Goal: Task Accomplishment & Management: Manage account settings

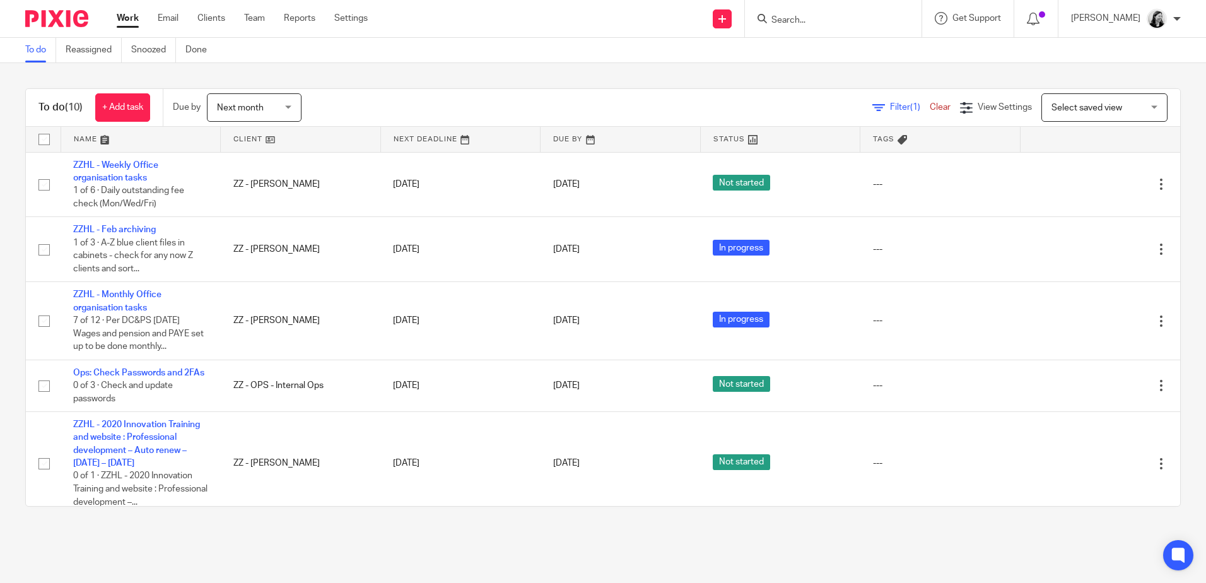
click at [129, 19] on link "Work" at bounding box center [128, 18] width 22 height 13
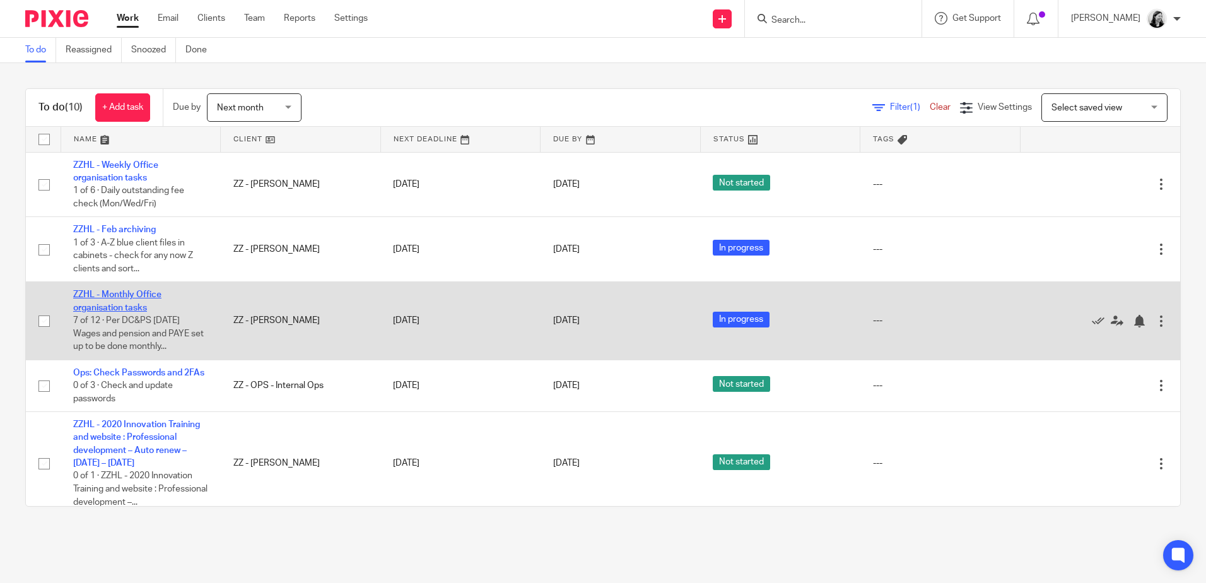
click at [136, 309] on link "ZZHL - Monthly Office organisation tasks" at bounding box center [117, 300] width 88 height 21
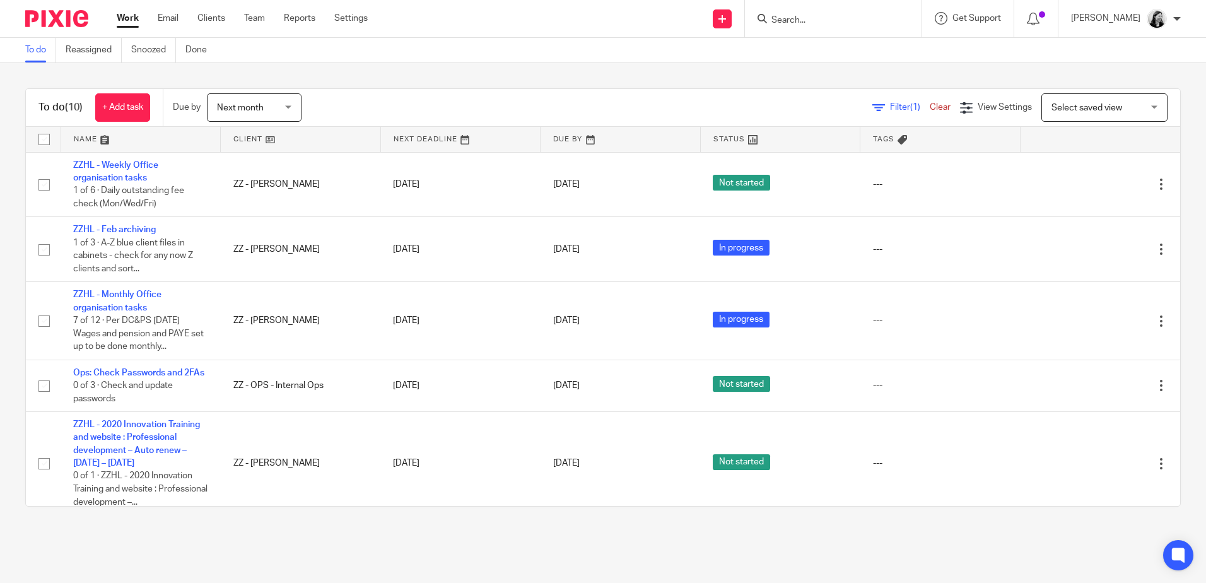
click at [833, 16] on input "Search" at bounding box center [827, 20] width 114 height 11
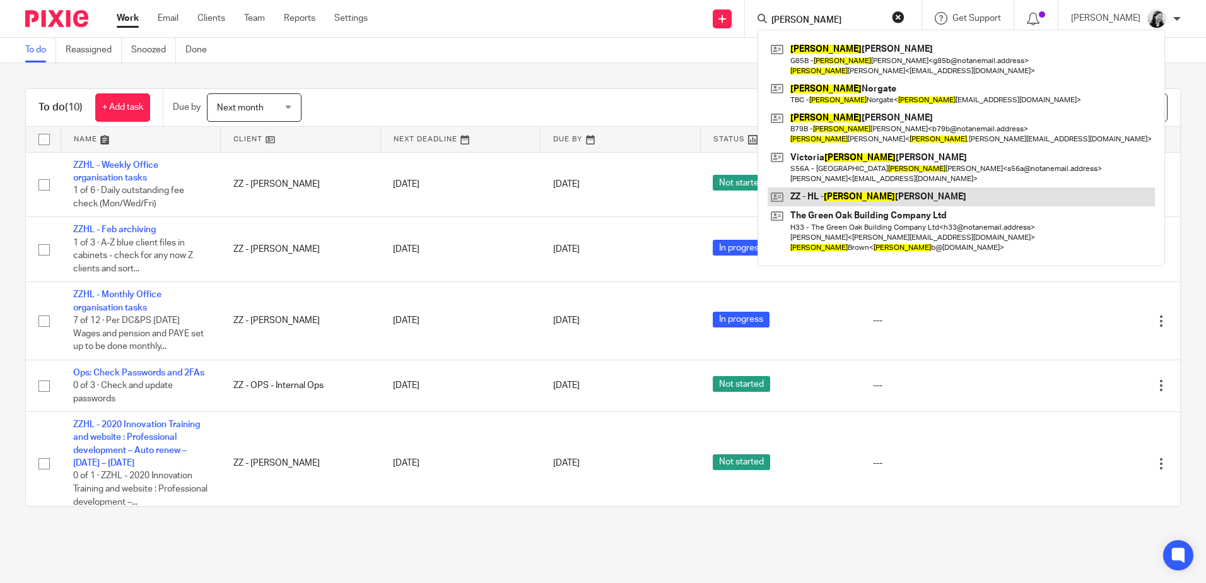
type input "helen"
click at [939, 197] on link at bounding box center [960, 196] width 387 height 19
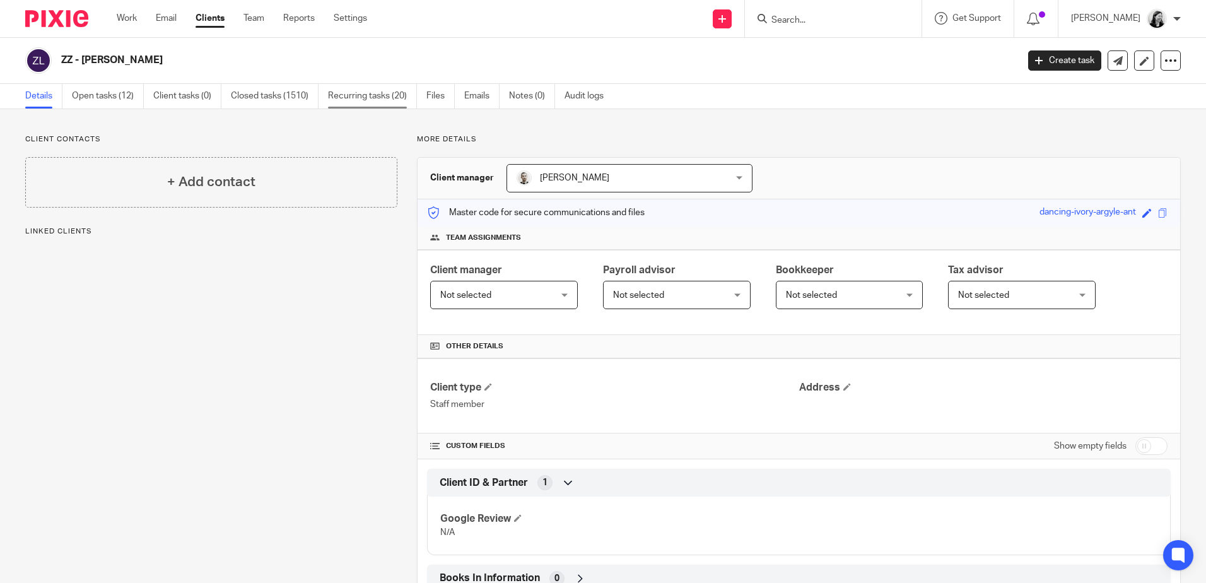
click at [366, 100] on link "Recurring tasks (20)" at bounding box center [372, 96] width 89 height 25
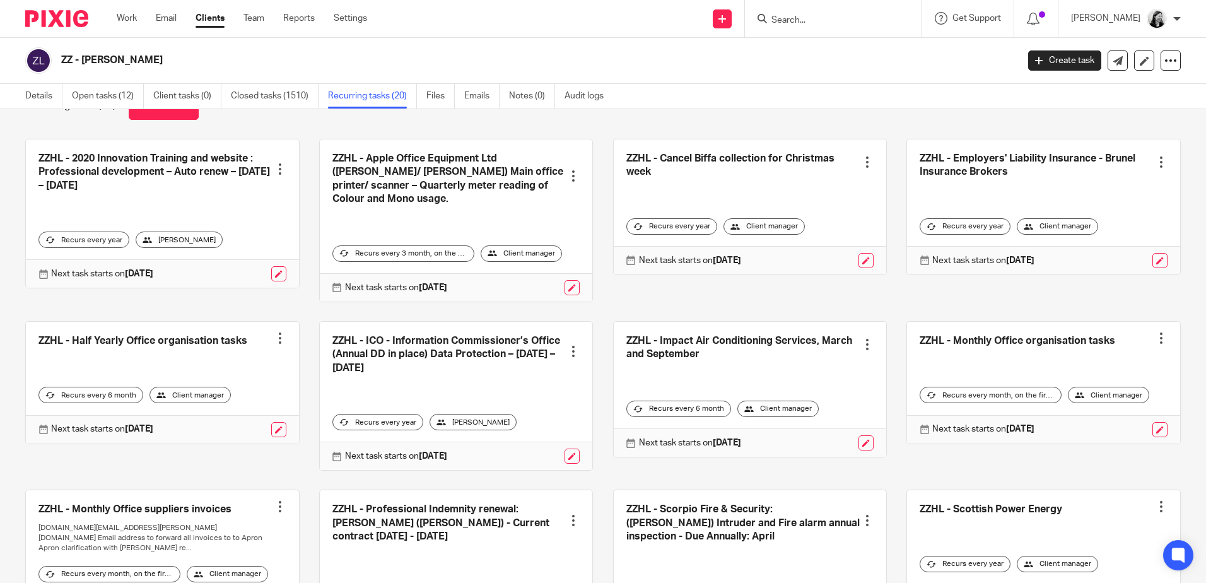
scroll to position [63, 0]
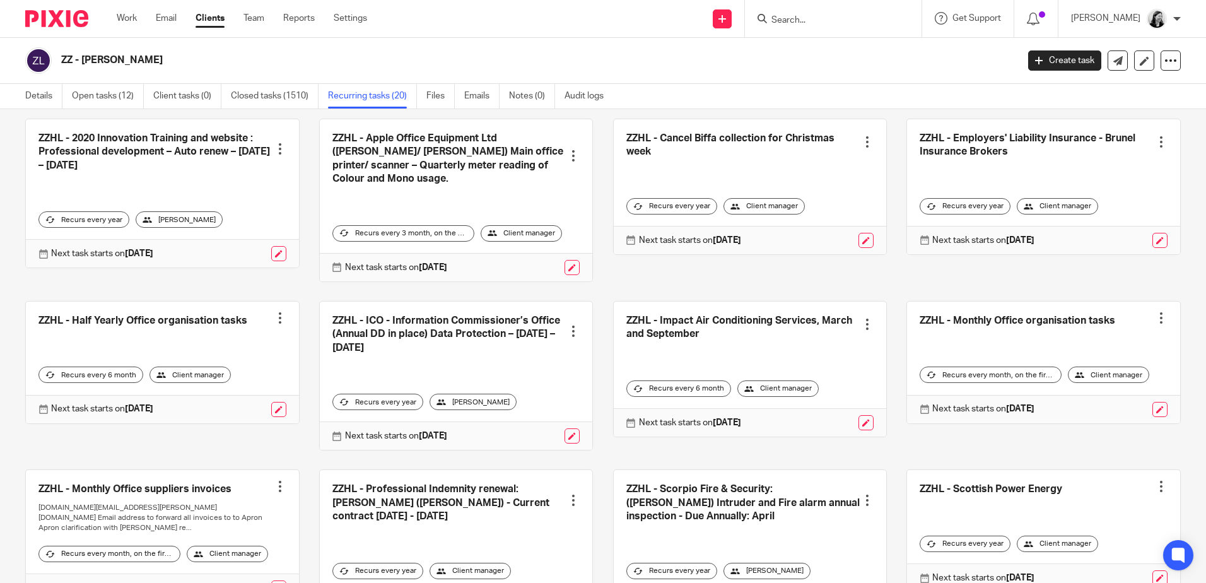
click at [1030, 322] on link at bounding box center [1043, 362] width 273 height 122
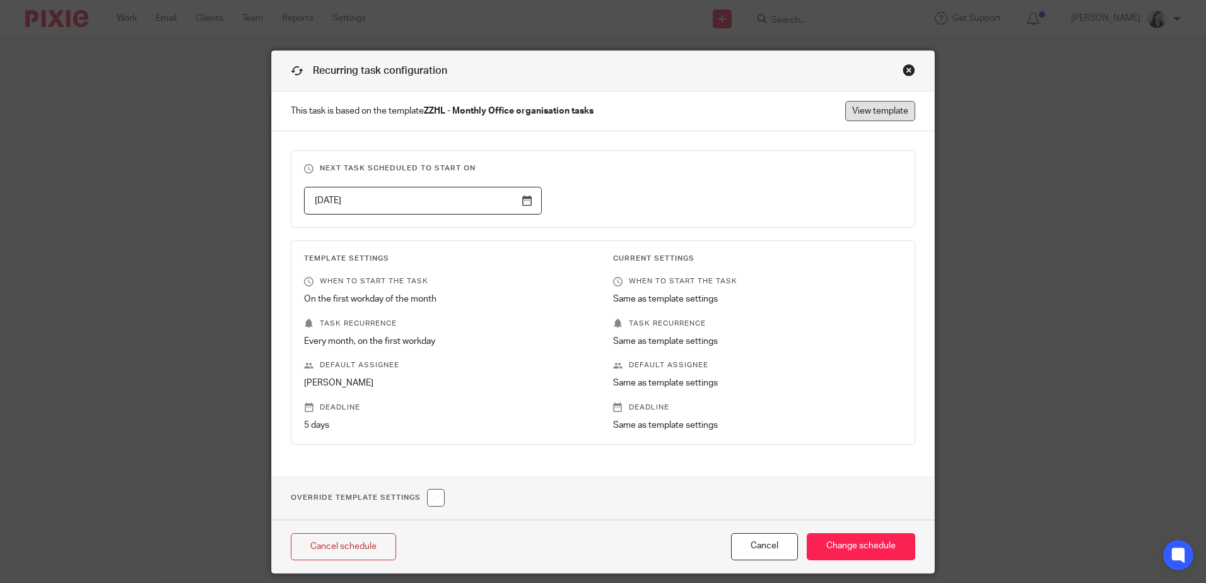
click at [868, 116] on link "View template" at bounding box center [880, 111] width 70 height 20
click at [902, 71] on div "Close this dialog window" at bounding box center [908, 70] width 13 height 13
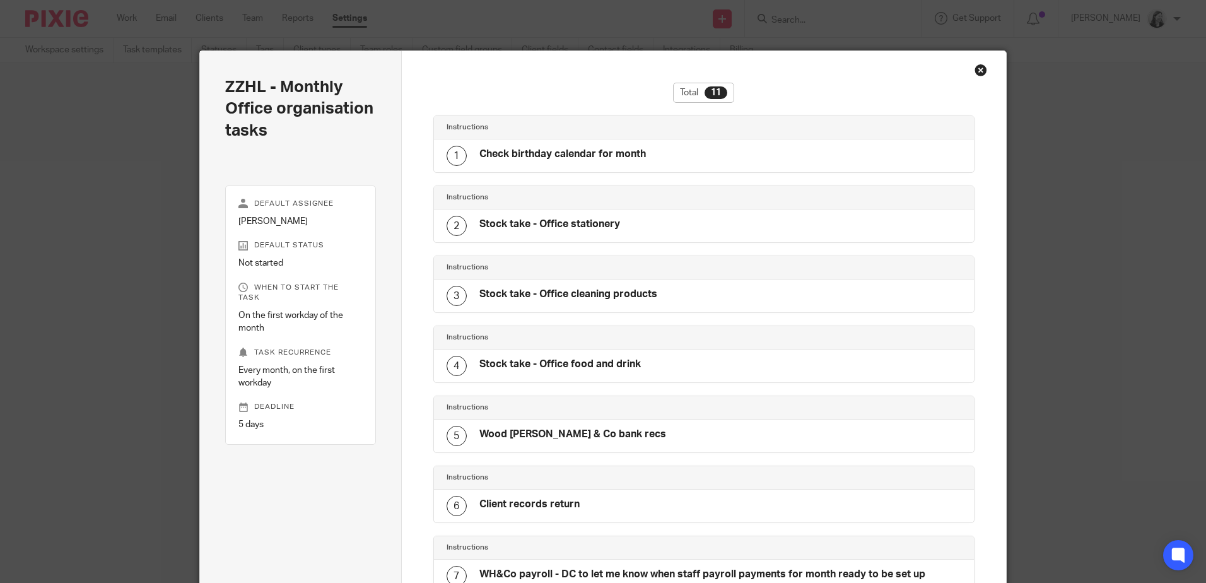
scroll to position [532, 0]
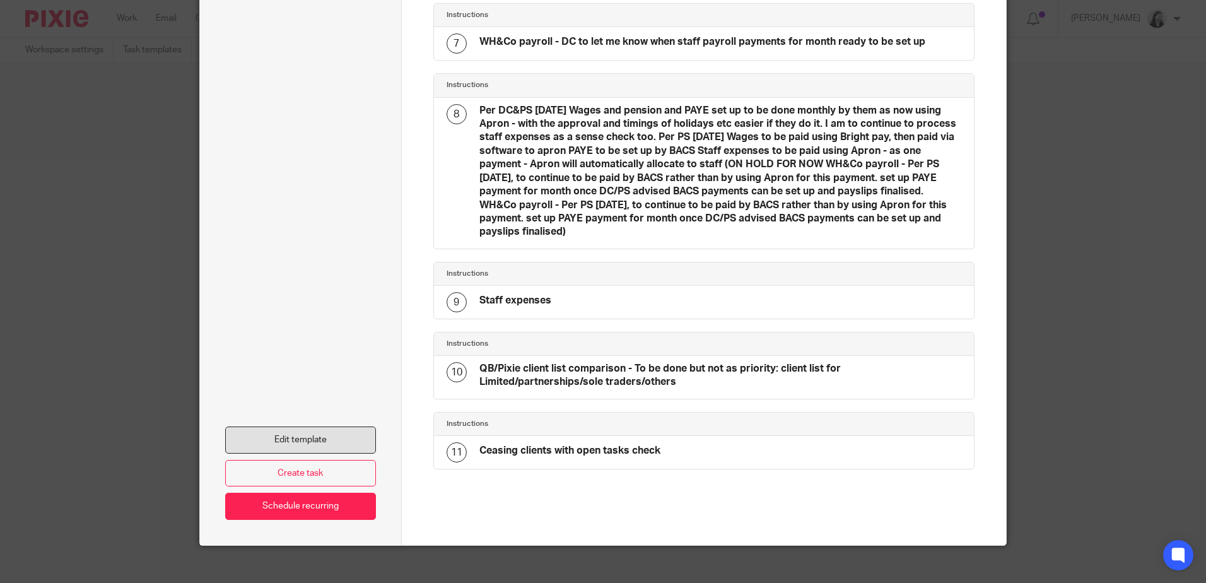
click at [272, 426] on link "Edit template" at bounding box center [300, 439] width 151 height 27
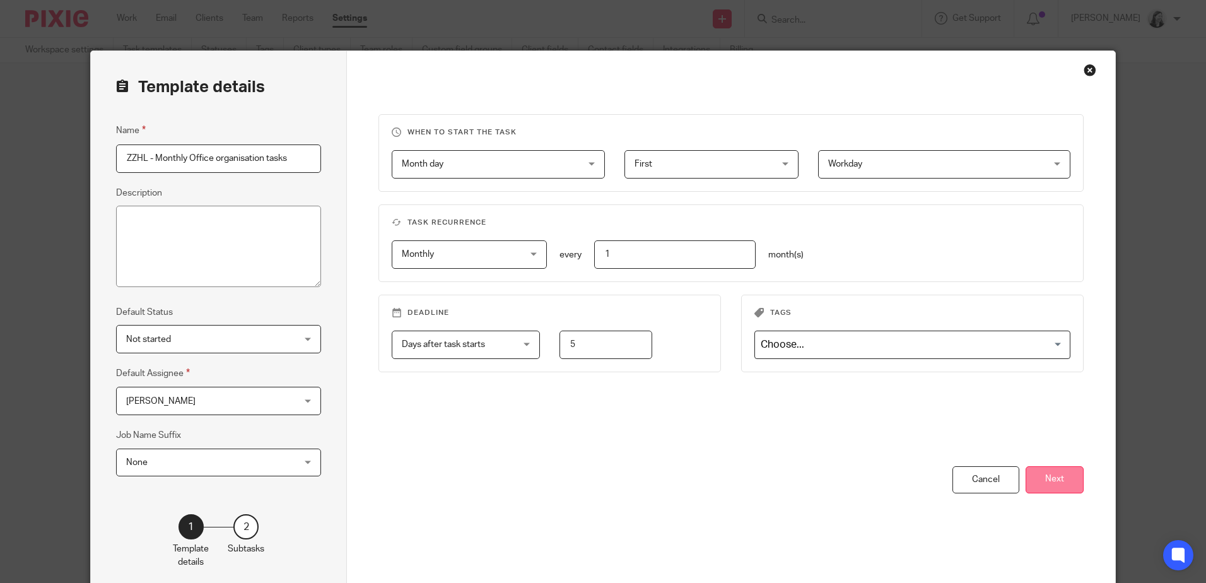
click at [1077, 484] on button "Next" at bounding box center [1054, 479] width 58 height 27
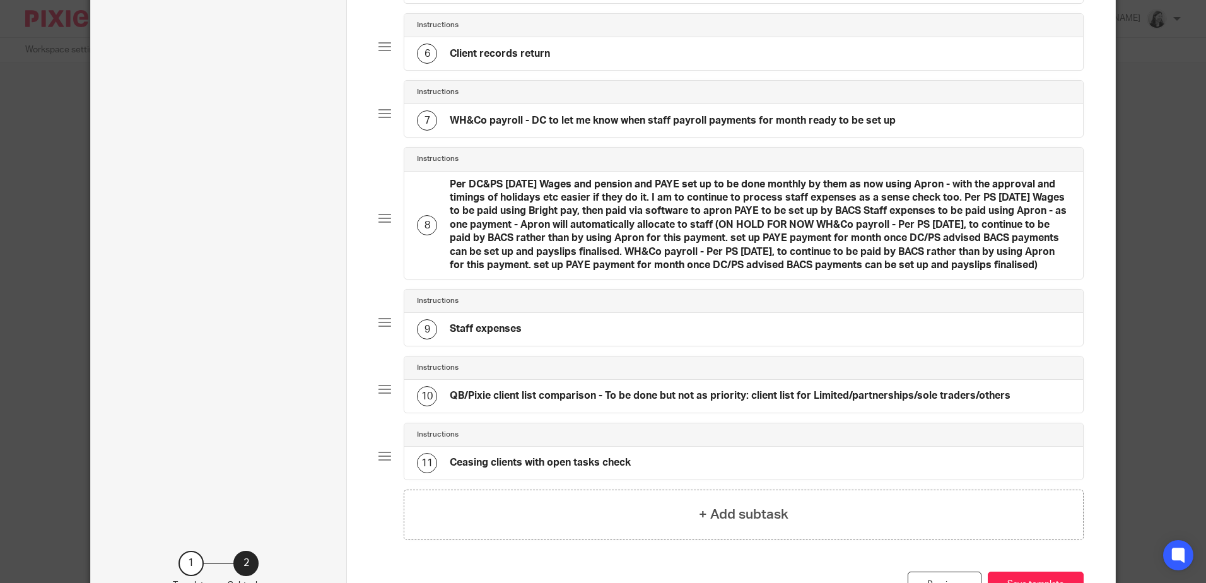
scroll to position [441, 0]
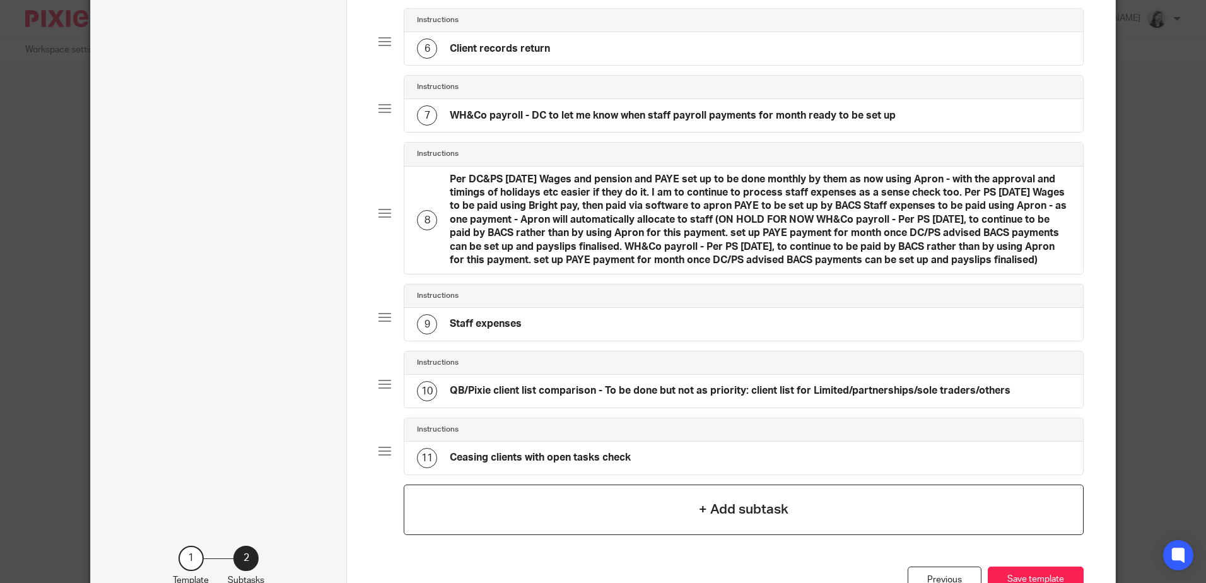
click at [793, 512] on div "+ Add subtask" at bounding box center [743, 509] width 679 height 50
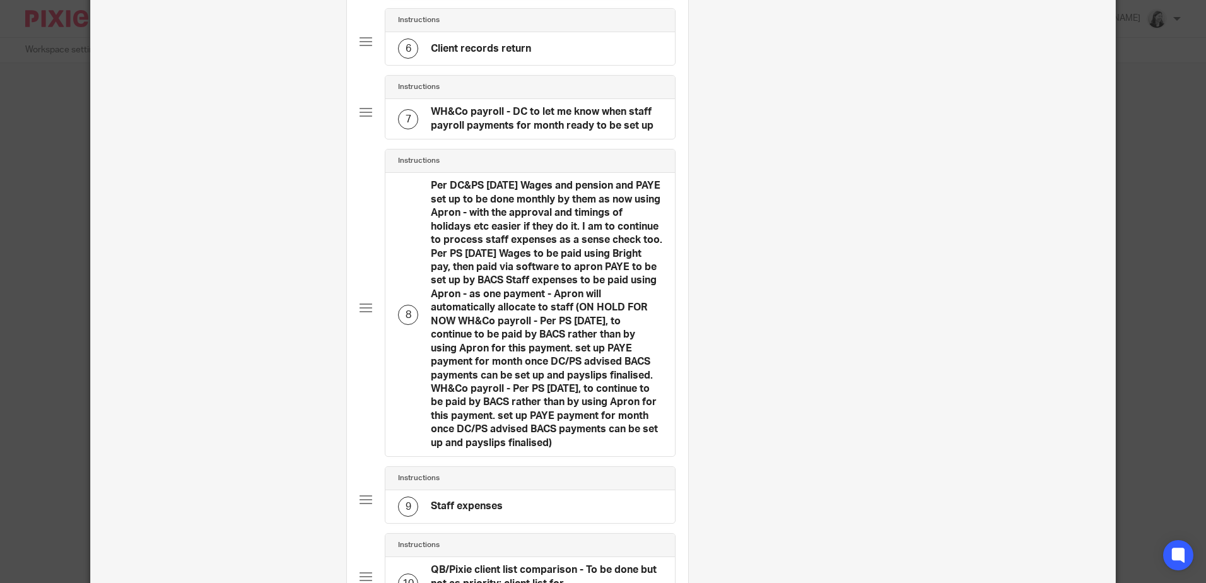
scroll to position [0, 0]
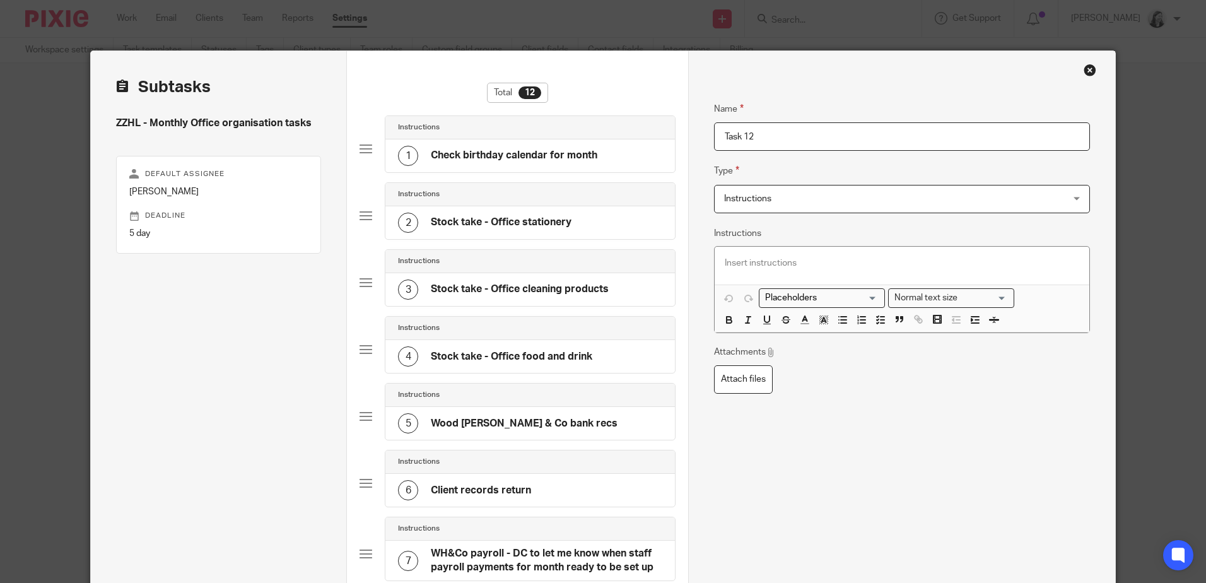
drag, startPoint x: 764, startPoint y: 133, endPoint x: 602, endPoint y: 139, distance: 162.2
click at [759, 135] on input "6 monthly inactive GoCardless mandate check - confirm if they can be removed wi…" at bounding box center [901, 136] width 375 height 28
click at [754, 137] on input "6 monthly inactive GoCardless mandate check - confirm if they can be removed wi…" at bounding box center [901, 136] width 375 height 28
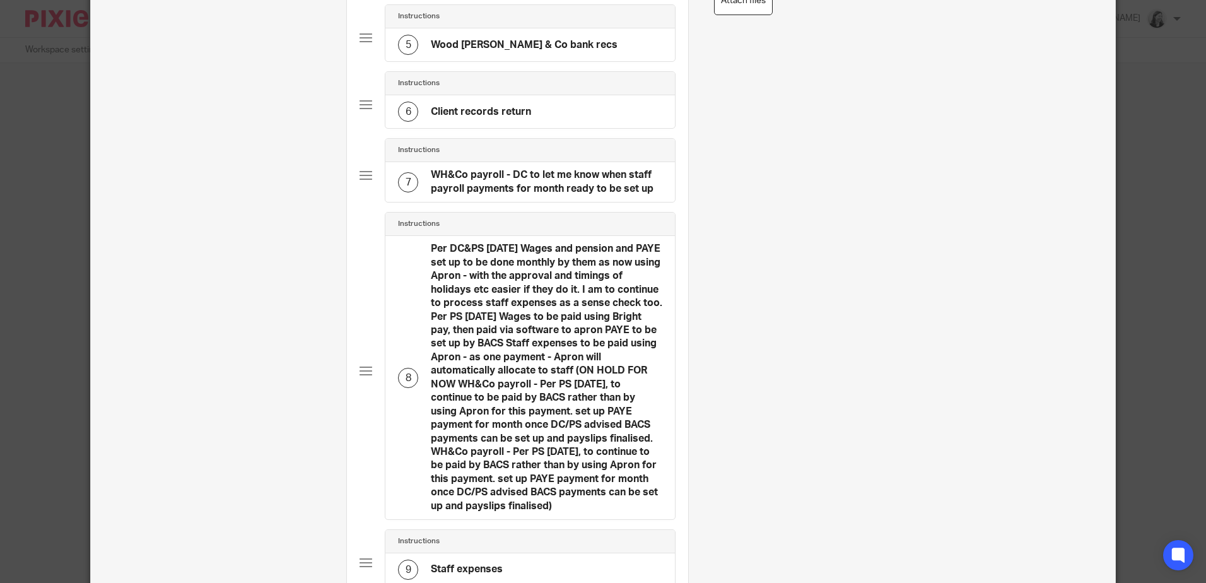
scroll to position [694, 0]
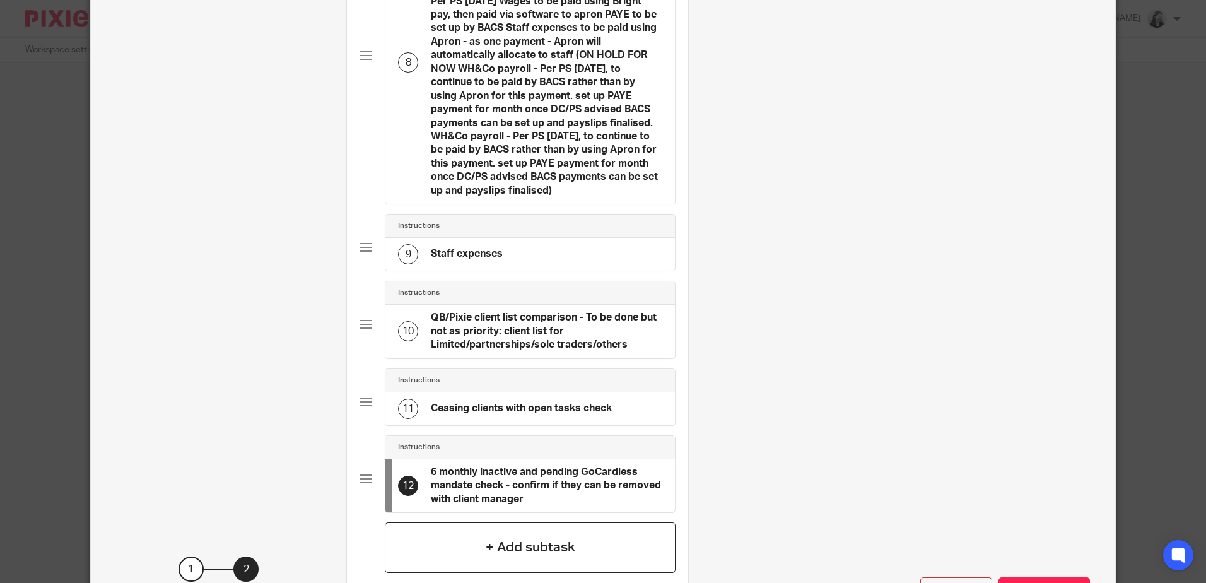
type input "6 monthly inactive and pending GoCardless mandate check - confirm if they can b…"
click at [486, 546] on h4 "+ Add subtask" at bounding box center [531, 547] width 90 height 20
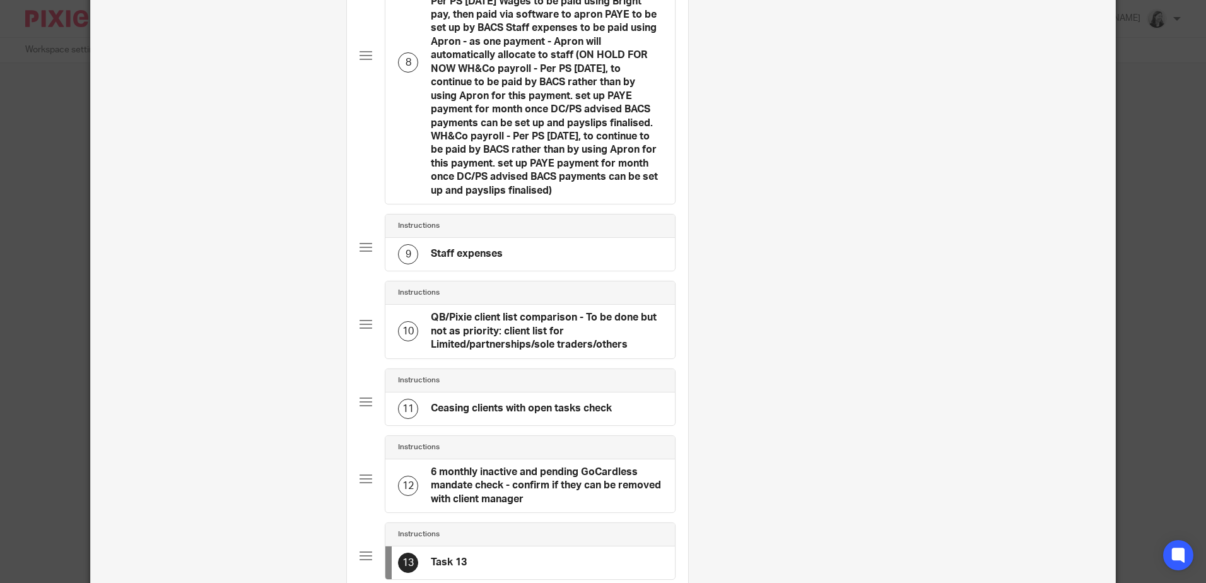
scroll to position [0, 0]
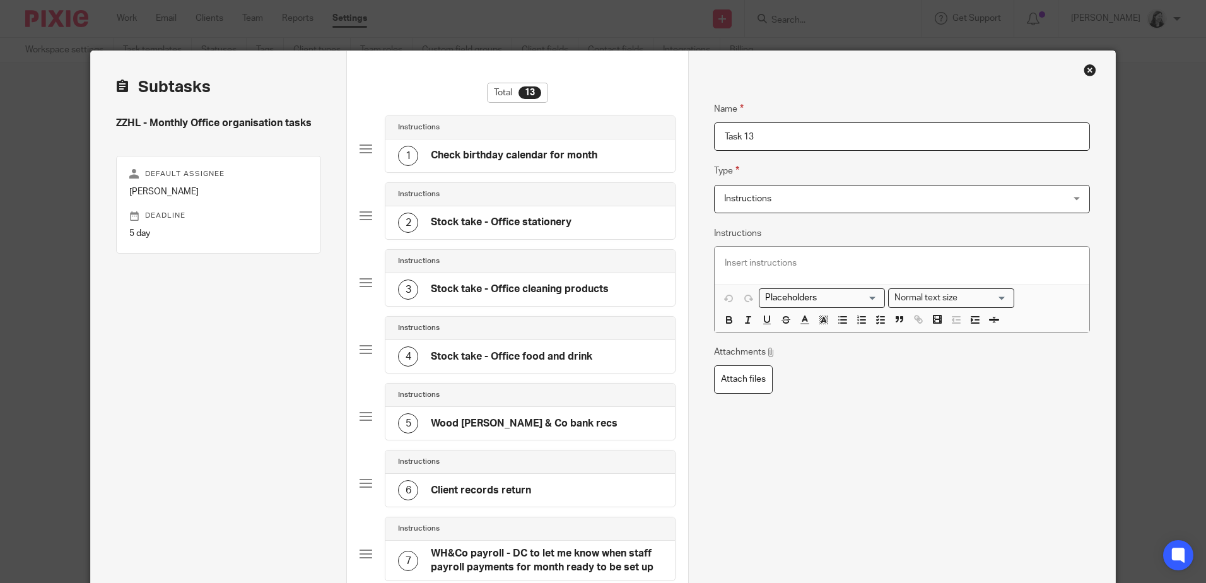
drag, startPoint x: 680, startPoint y: 136, endPoint x: 661, endPoint y: 134, distance: 19.0
click at [757, 139] on input "6 monthly inactive GoCardless mandate check - confirm if they can be removed wi…" at bounding box center [901, 136] width 375 height 28
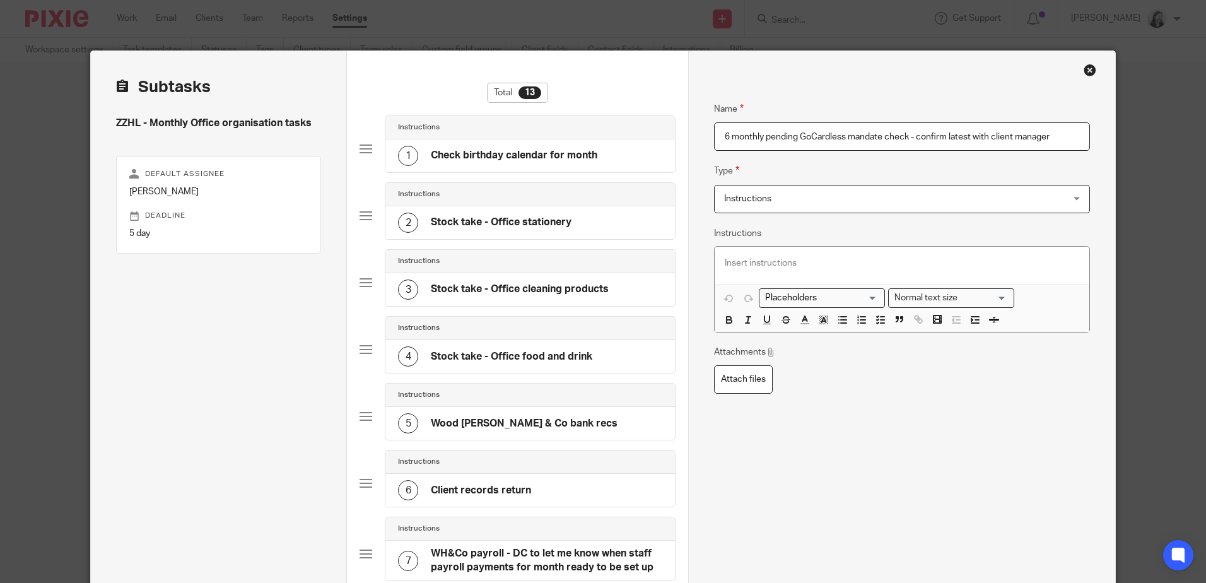
type input "6 monthly pending GoCardless mandate check - confirm latest with client manager"
click at [776, 267] on p at bounding box center [902, 263] width 354 height 13
click at [875, 317] on icon "button" at bounding box center [880, 319] width 11 height 11
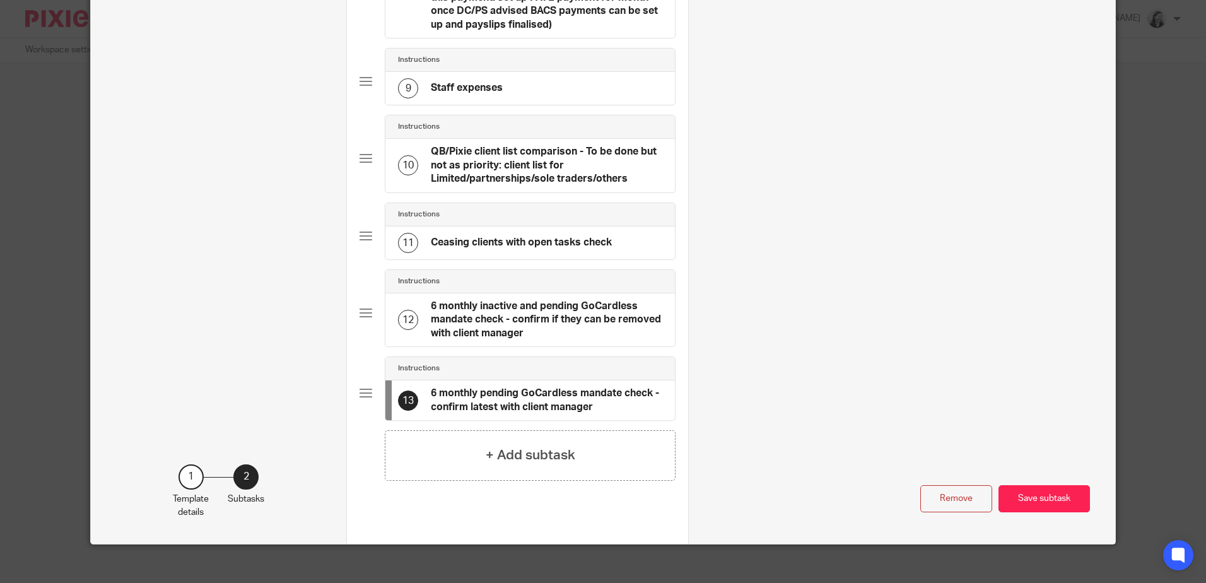
scroll to position [871, 0]
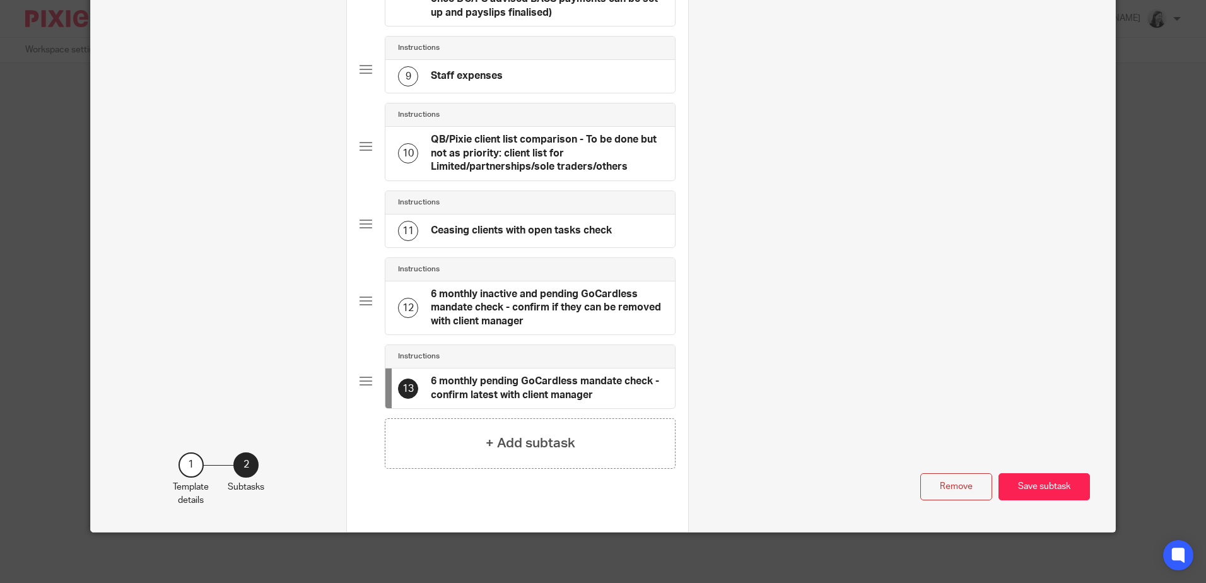
click at [550, 300] on h4 "6 monthly inactive and pending GoCardless mandate check - confirm if they can b…" at bounding box center [546, 308] width 231 height 40
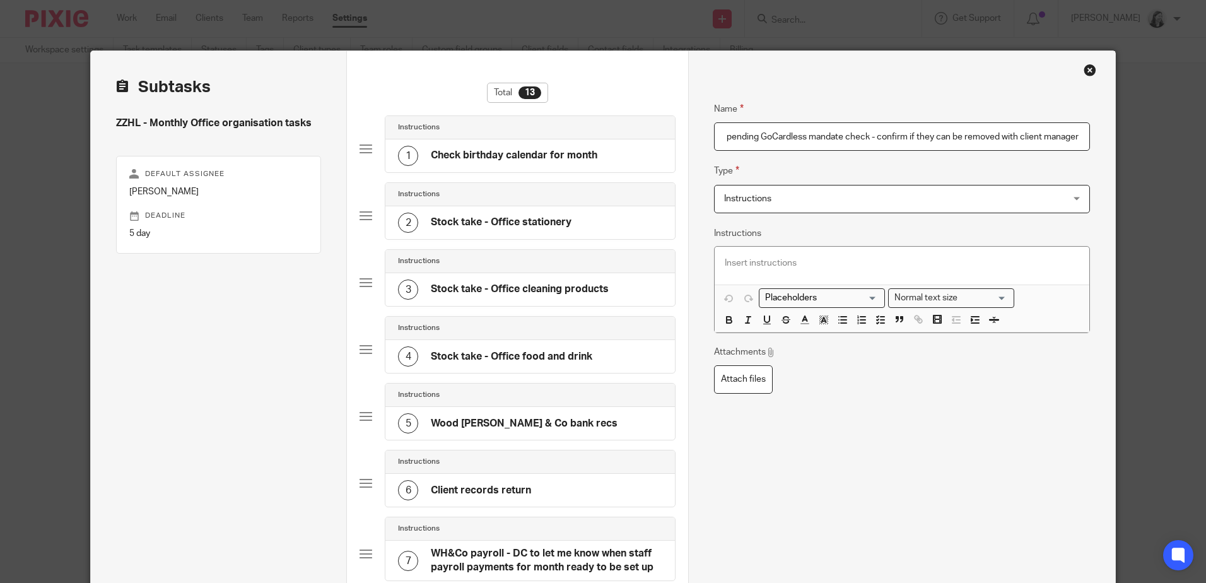
click at [753, 134] on input "6 monthly inactive and pending GoCardless mandate check - confirm if they can b…" at bounding box center [901, 136] width 375 height 28
click at [1021, 140] on input "6 monthly inactive GoCardless mandate check - confirm if they can be removed wi…" at bounding box center [901, 136] width 375 height 28
type input "6 monthly inactive GoCardless mandate check - confirm if they can be removed wi…"
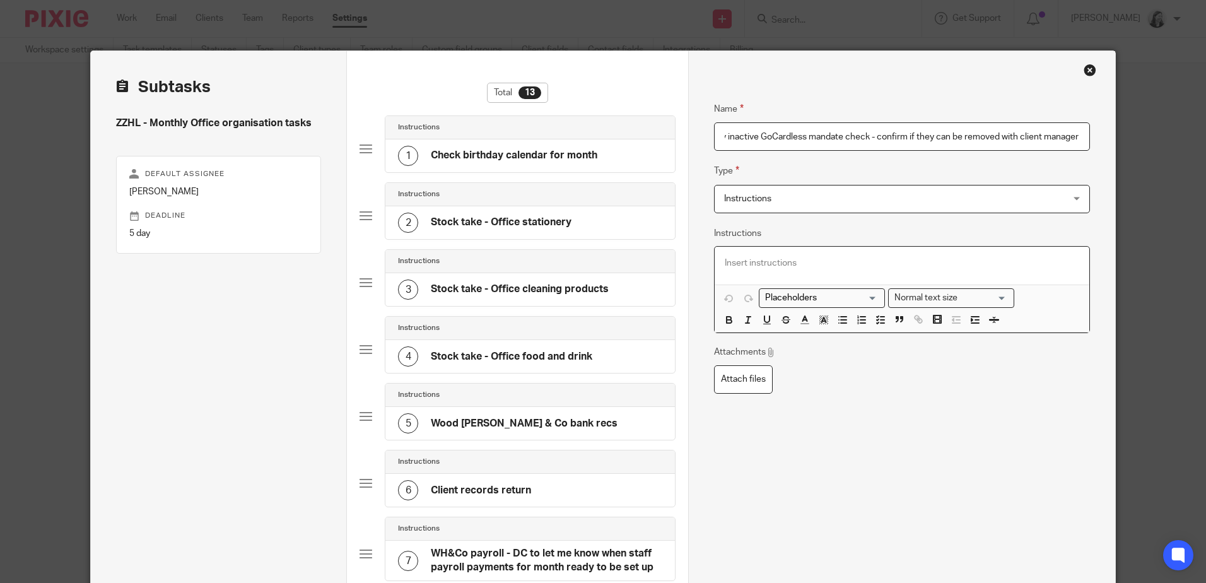
click at [829, 266] on p at bounding box center [902, 263] width 354 height 13
click at [880, 320] on line "button" at bounding box center [882, 320] width 4 height 0
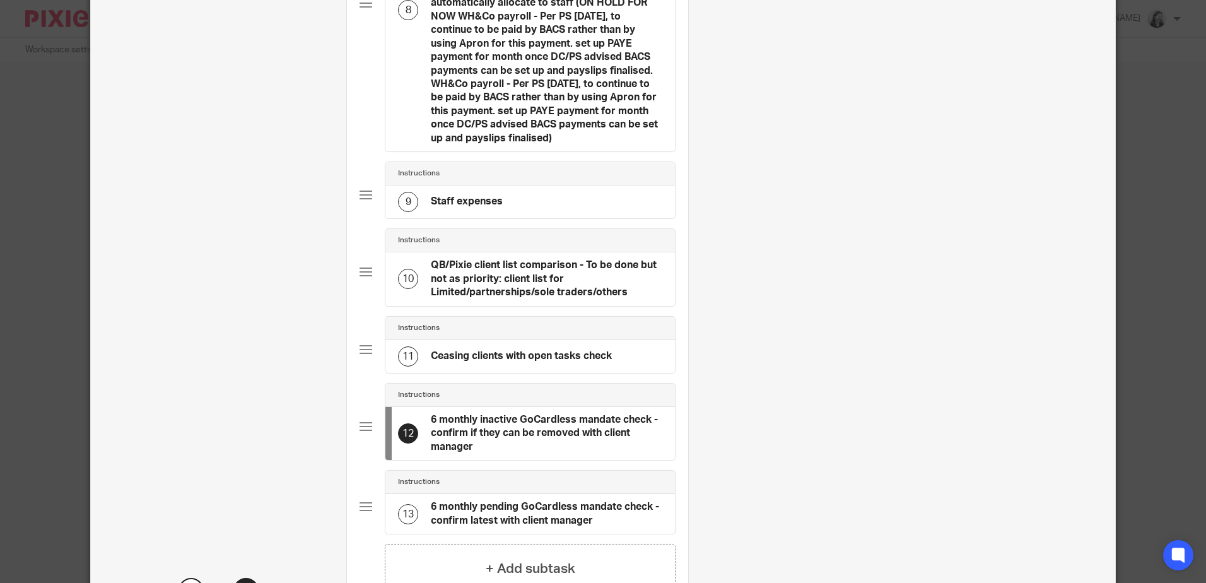
scroll to position [871, 0]
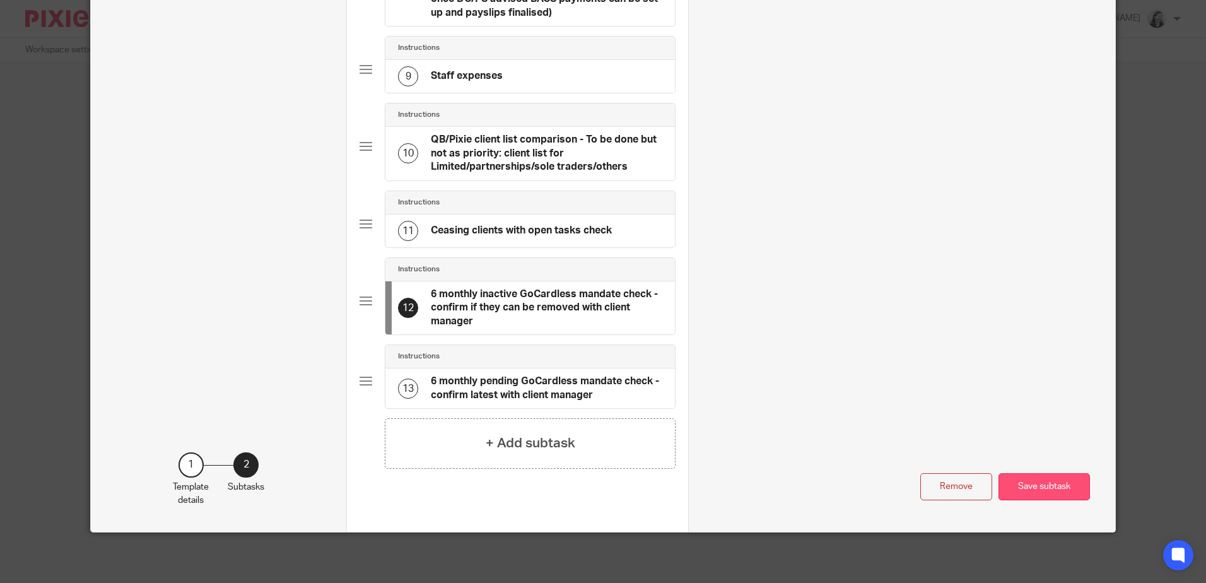
click at [1020, 491] on button "Save subtask" at bounding box center [1043, 486] width 91 height 27
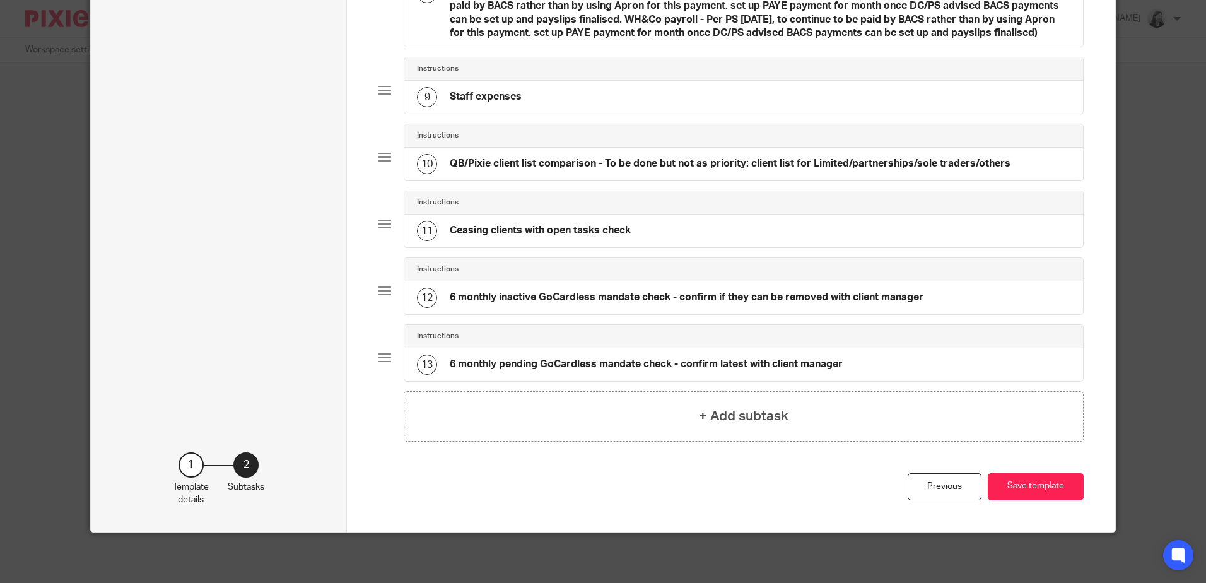
scroll to position [668, 0]
click at [1021, 490] on button "Save template" at bounding box center [1035, 486] width 96 height 27
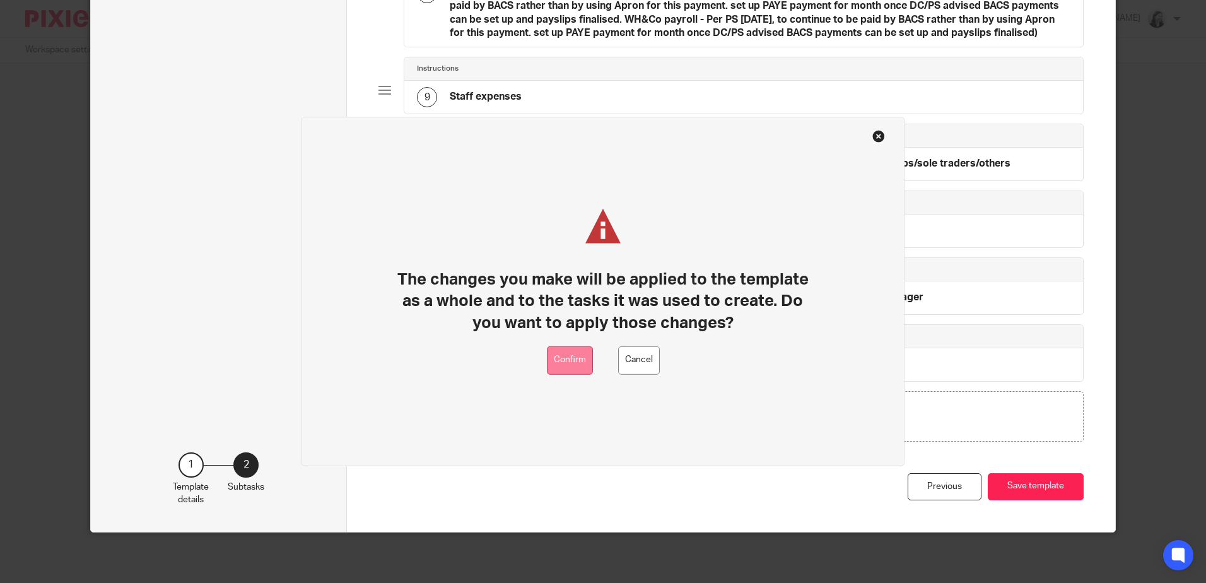
click at [568, 363] on button "Confirm" at bounding box center [570, 360] width 46 height 28
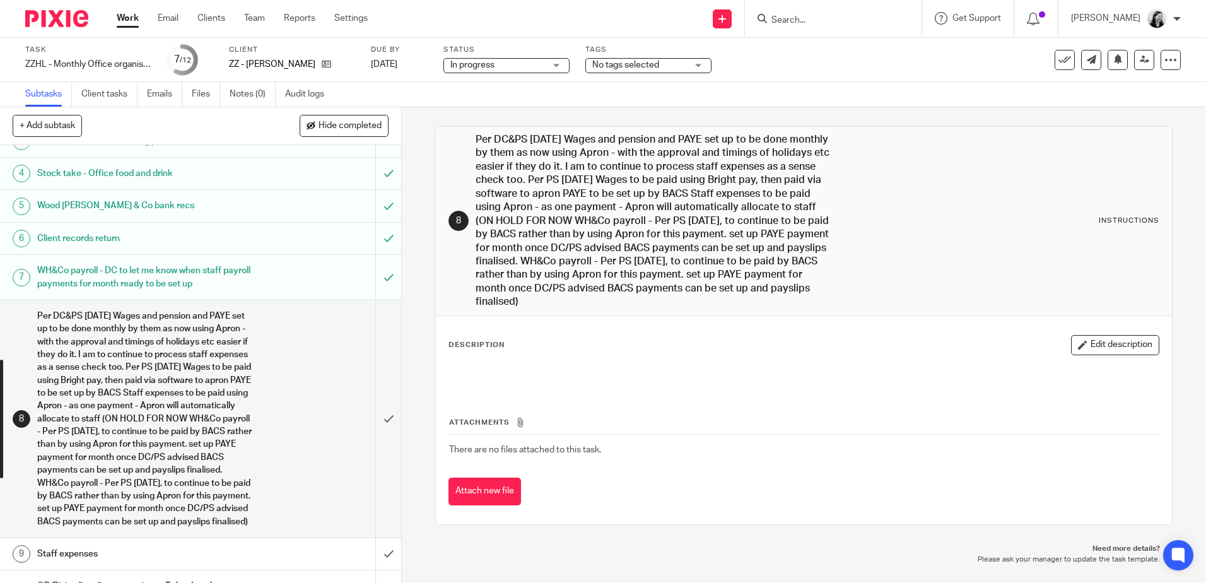
scroll to position [233, 0]
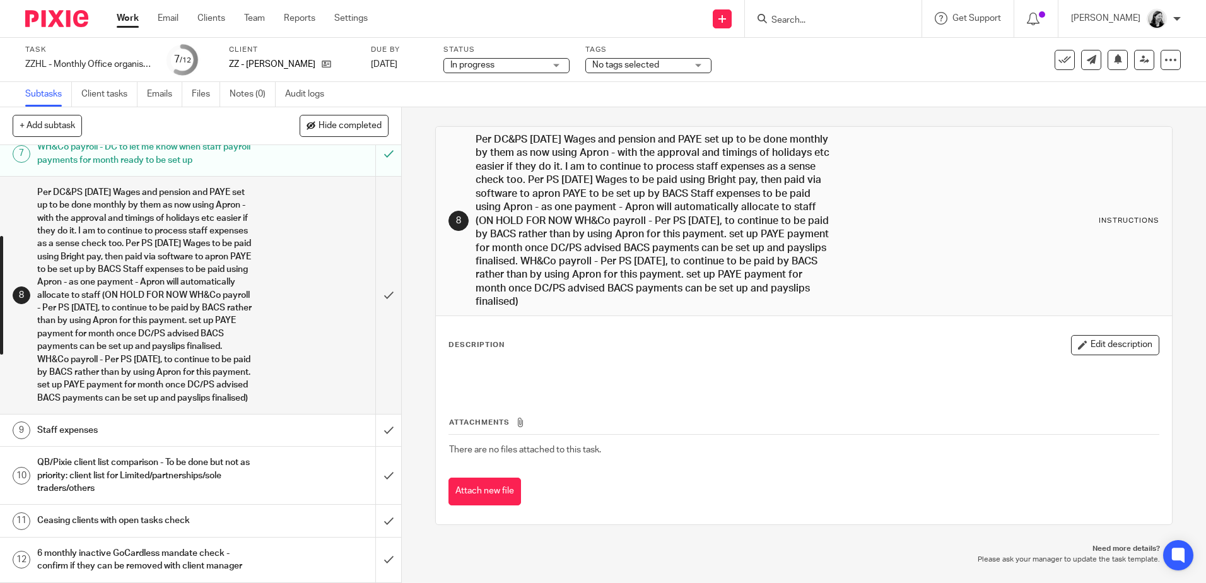
click at [84, 550] on h1 "6 monthly inactive GoCardless mandate check - confirm if they can be removed wi…" at bounding box center [145, 560] width 217 height 32
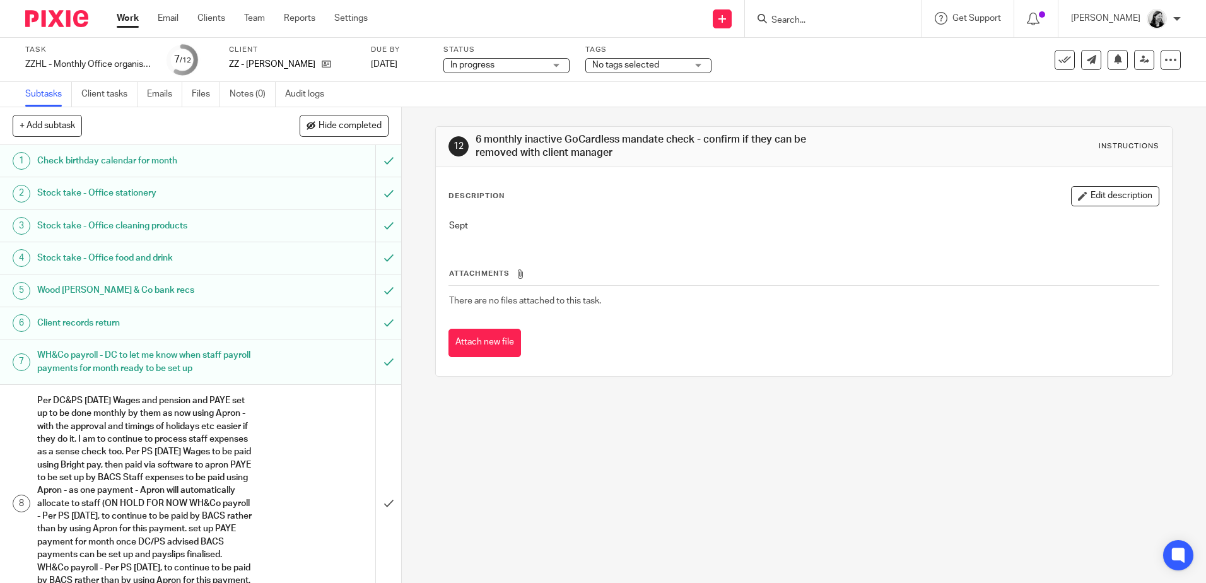
drag, startPoint x: 615, startPoint y: 155, endPoint x: 468, endPoint y: 140, distance: 148.3
click at [468, 140] on div "12 6 monthly inactive GoCardless mandate check - confirm if they can be removed…" at bounding box center [803, 146] width 710 height 27
copy div "6 monthly inactive GoCardless mandate check - confirm if they can be removed wi…"
click at [531, 145] on h1 "6 monthly inactive GoCardless mandate check - confirm if they can be removed wi…" at bounding box center [652, 146] width 355 height 27
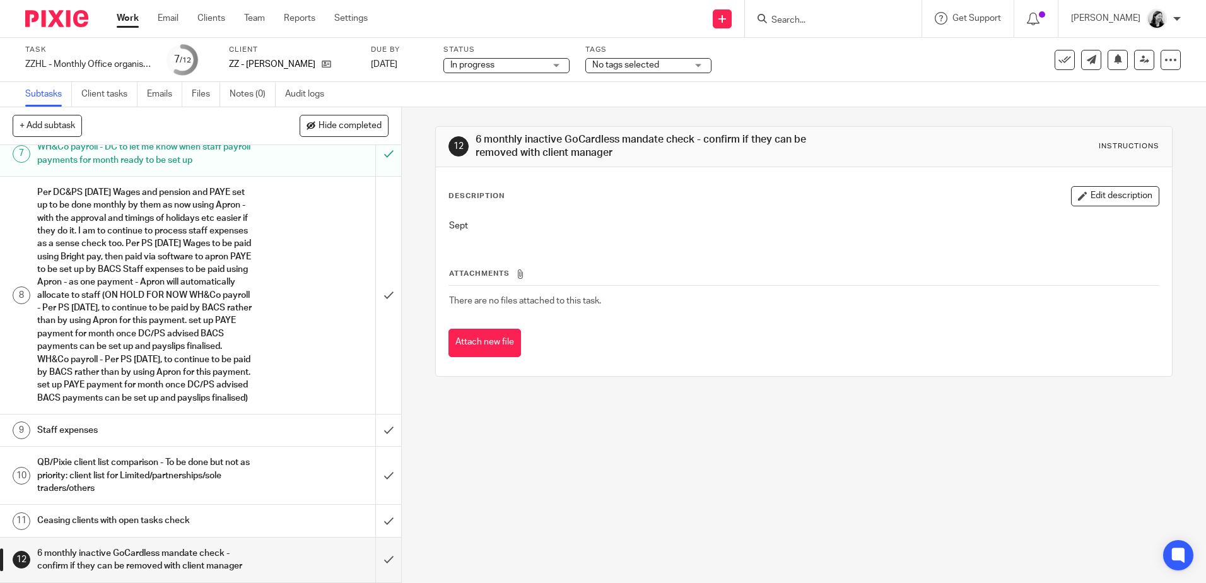
scroll to position [233, 0]
click at [1164, 66] on icon at bounding box center [1170, 60] width 13 height 13
click at [1123, 107] on link "Advanced task editor" at bounding box center [1121, 110] width 83 height 9
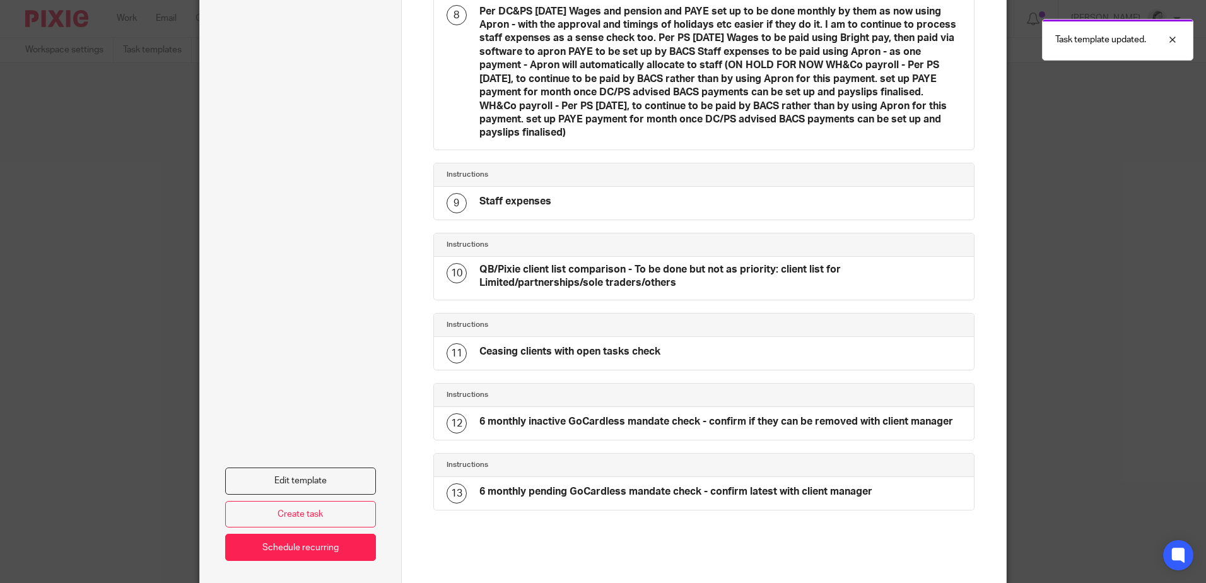
scroll to position [609, 0]
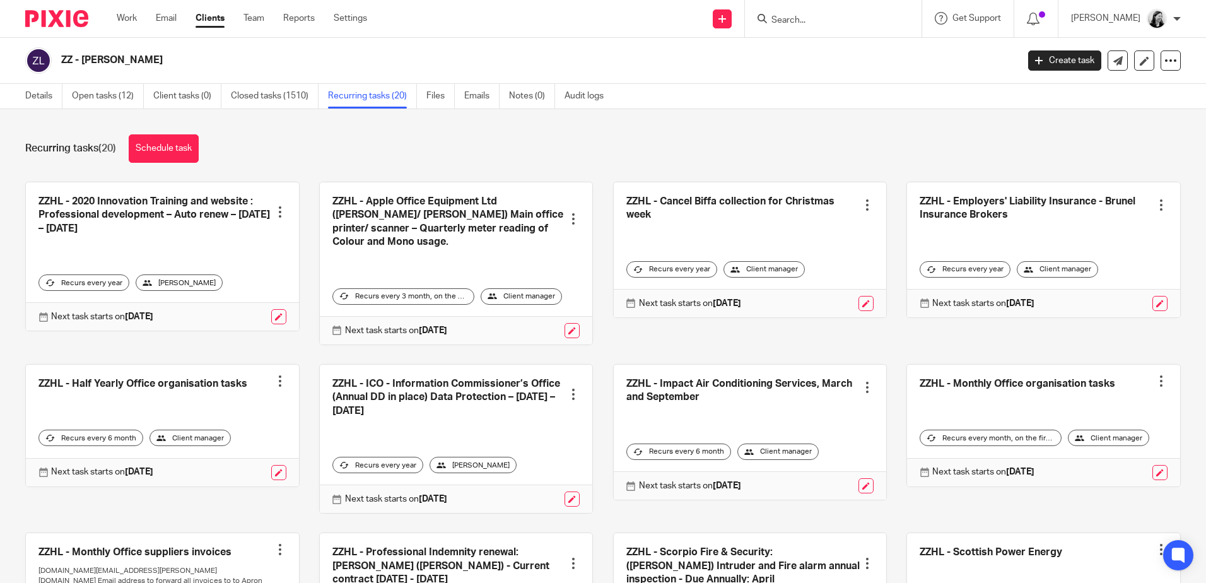
drag, startPoint x: 0, startPoint y: 0, endPoint x: 1003, endPoint y: 385, distance: 1074.5
click at [1003, 385] on link at bounding box center [1043, 425] width 273 height 122
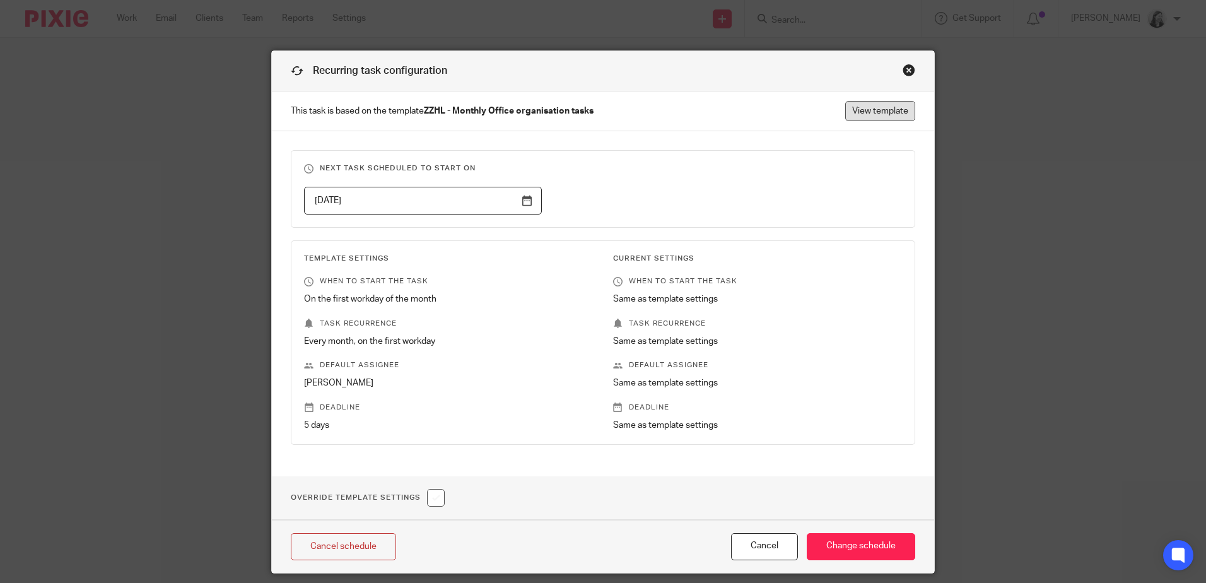
click at [859, 103] on link "View template" at bounding box center [880, 111] width 70 height 20
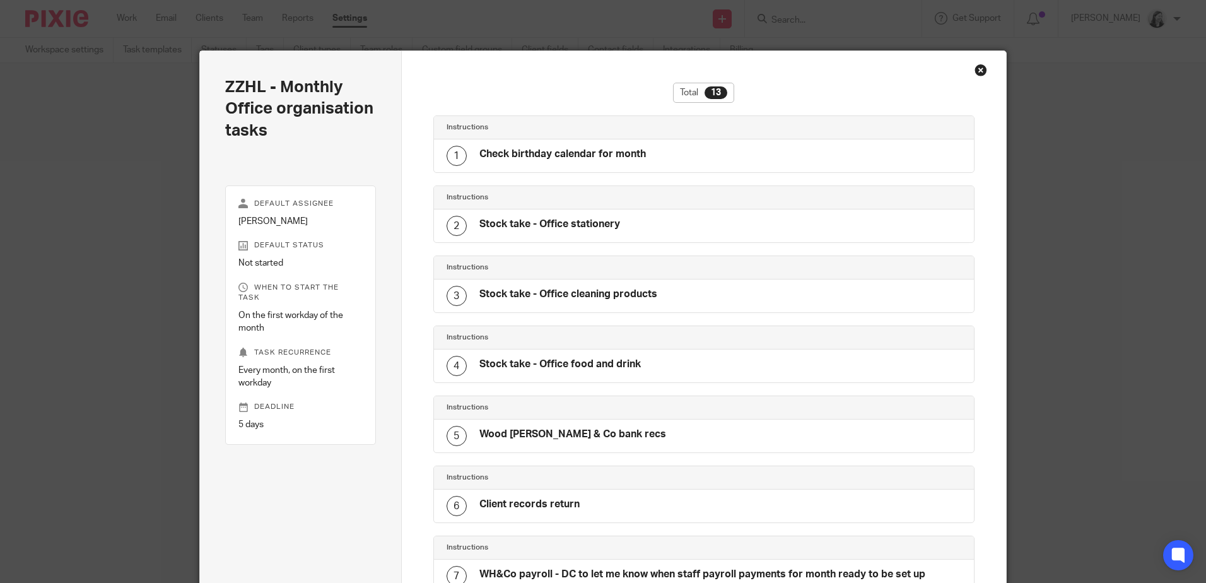
scroll to position [672, 0]
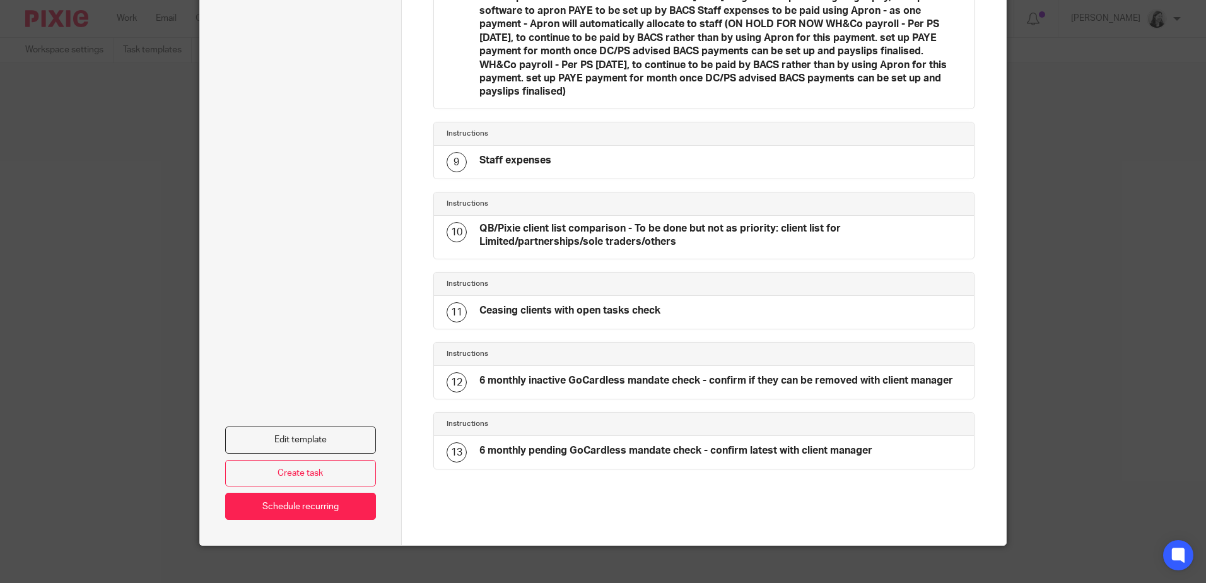
click at [597, 374] on h4 "6 monthly inactive GoCardless mandate check - confirm if they can be removed wi…" at bounding box center [716, 380] width 474 height 13
drag, startPoint x: 890, startPoint y: 441, endPoint x: 475, endPoint y: 443, distance: 414.3
click at [475, 443] on div "13 6 monthly pending GoCardless mandate check - confirm latest with client mana…" at bounding box center [704, 452] width 540 height 33
copy h4 "6 monthly pending GoCardless mandate check - confirm latest with client manager"
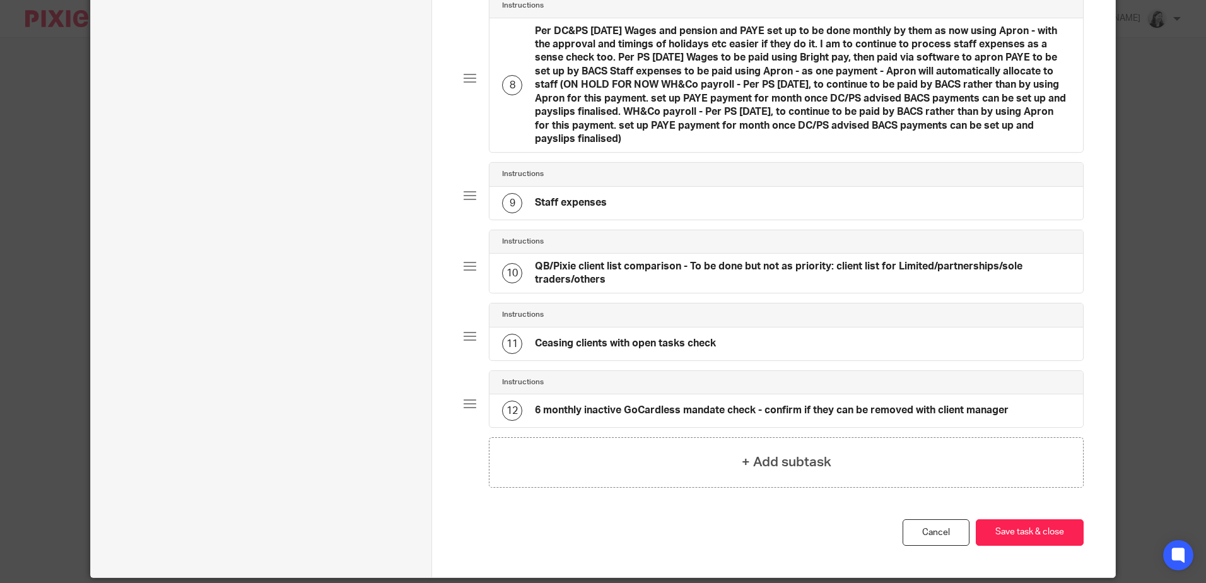
scroll to position [667, 0]
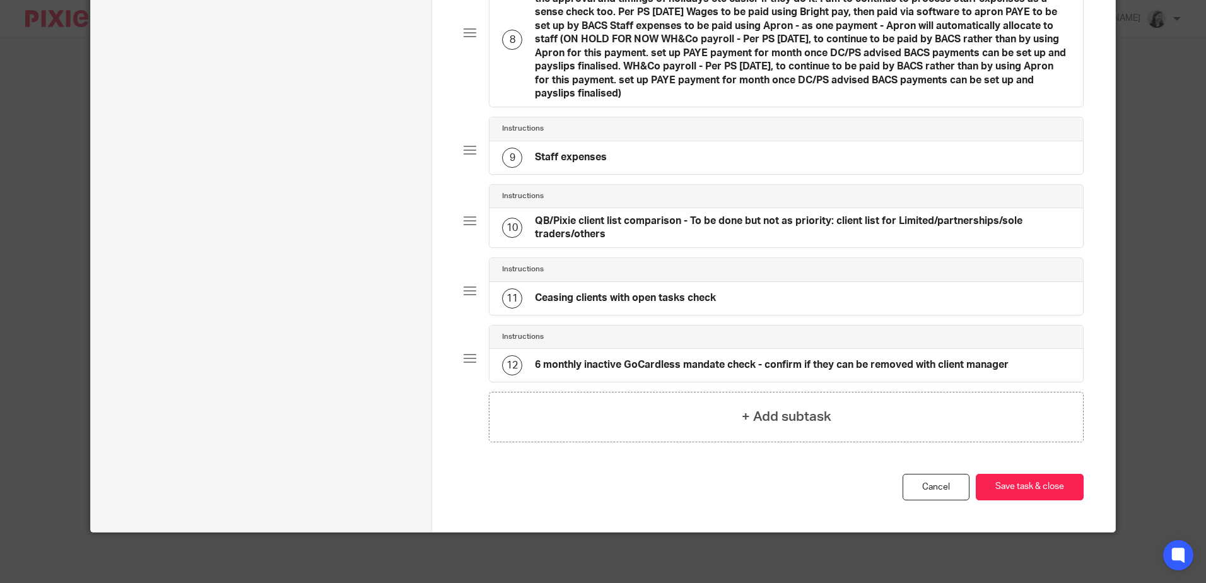
click at [806, 357] on div "12 6 monthly inactive GoCardless mandate check - confirm if they can be removed…" at bounding box center [755, 365] width 506 height 20
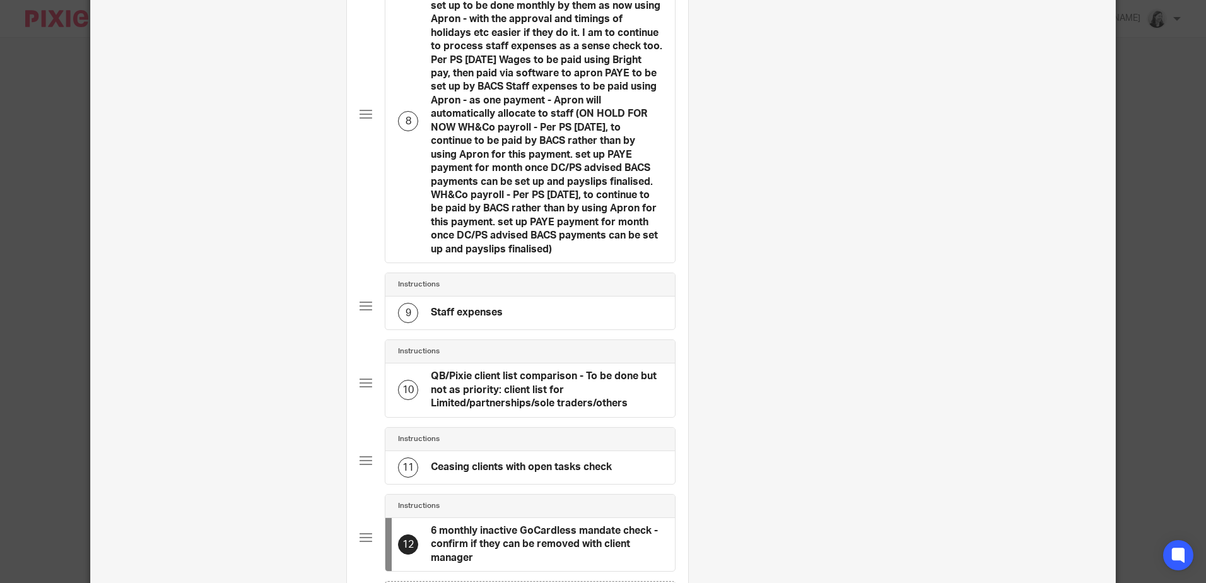
scroll to position [0, 40]
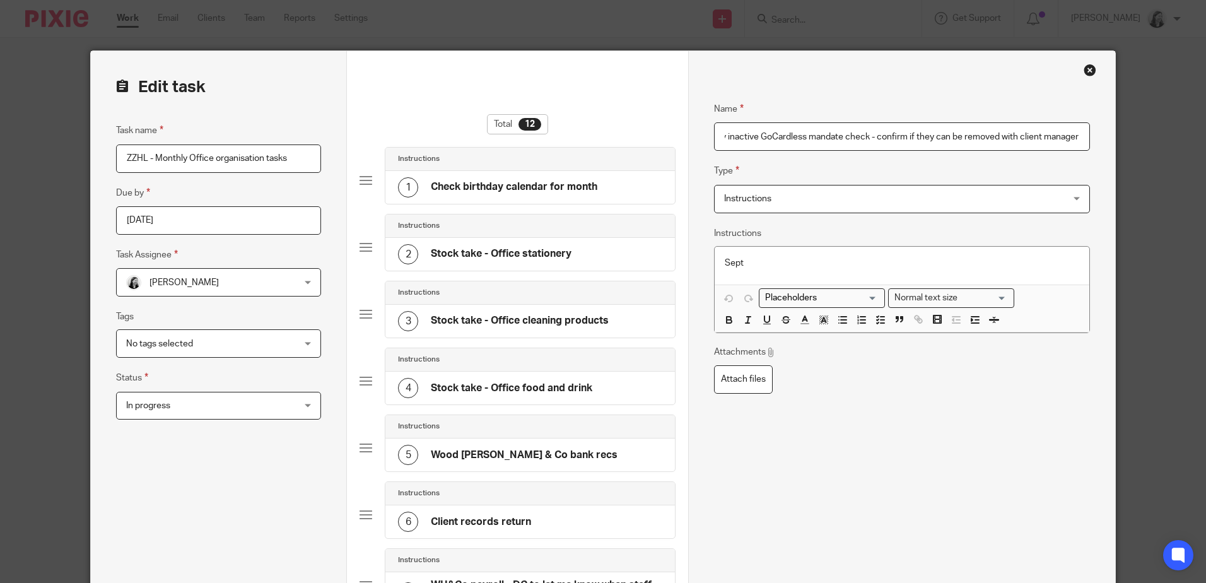
click at [836, 131] on input "6 monthly inactive GoCardless mandate check - confirm if they can be removed wi…" at bounding box center [901, 136] width 375 height 28
click at [759, 265] on p "Sept" at bounding box center [902, 263] width 354 height 13
click at [725, 260] on p "Sept" at bounding box center [902, 263] width 354 height 13
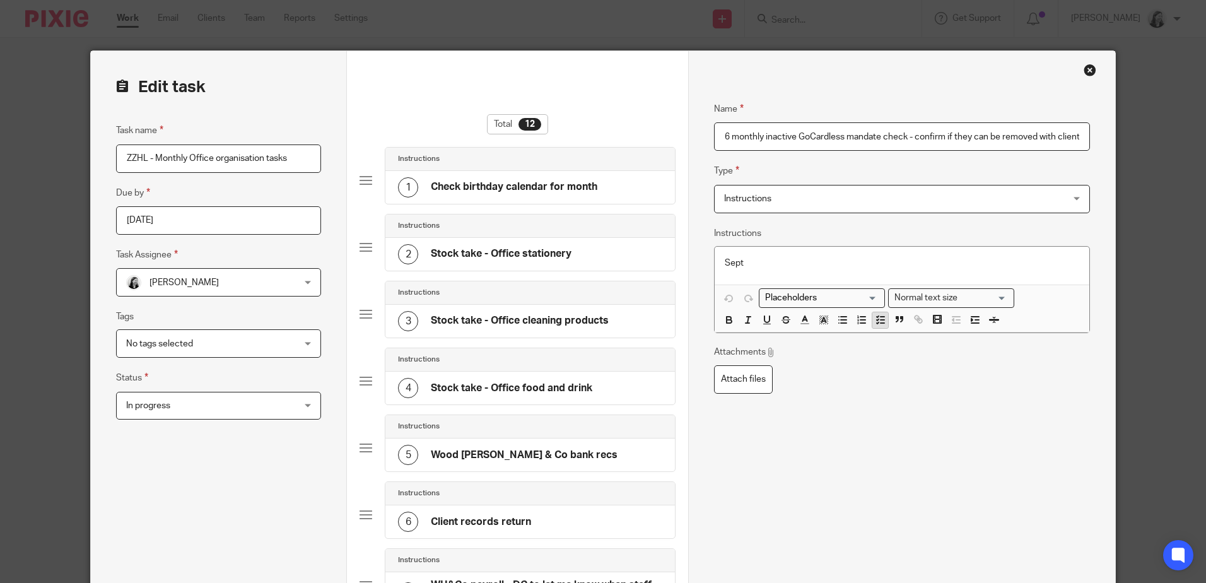
click at [877, 322] on icon "button" at bounding box center [880, 319] width 11 height 11
click at [810, 273] on div "Sept" at bounding box center [910, 266] width 335 height 19
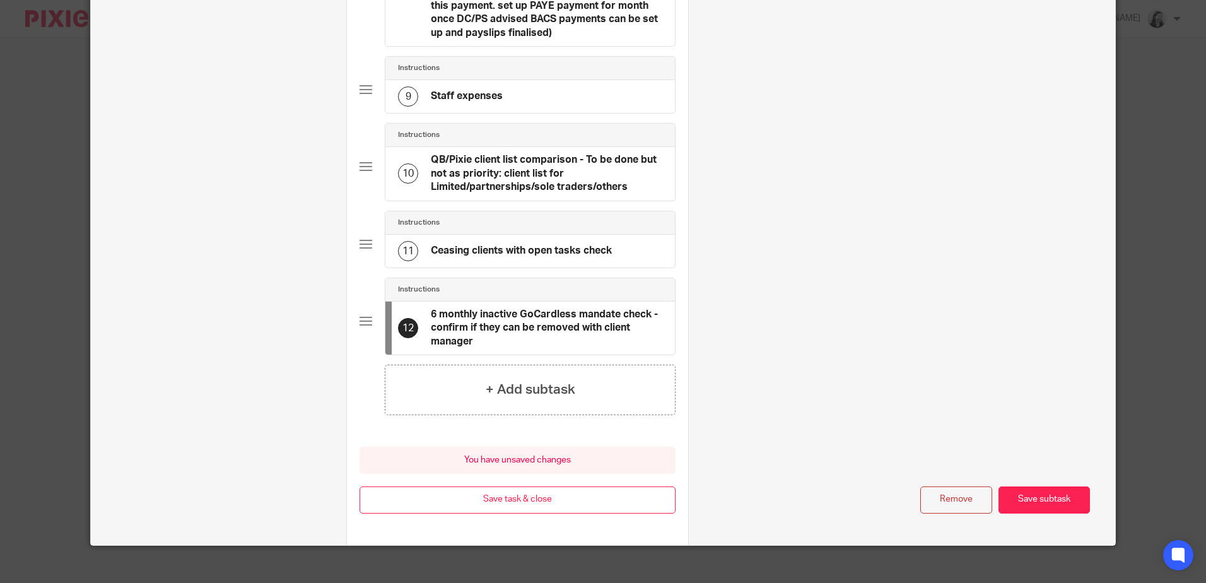
scroll to position [896, 0]
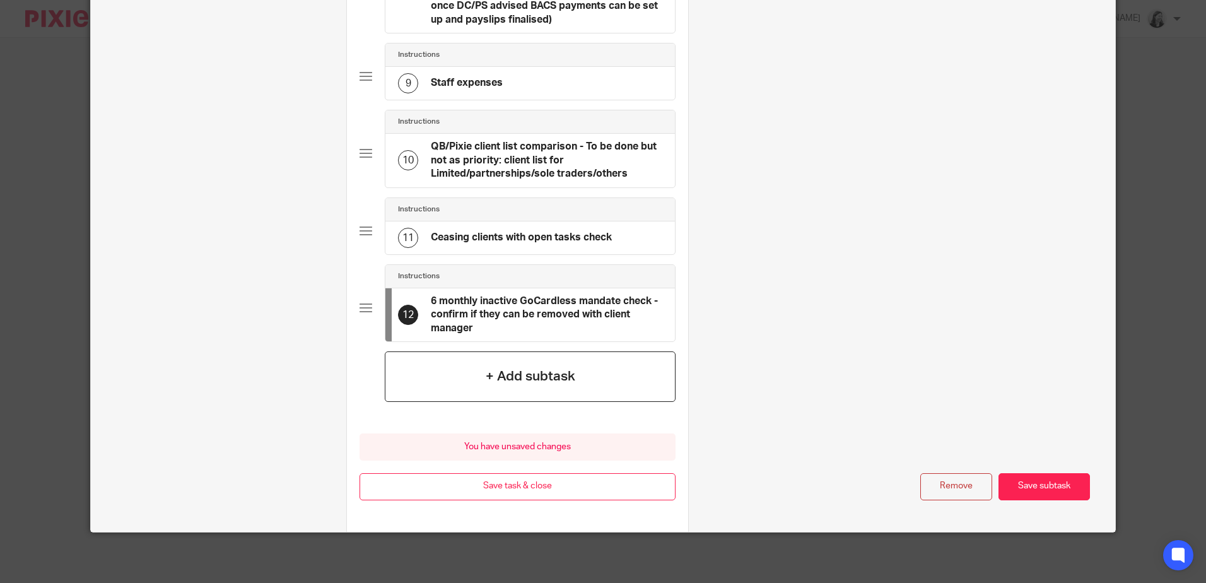
click at [561, 373] on h4 "+ Add subtask" at bounding box center [531, 376] width 90 height 20
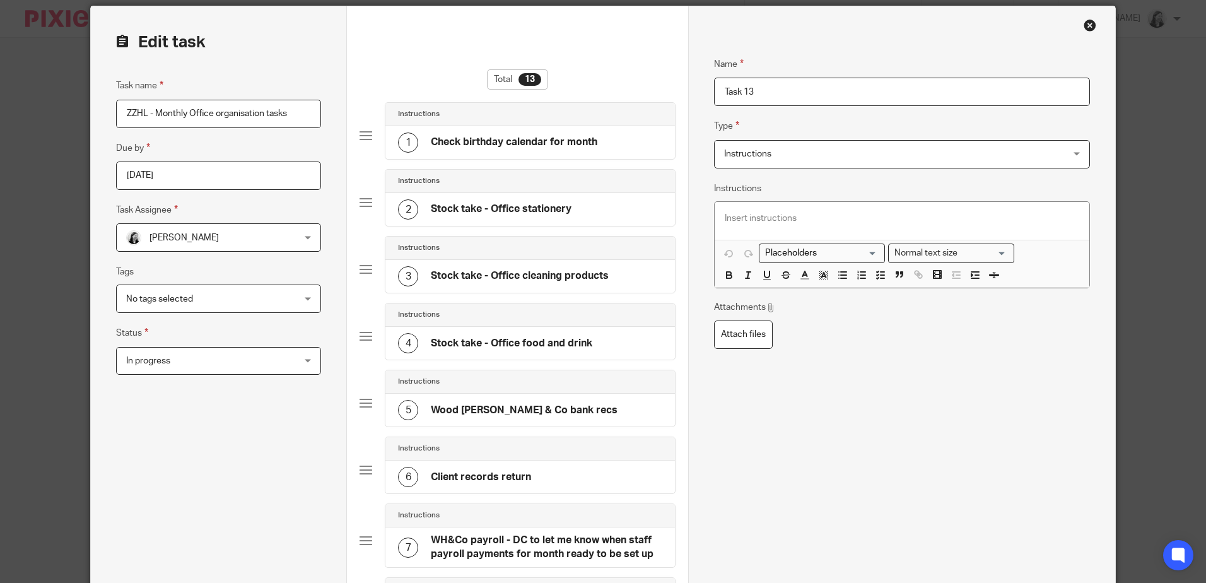
scroll to position [0, 0]
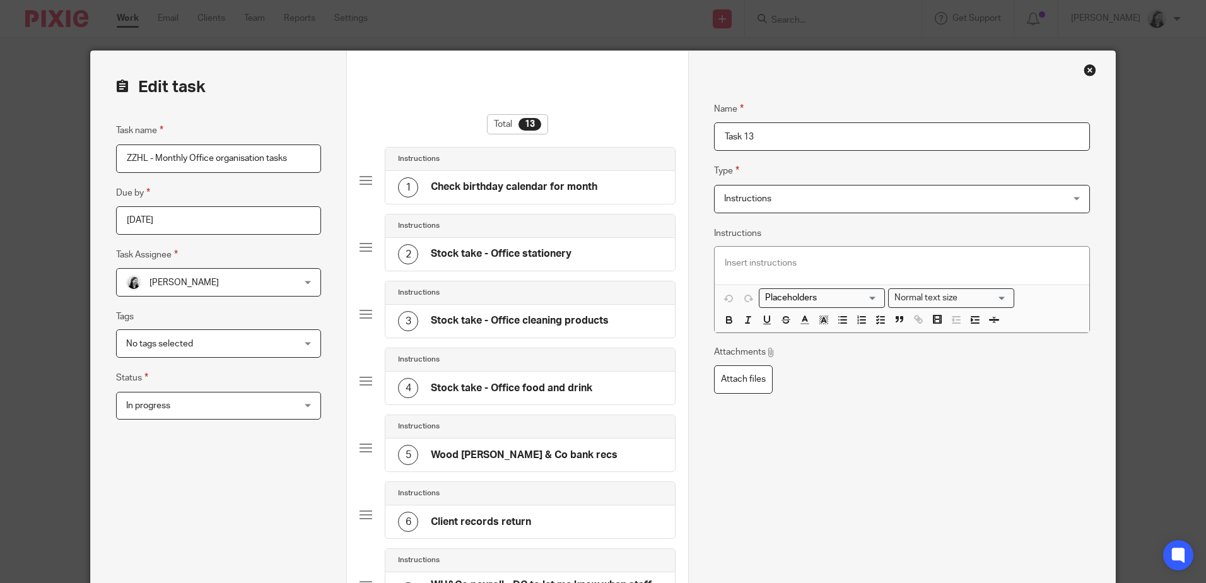
drag, startPoint x: 760, startPoint y: 132, endPoint x: 672, endPoint y: 133, distance: 88.3
paste input "6 monthly pending GoCardless mandate check - confirm latest with client manager"
type input "6 monthly pending GoCardless mandate check - confirm latest with client manager"
click at [816, 250] on div at bounding box center [901, 266] width 374 height 38
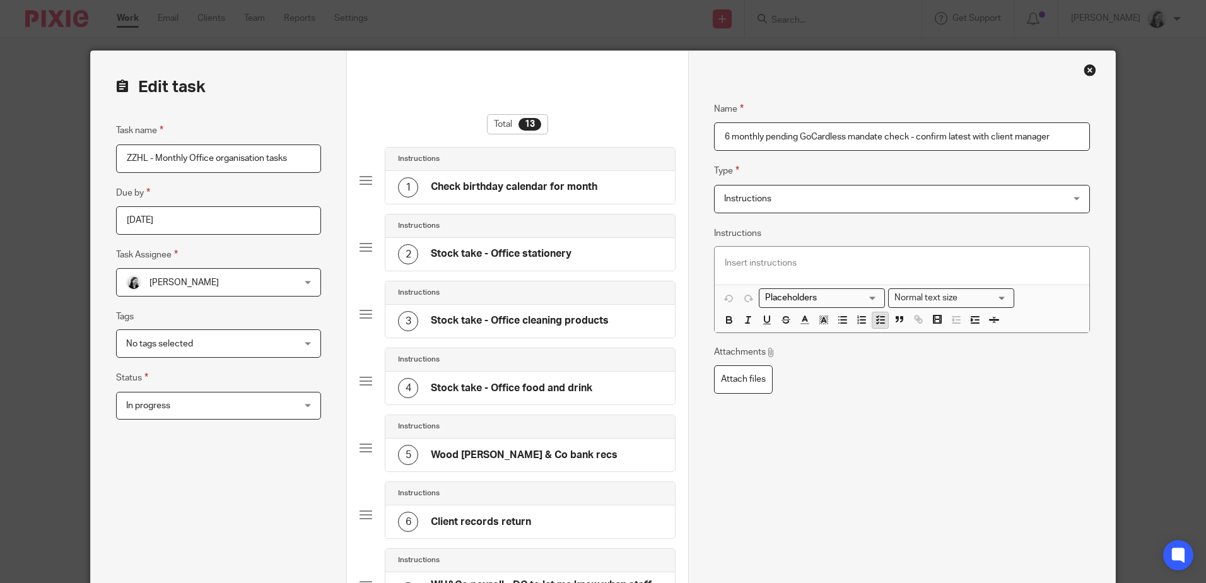
click at [877, 327] on button "button" at bounding box center [880, 320] width 16 height 16
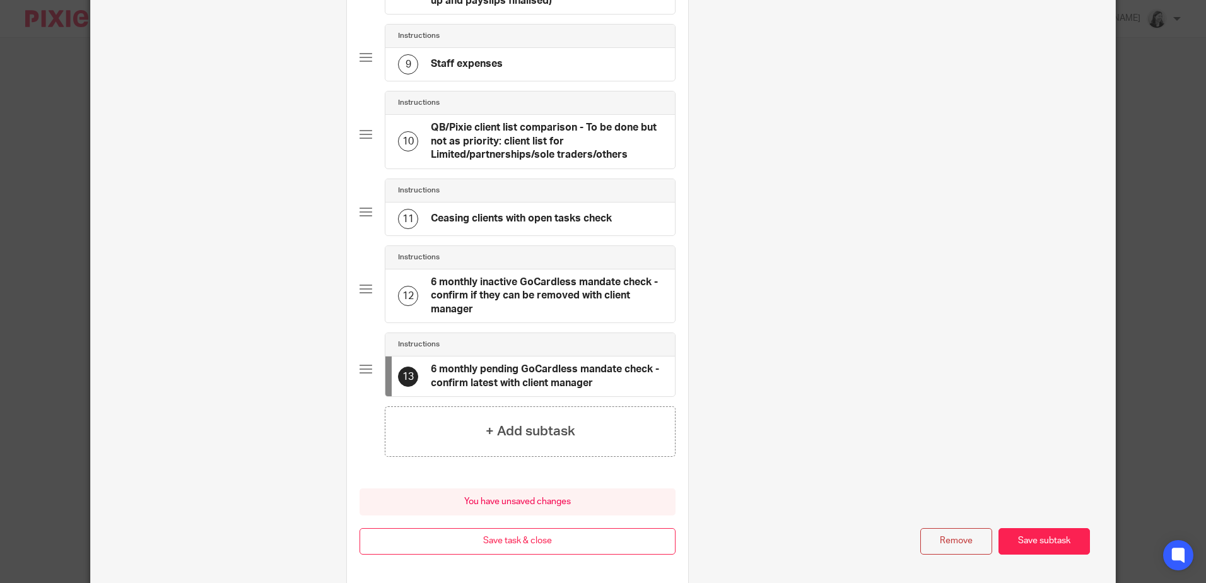
scroll to position [969, 0]
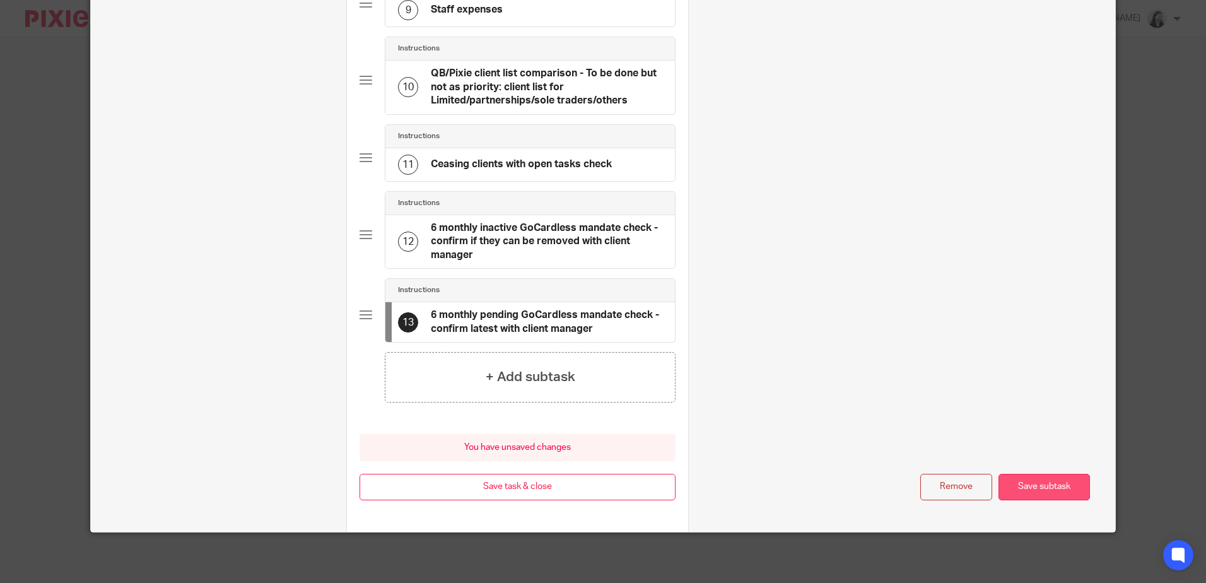
click at [1064, 492] on button "Save subtask" at bounding box center [1043, 487] width 91 height 27
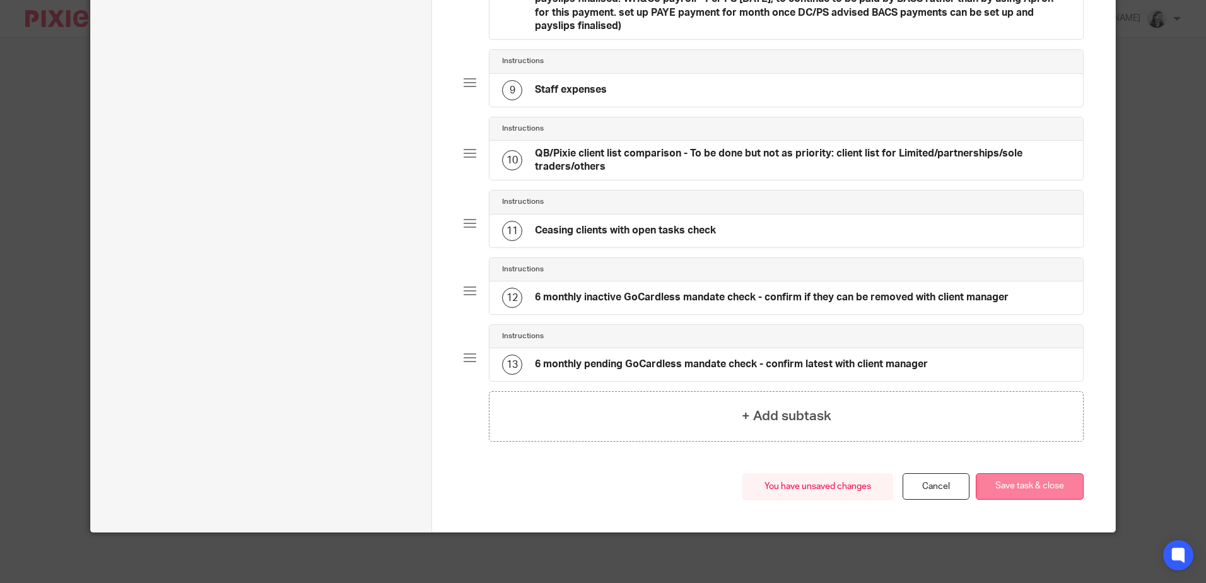
click at [1063, 492] on button "Save task & close" at bounding box center [1030, 486] width 108 height 27
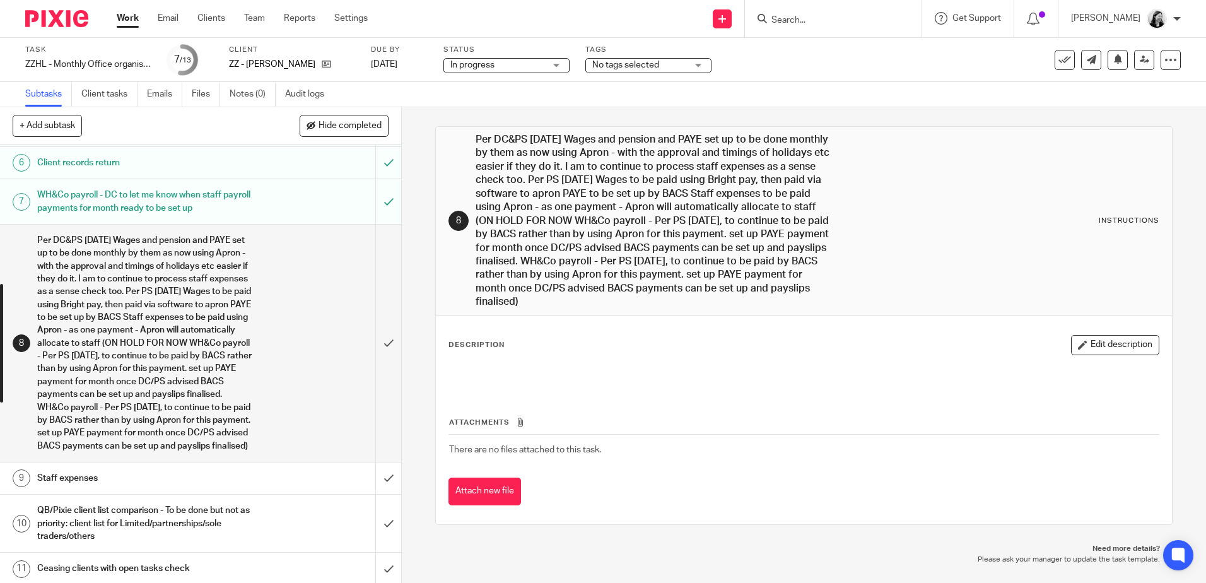
scroll to position [279, 0]
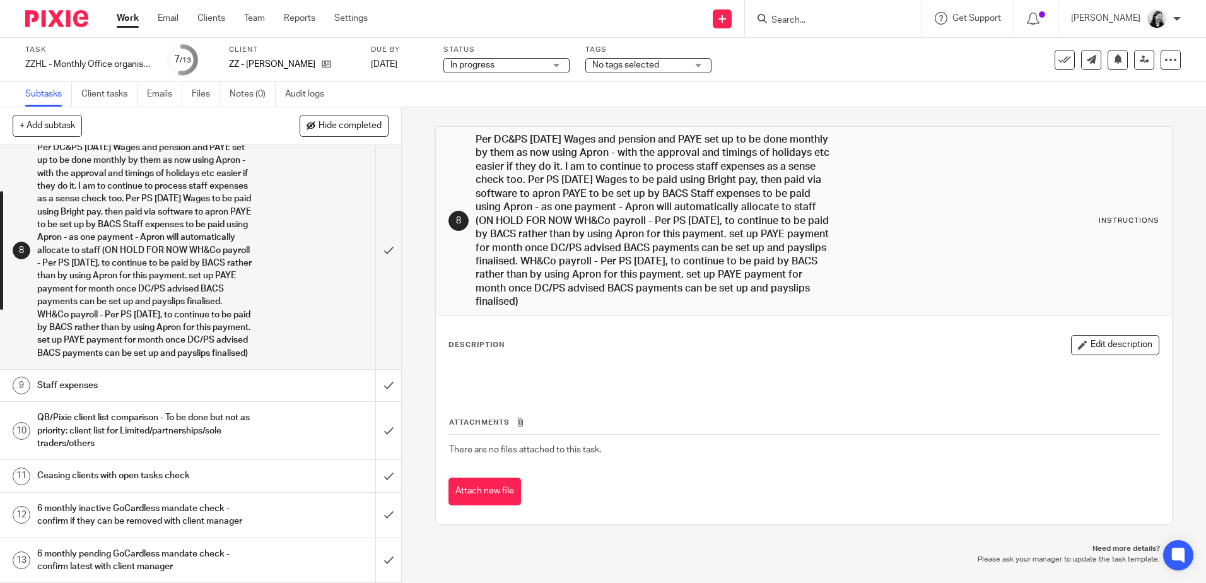
click at [252, 521] on div "6 monthly inactive GoCardless mandate check - confirm if they can be removed wi…" at bounding box center [200, 515] width 326 height 32
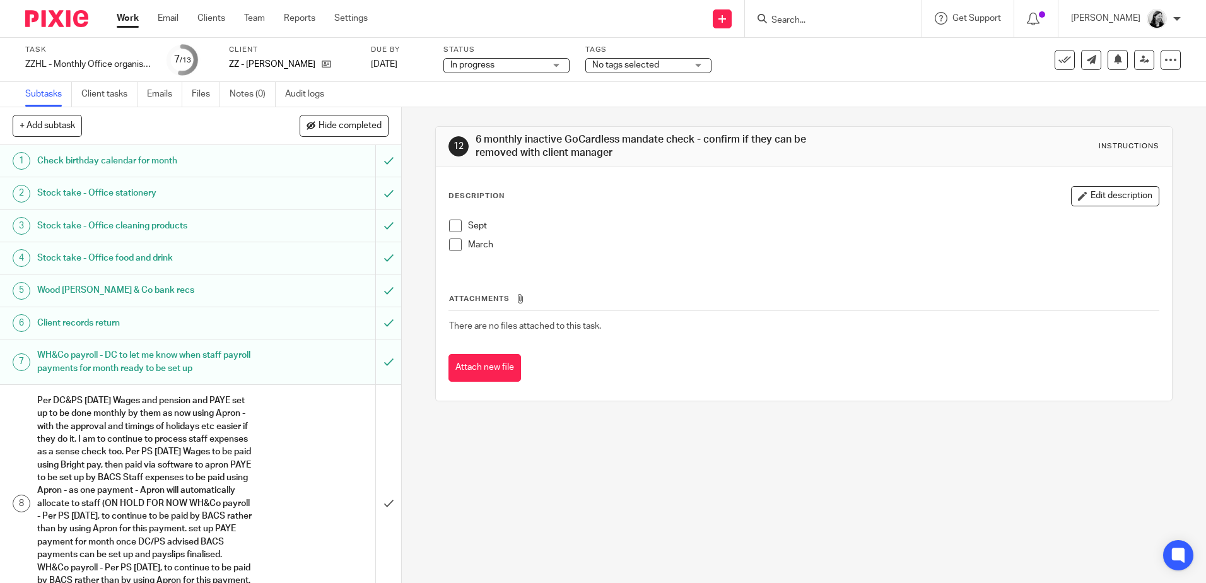
scroll to position [279, 0]
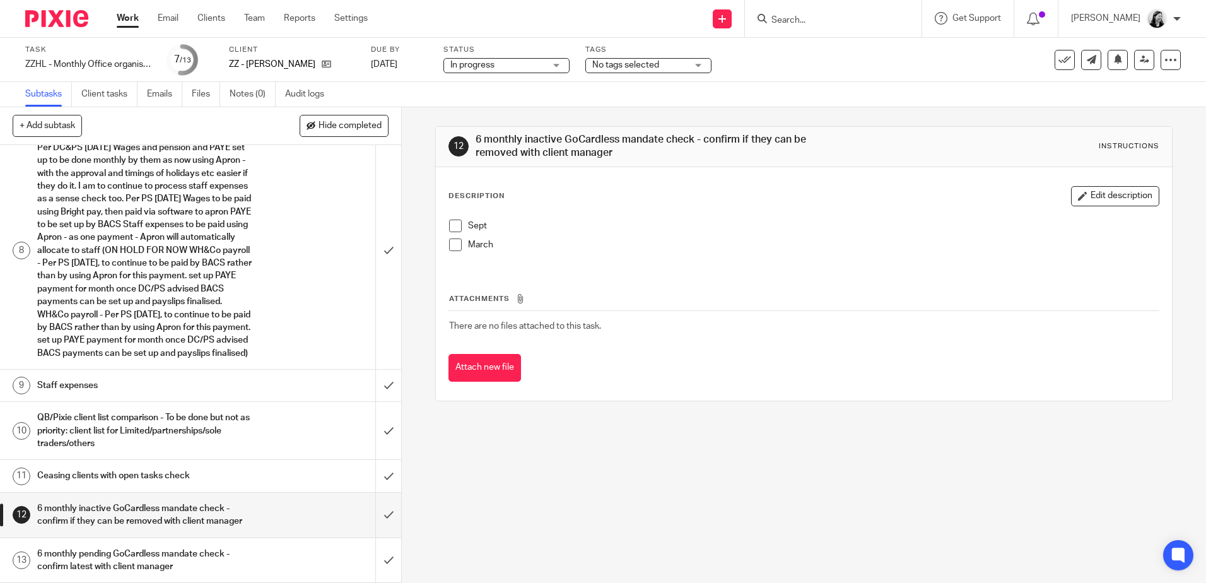
click at [451, 225] on span at bounding box center [455, 225] width 13 height 13
click at [232, 553] on h1 "6 monthly pending GoCardless mandate check - confirm latest with client manager" at bounding box center [145, 560] width 217 height 32
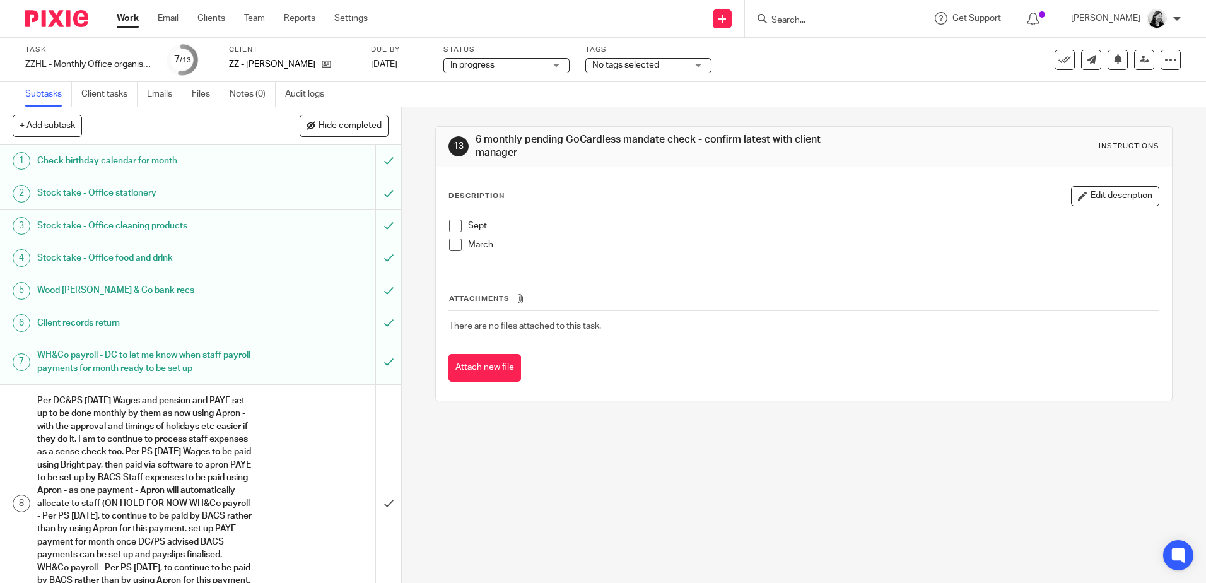
click at [449, 225] on span at bounding box center [455, 225] width 13 height 13
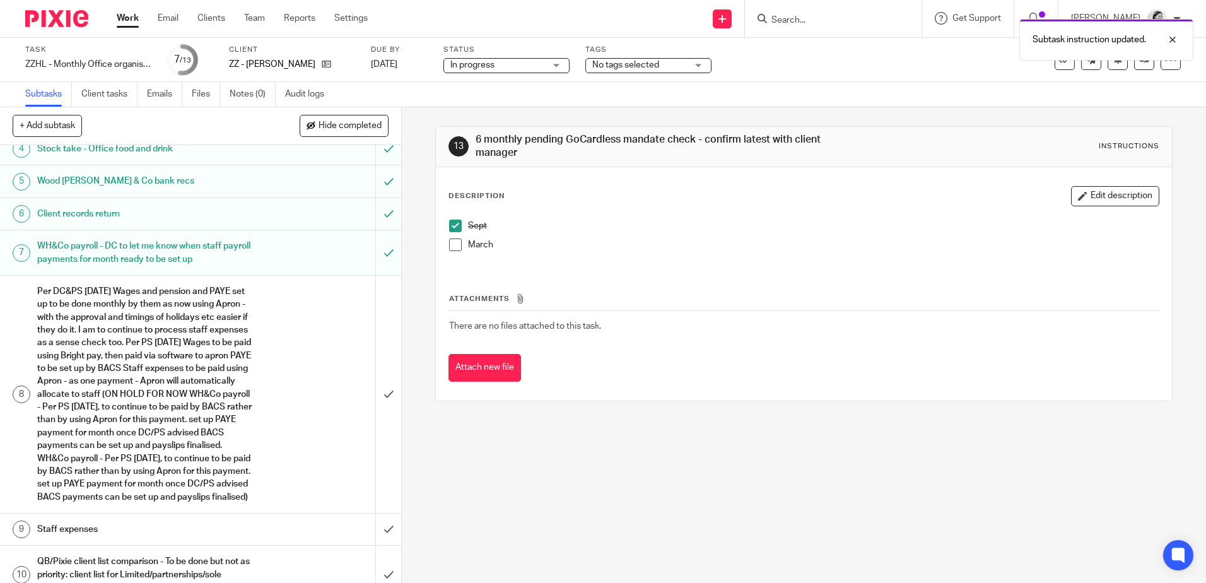
scroll to position [279, 0]
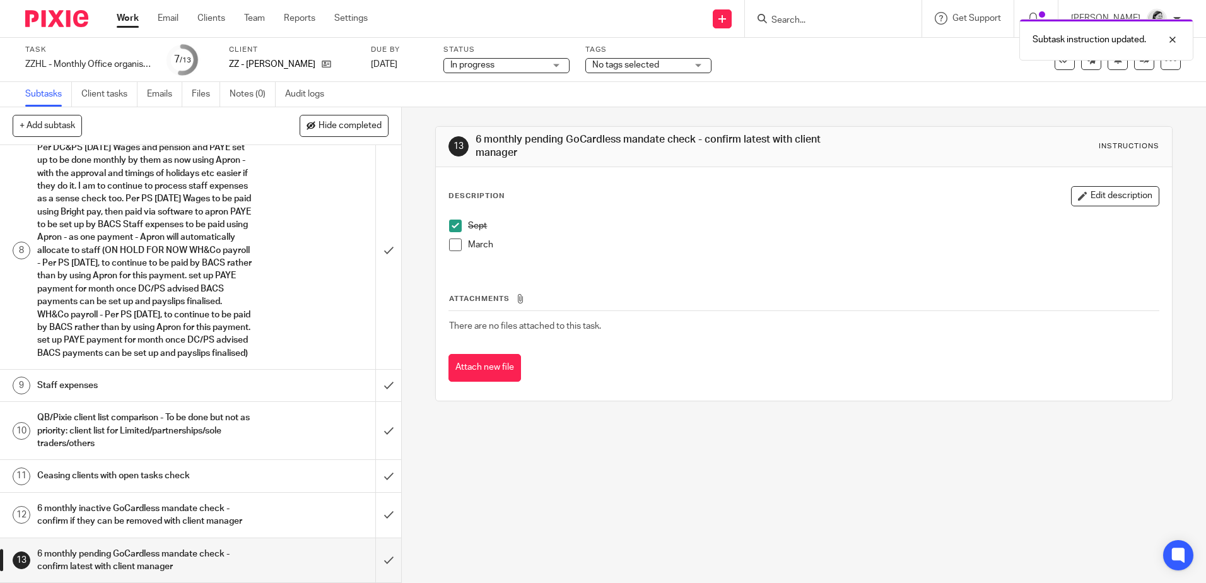
click at [247, 482] on div "Ceasing clients with open tasks check" at bounding box center [200, 475] width 326 height 19
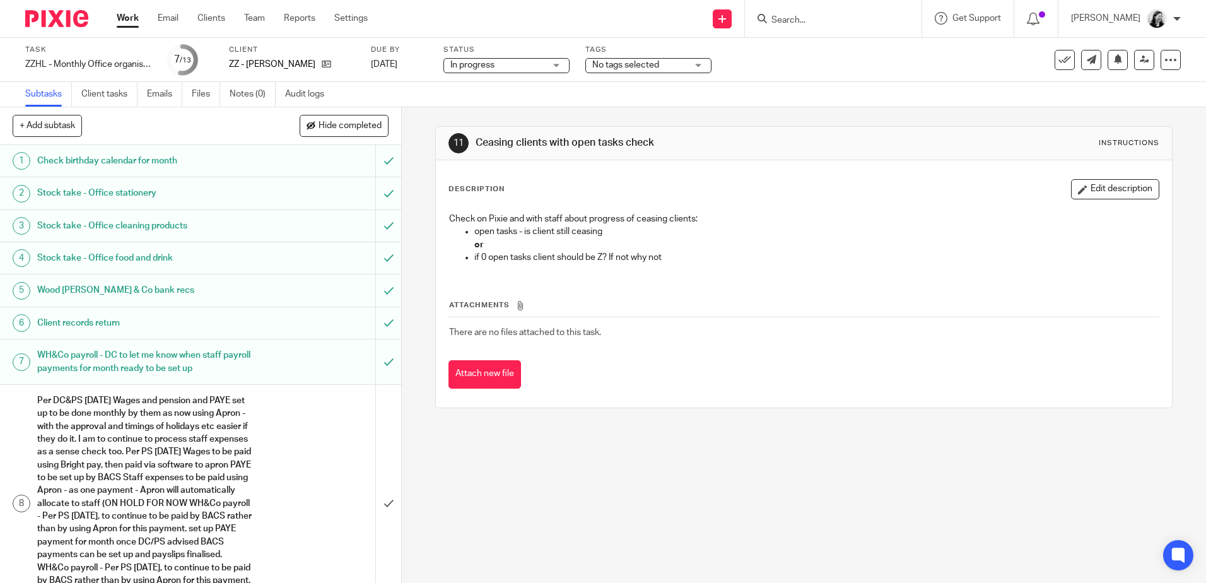
click at [124, 16] on link "Work" at bounding box center [128, 18] width 22 height 13
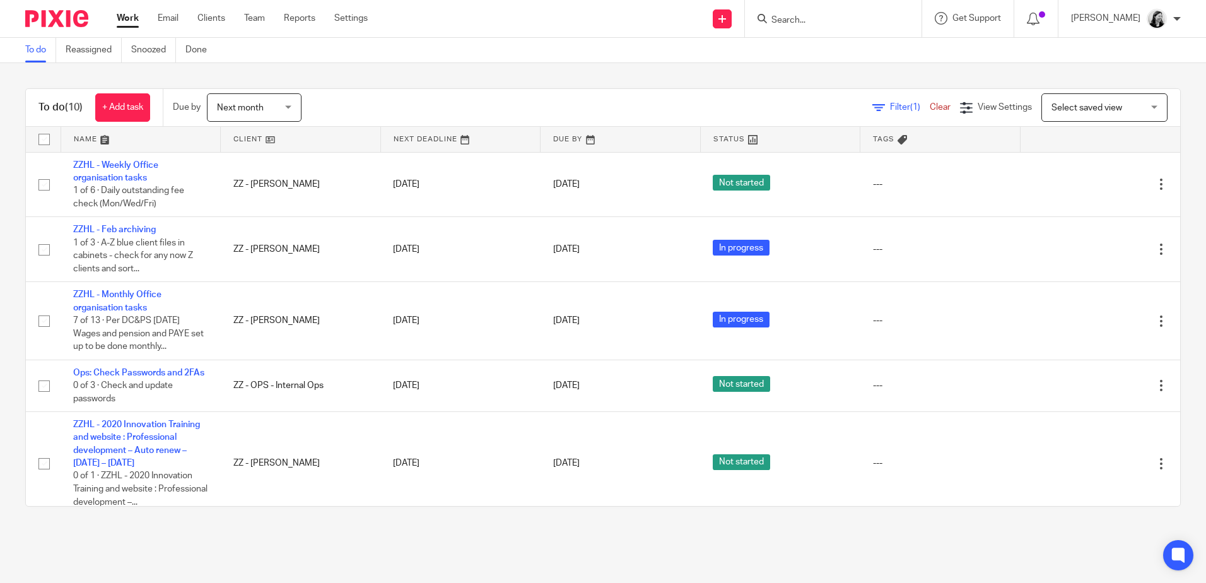
click at [271, 112] on span "Next month" at bounding box center [250, 107] width 67 height 26
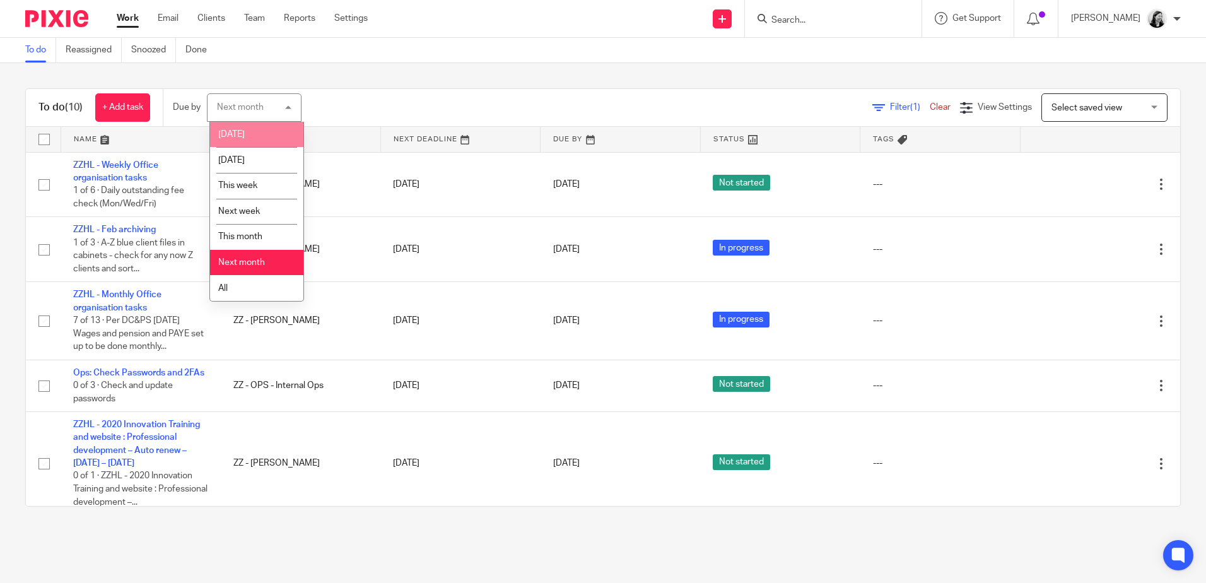
click at [264, 139] on li "[DATE]" at bounding box center [256, 135] width 93 height 26
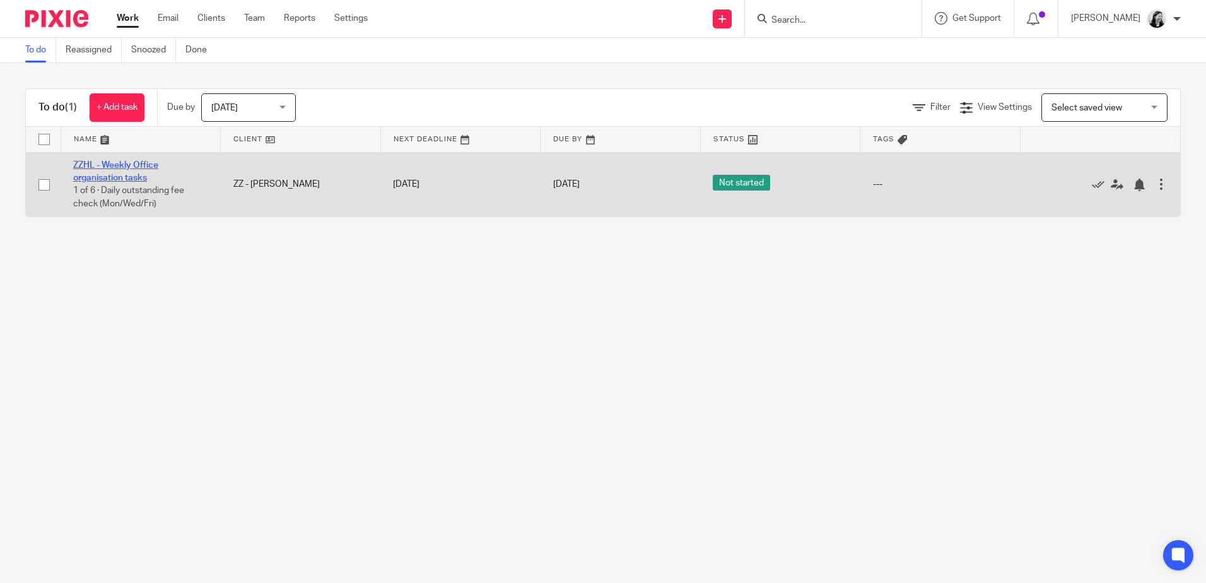
click at [140, 164] on link "ZZHL - Weekly Office organisation tasks" at bounding box center [115, 171] width 85 height 21
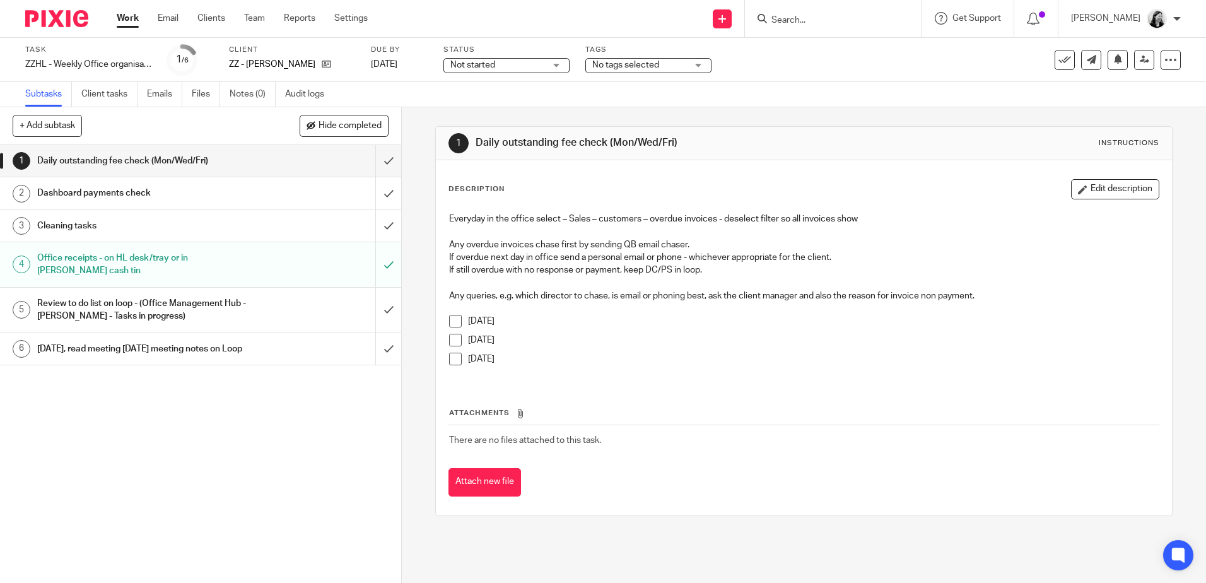
click at [455, 324] on span at bounding box center [455, 321] width 13 height 13
click at [247, 188] on div "Dashboard payments check" at bounding box center [200, 192] width 326 height 19
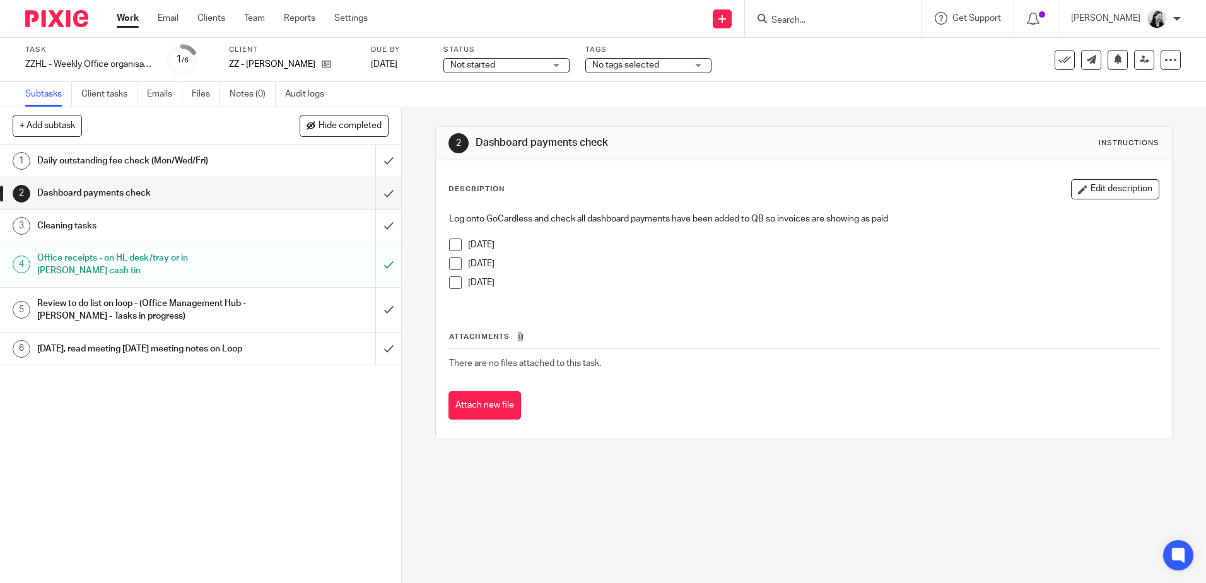
click at [454, 248] on span at bounding box center [455, 244] width 13 height 13
click at [291, 220] on div "Cleaning tasks" at bounding box center [200, 225] width 326 height 19
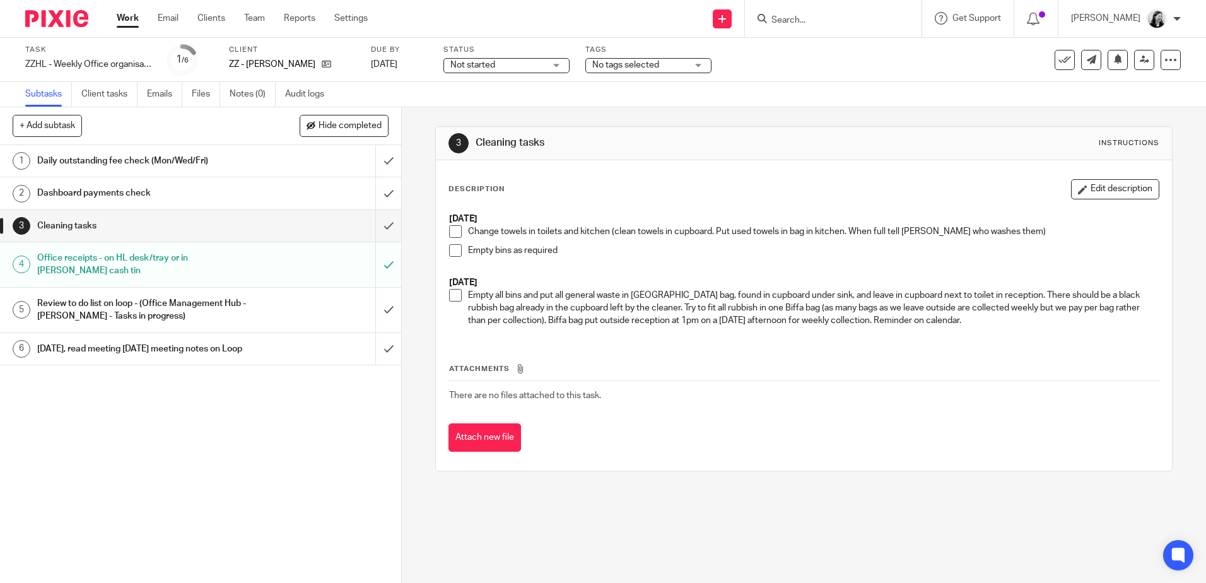
click at [455, 235] on span at bounding box center [455, 231] width 13 height 13
click at [455, 254] on span at bounding box center [455, 250] width 13 height 13
click at [397, 70] on link "[DATE]" at bounding box center [399, 64] width 57 height 13
click at [134, 18] on link "Work" at bounding box center [128, 18] width 22 height 13
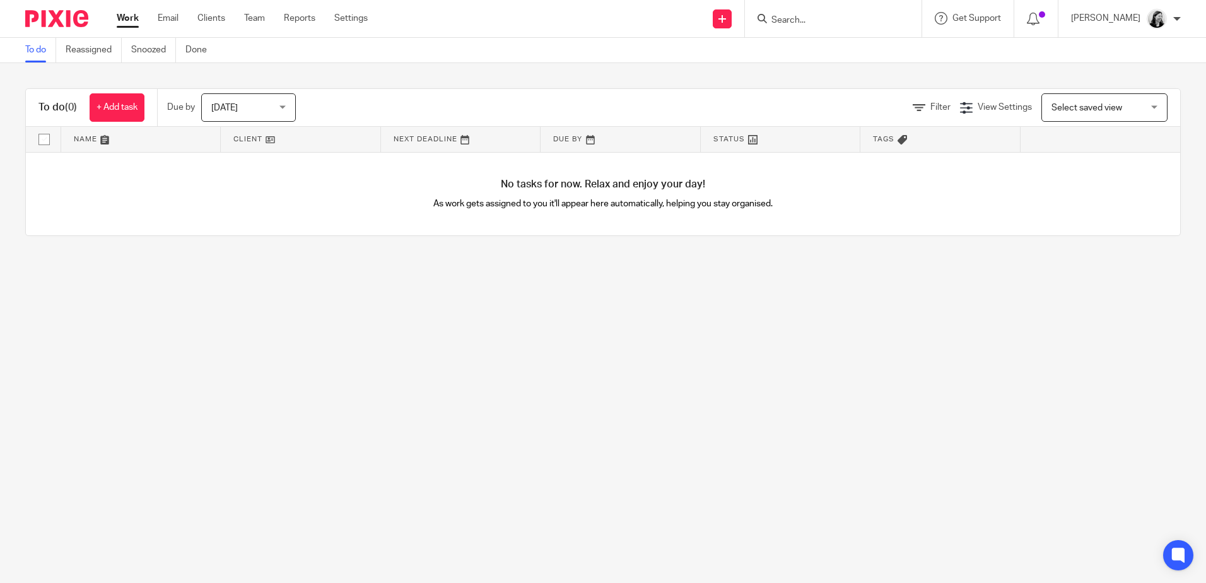
click at [261, 105] on span "[DATE]" at bounding box center [244, 107] width 67 height 26
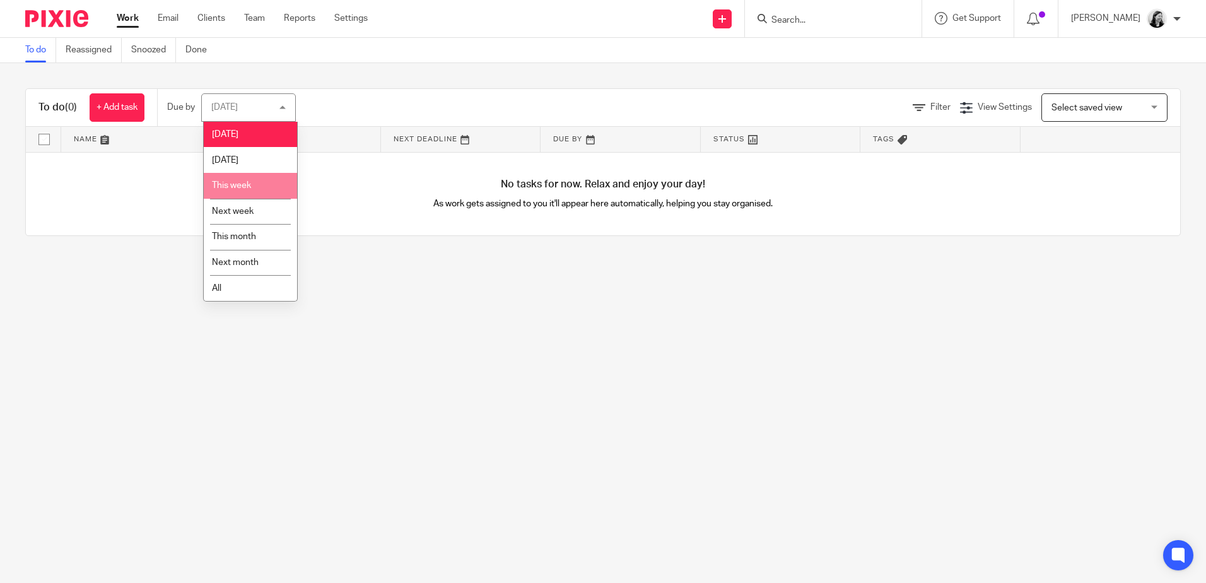
click at [248, 183] on span "This week" at bounding box center [231, 185] width 39 height 9
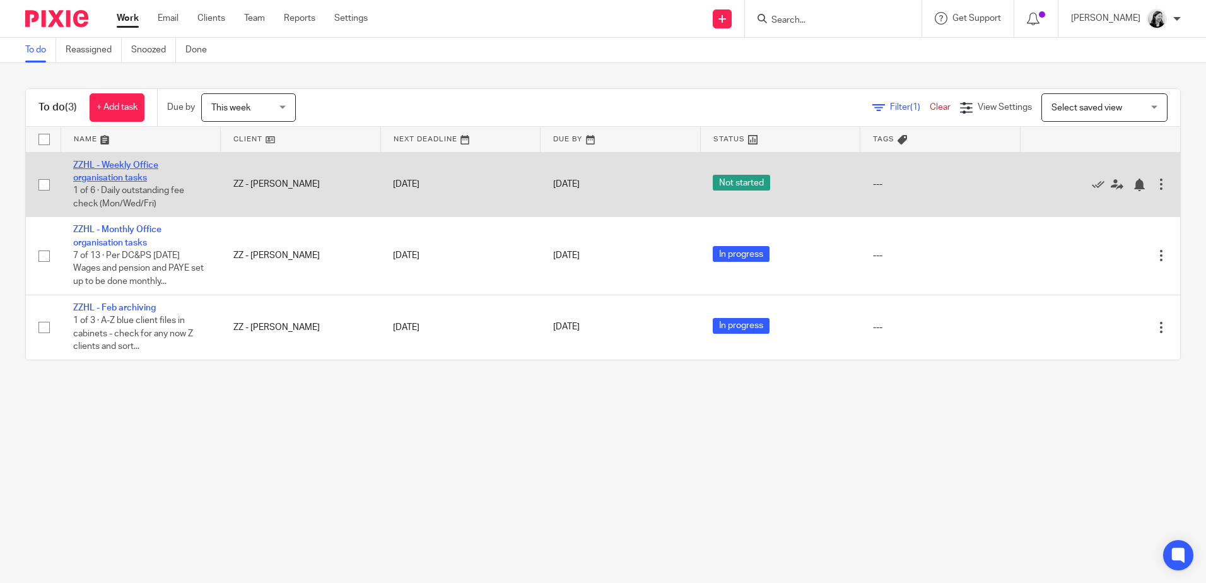
click at [124, 181] on link "ZZHL - Weekly Office organisation tasks" at bounding box center [115, 171] width 85 height 21
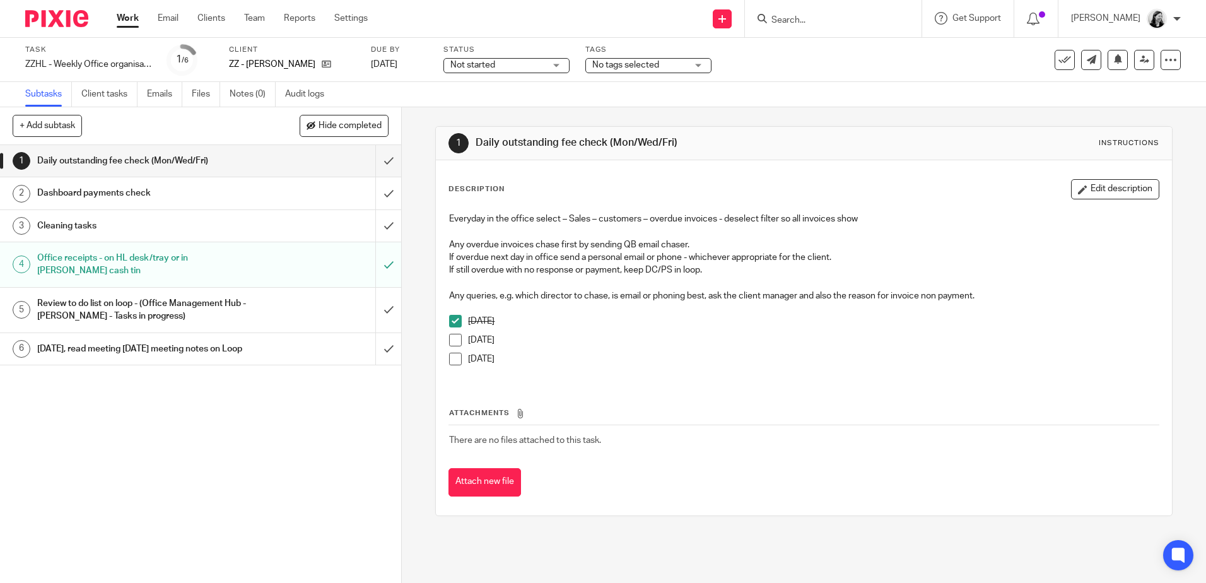
click at [457, 66] on span "Not started" at bounding box center [472, 65] width 45 height 9
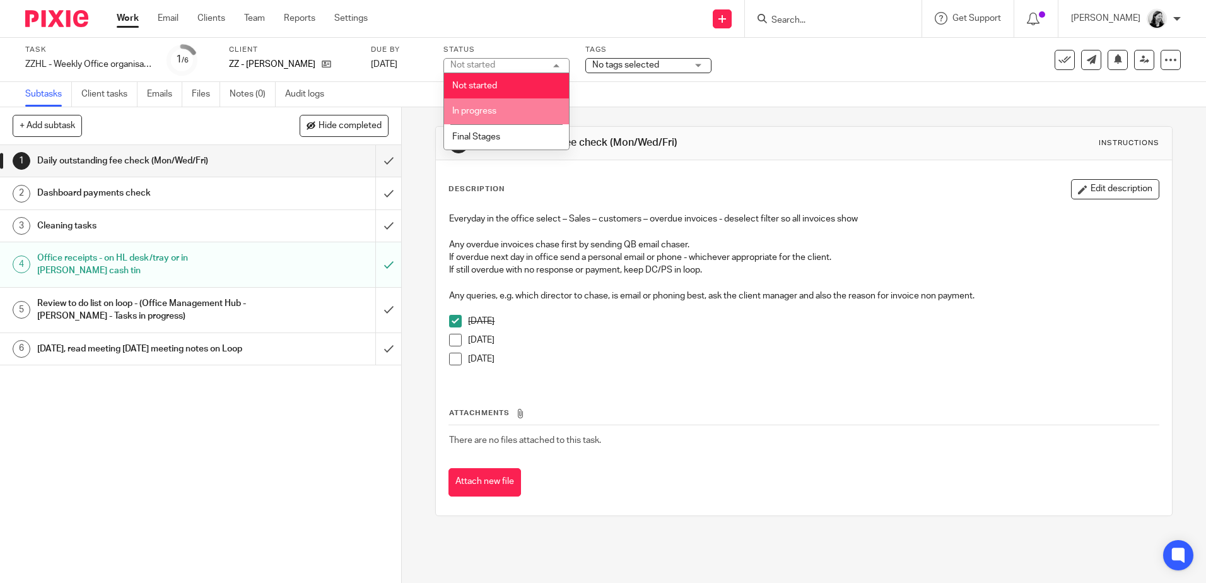
click at [465, 114] on span "In progress" at bounding box center [474, 111] width 44 height 9
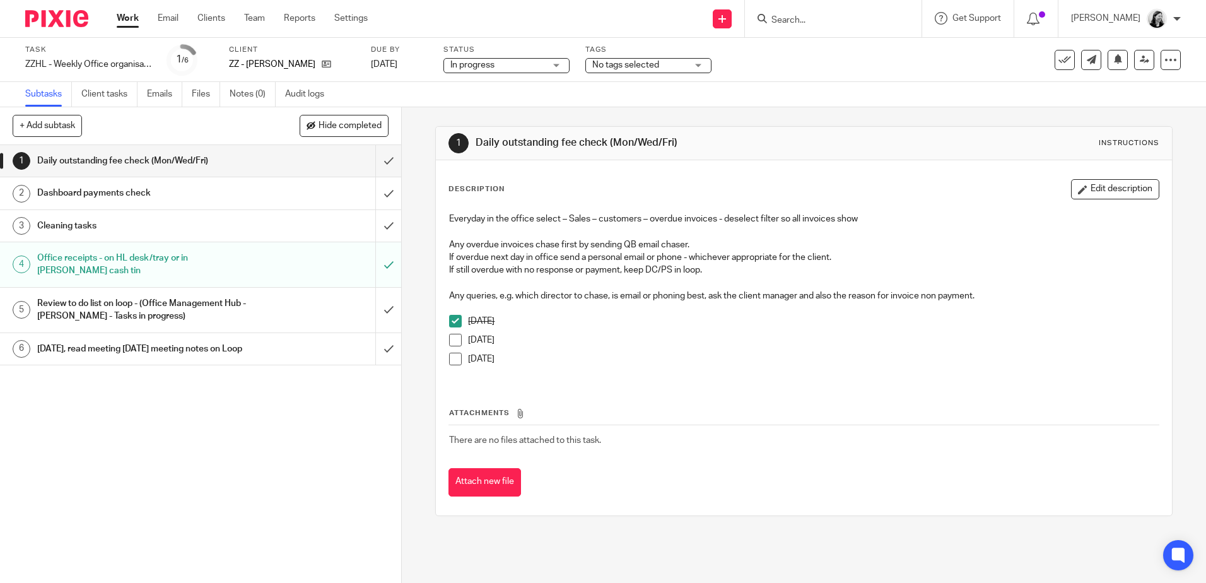
click at [132, 18] on link "Work" at bounding box center [128, 18] width 22 height 13
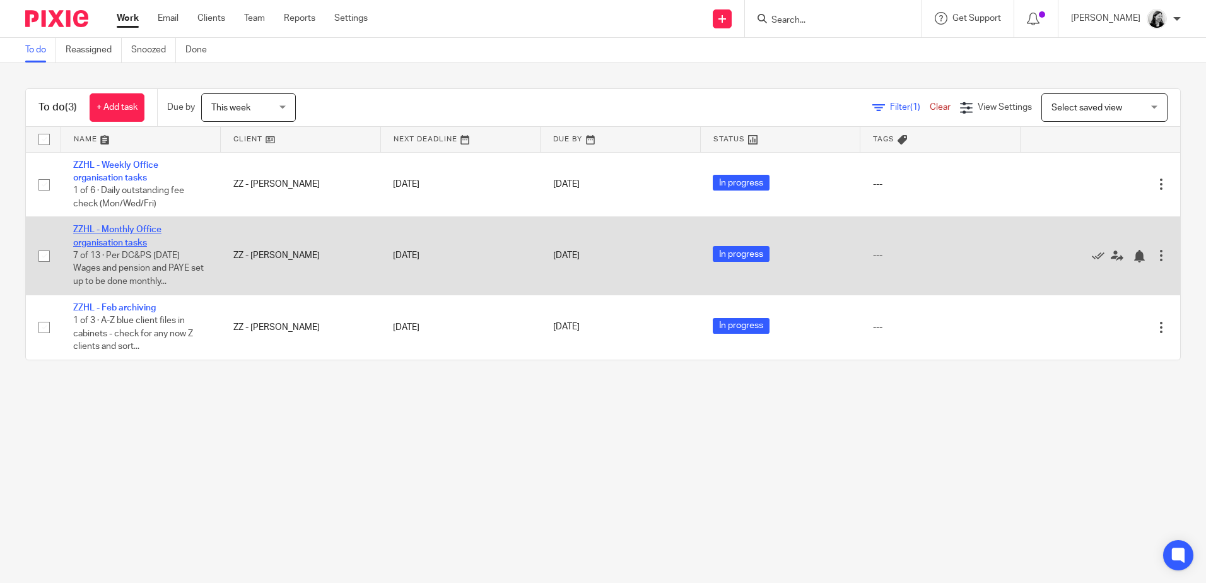
click at [113, 231] on link "ZZHL - Monthly Office organisation tasks" at bounding box center [117, 235] width 88 height 21
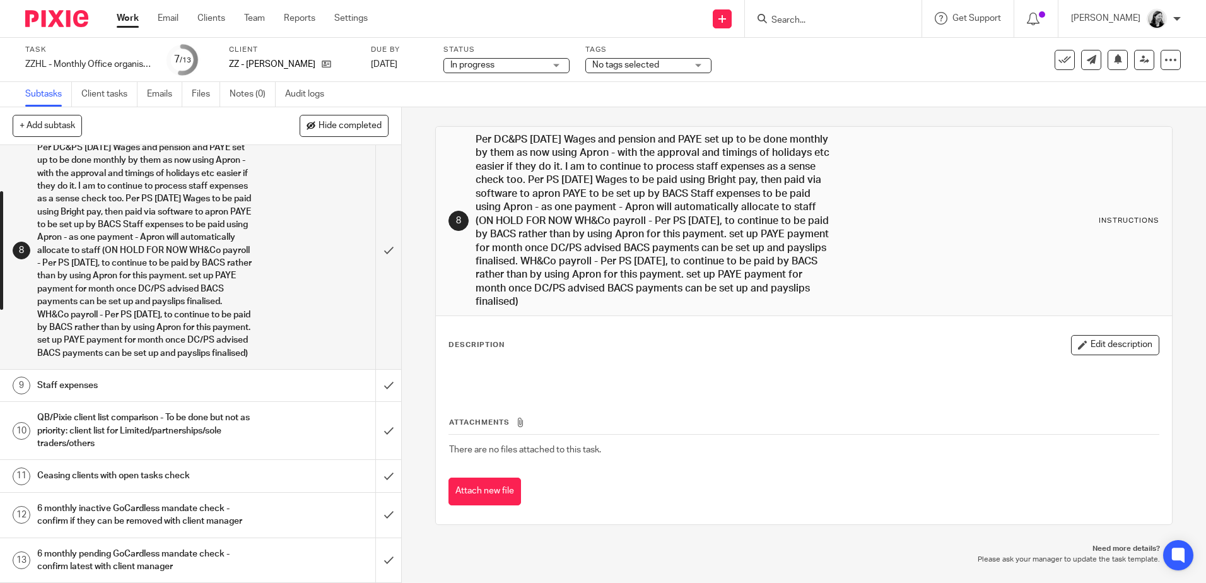
scroll to position [279, 0]
click at [275, 474] on div "Ceasing clients with open tasks check" at bounding box center [200, 475] width 326 height 19
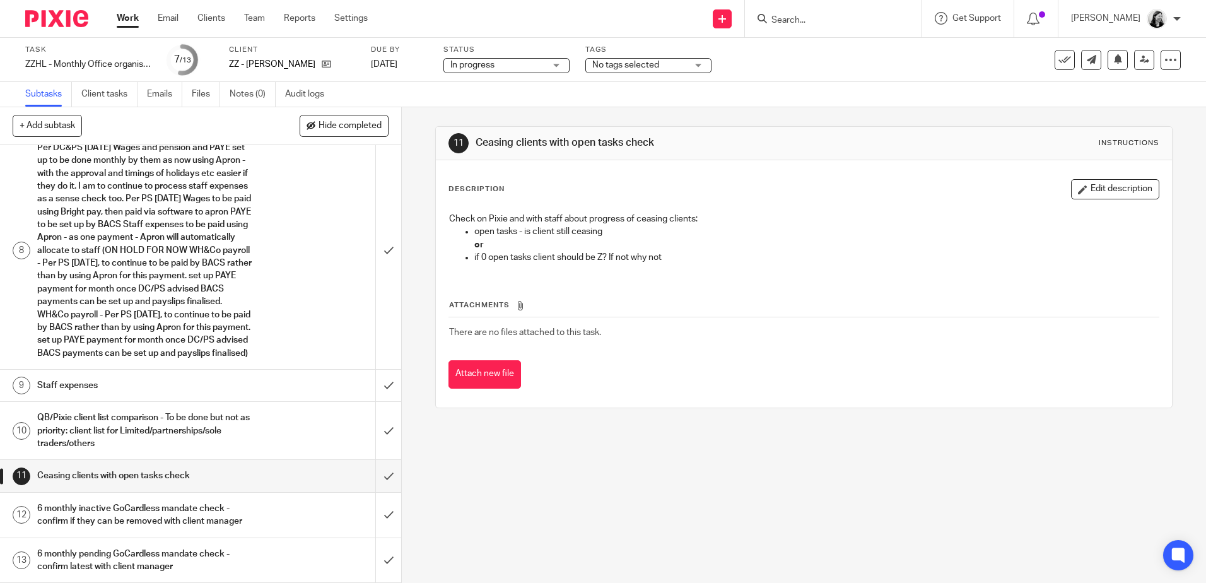
scroll to position [279, 0]
click at [378, 474] on input "submit" at bounding box center [200, 476] width 401 height 32
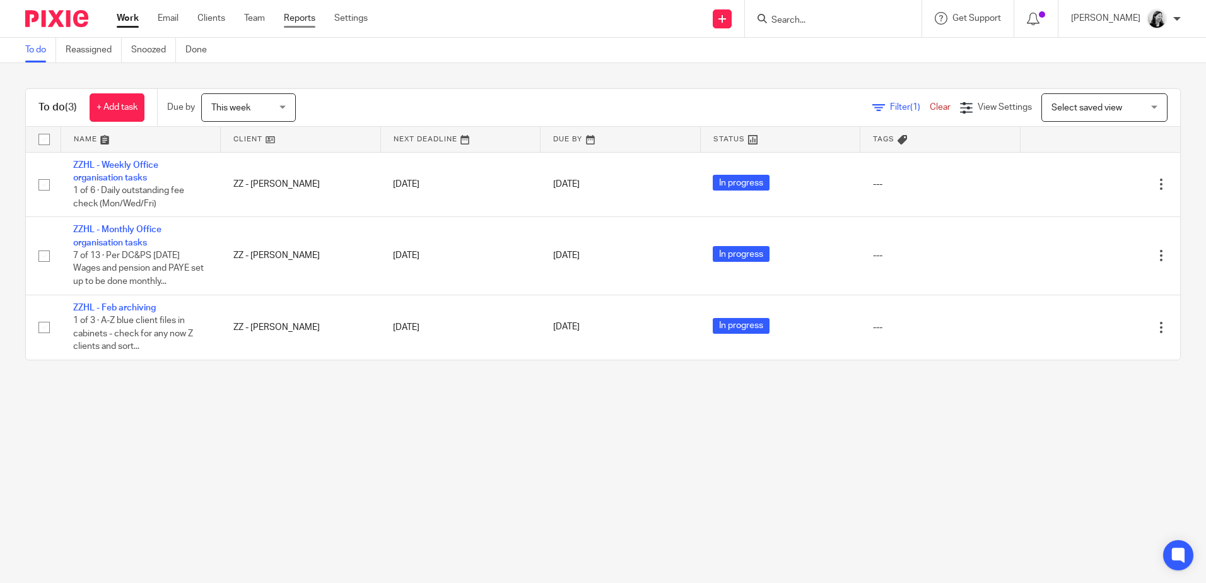
click at [303, 13] on link "Reports" at bounding box center [300, 18] width 32 height 13
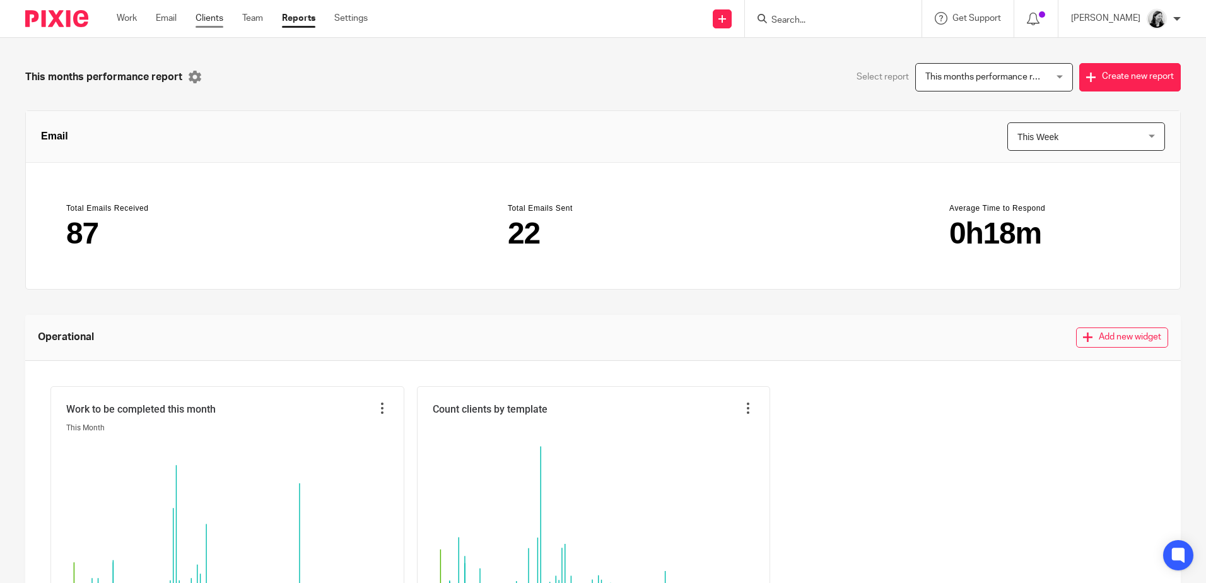
click at [208, 18] on link "Clients" at bounding box center [209, 18] width 28 height 13
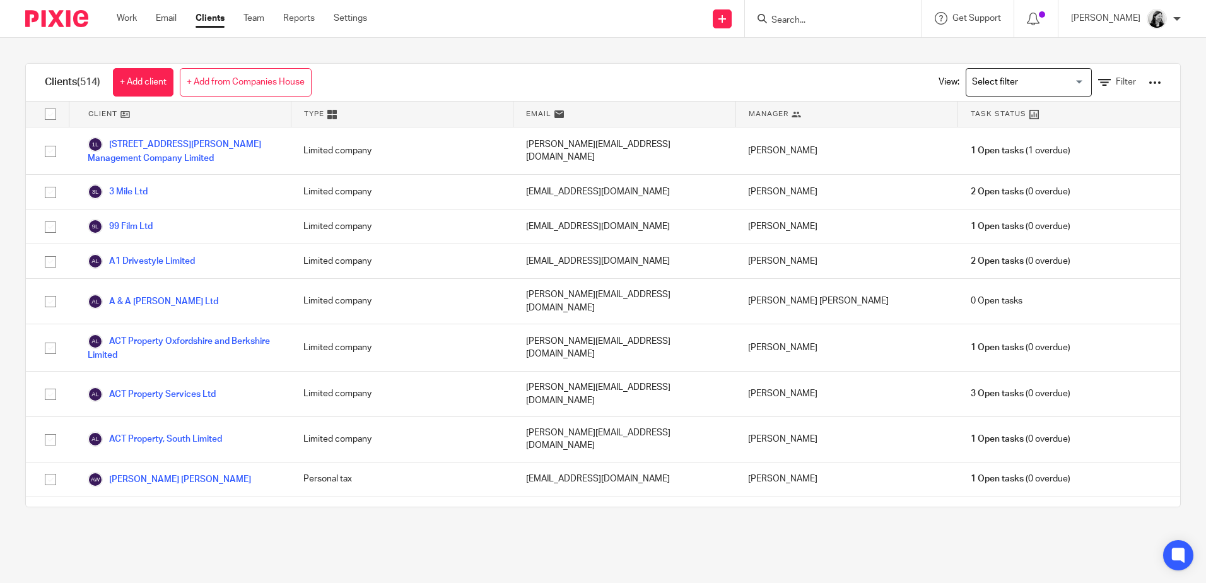
click at [1039, 86] on input "Search for option" at bounding box center [1025, 82] width 117 height 22
click at [119, 19] on link "Work" at bounding box center [127, 18] width 20 height 13
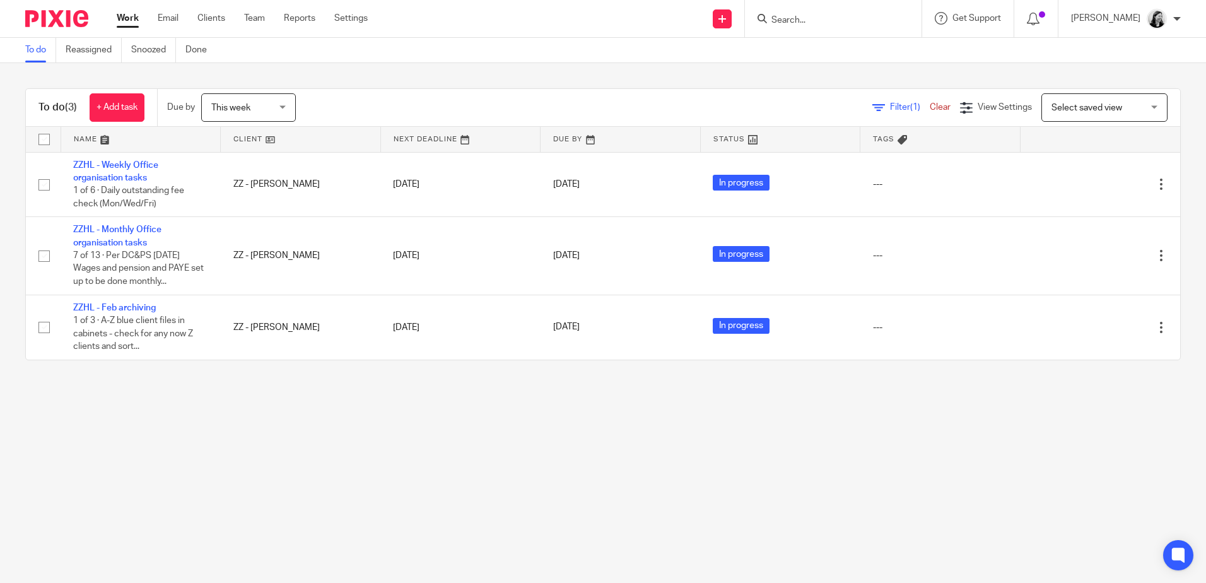
click at [283, 15] on ul "Work Email Clients Team Reports Settings" at bounding box center [252, 18] width 270 height 13
click at [292, 15] on link "Reports" at bounding box center [300, 18] width 32 height 13
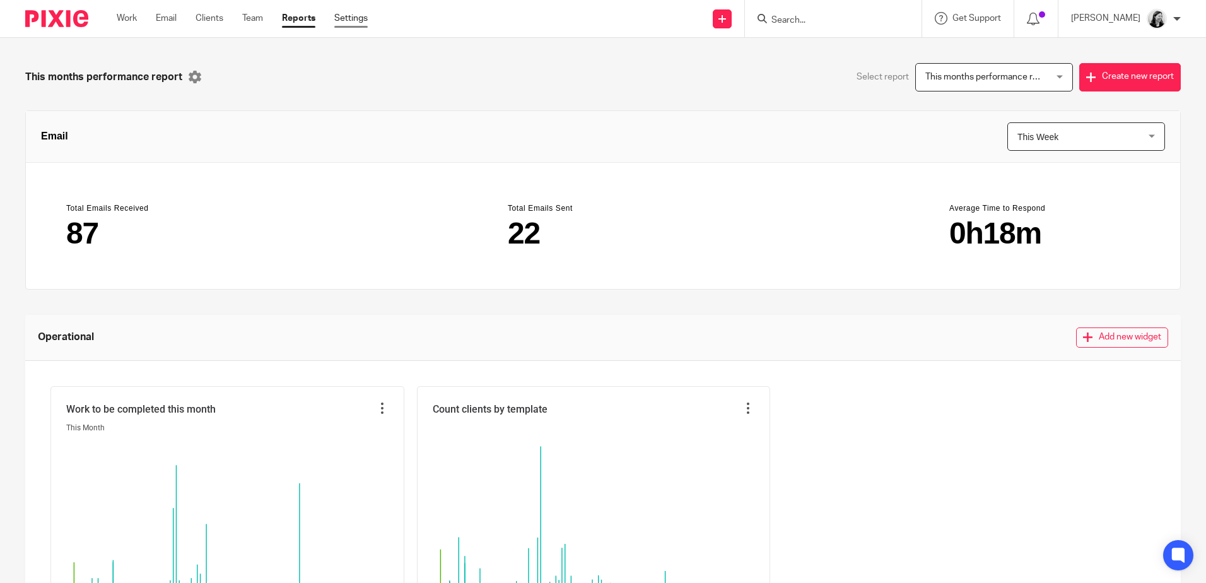
click at [351, 16] on link "Settings" at bounding box center [350, 18] width 33 height 13
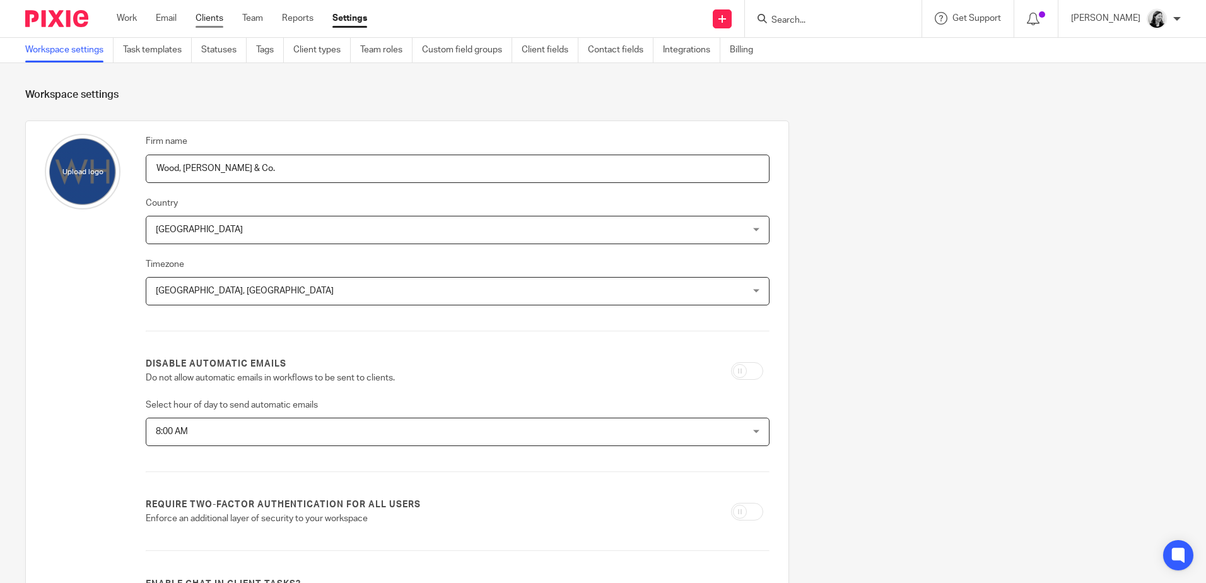
click at [214, 20] on link "Clients" at bounding box center [209, 18] width 28 height 13
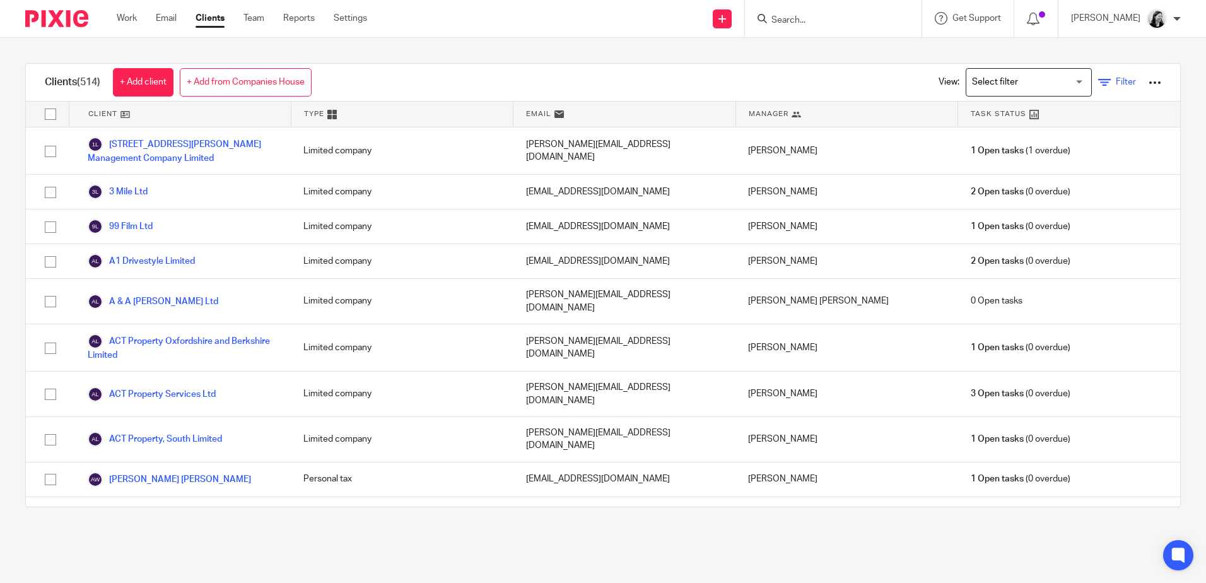
click at [1098, 79] on icon at bounding box center [1104, 82] width 13 height 13
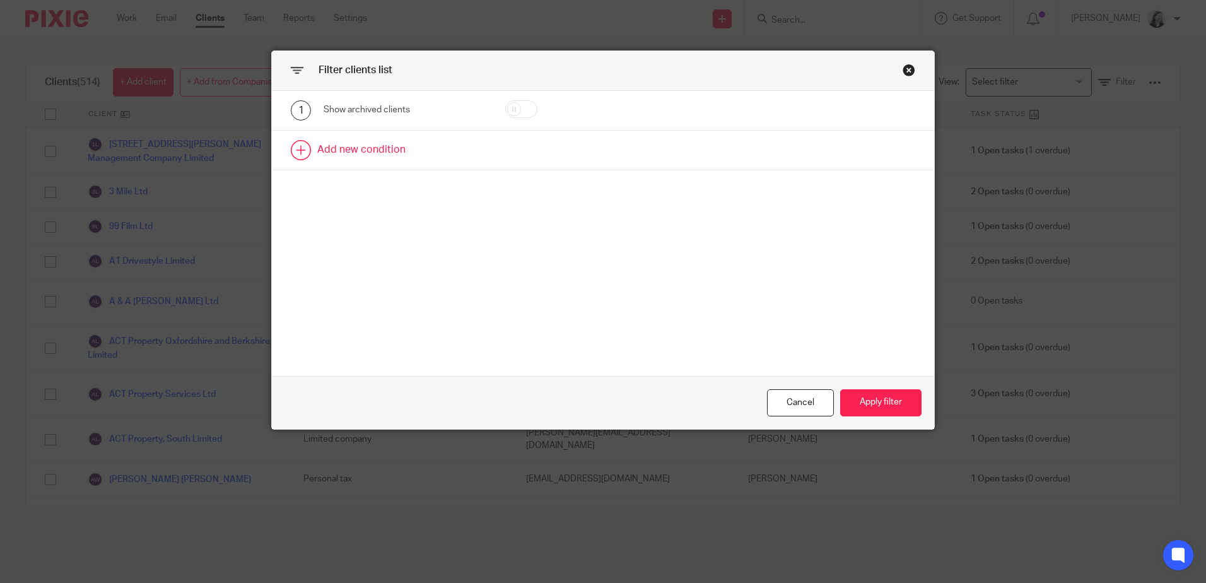
click at [305, 149] on link at bounding box center [603, 150] width 662 height 39
click at [365, 157] on div "Field" at bounding box center [394, 154] width 121 height 26
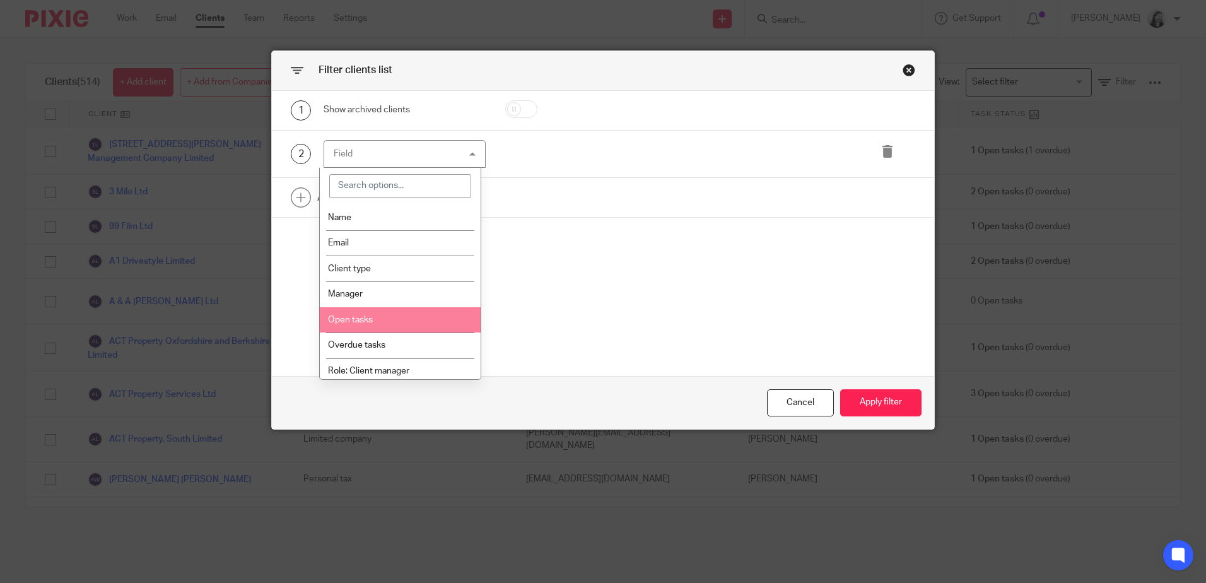
click at [435, 319] on li "Open tasks" at bounding box center [400, 320] width 161 height 26
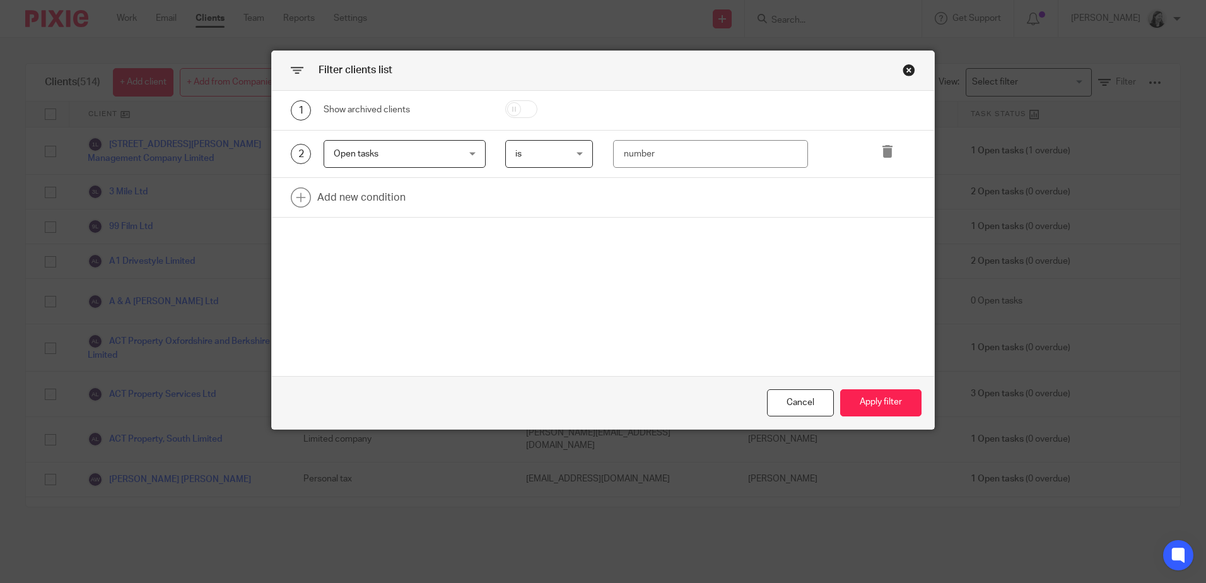
click at [579, 153] on div "is is" at bounding box center [549, 154] width 88 height 28
click at [647, 154] on input "number" at bounding box center [710, 154] width 195 height 28
click at [876, 402] on button "Apply filter" at bounding box center [880, 402] width 81 height 27
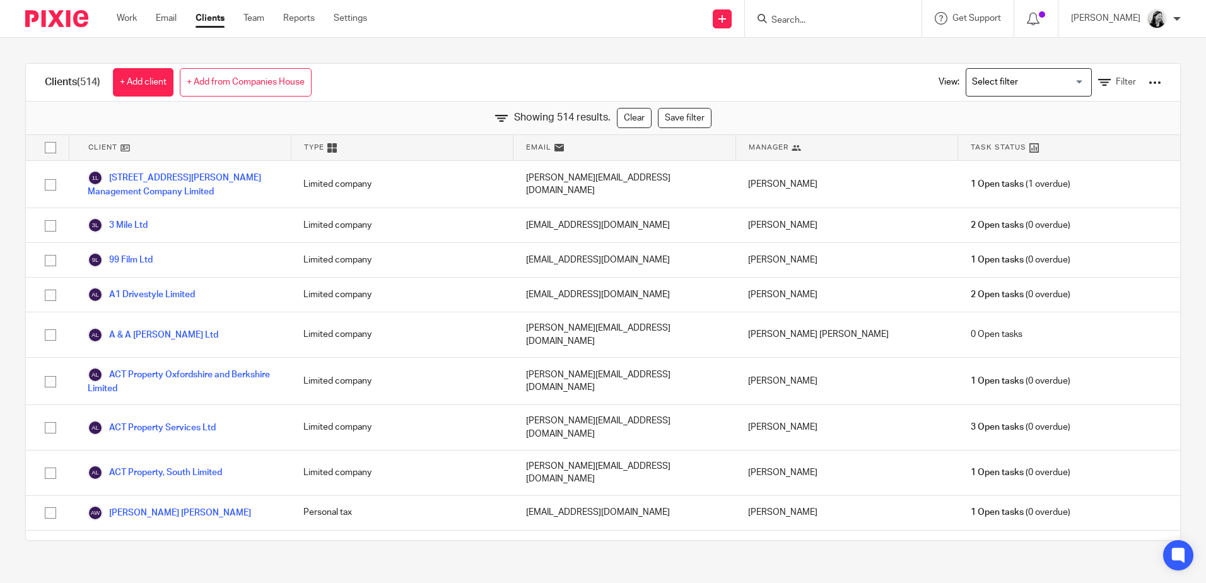
click at [981, 83] on input "Search for option" at bounding box center [1025, 82] width 117 height 22
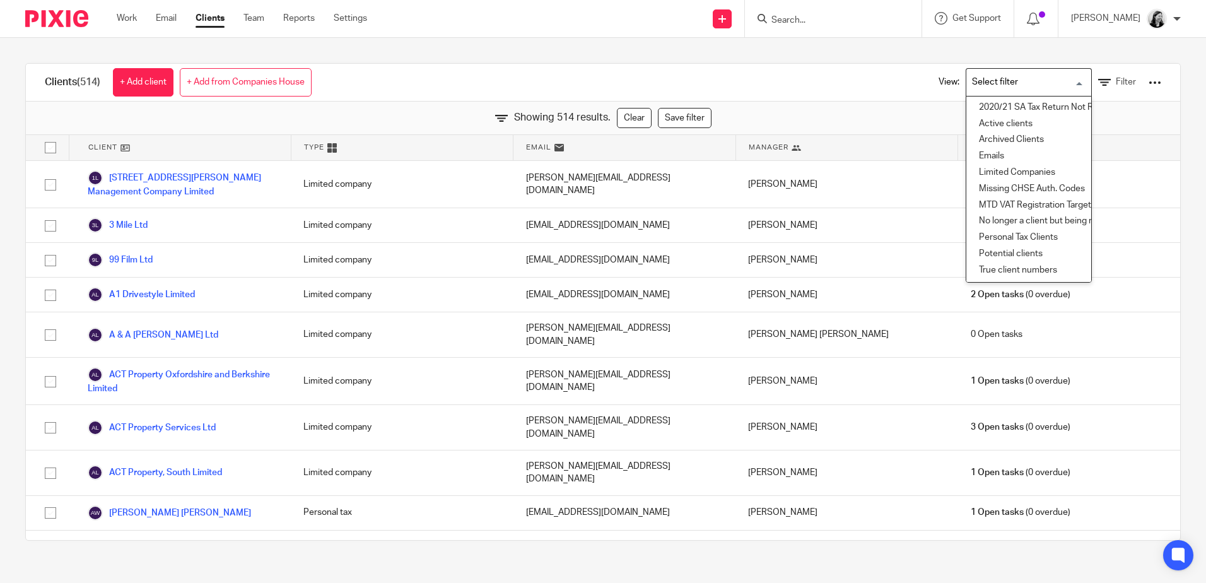
click at [986, 91] on input "Search for option" at bounding box center [1025, 82] width 117 height 22
click at [628, 118] on link "Clear" at bounding box center [634, 118] width 35 height 20
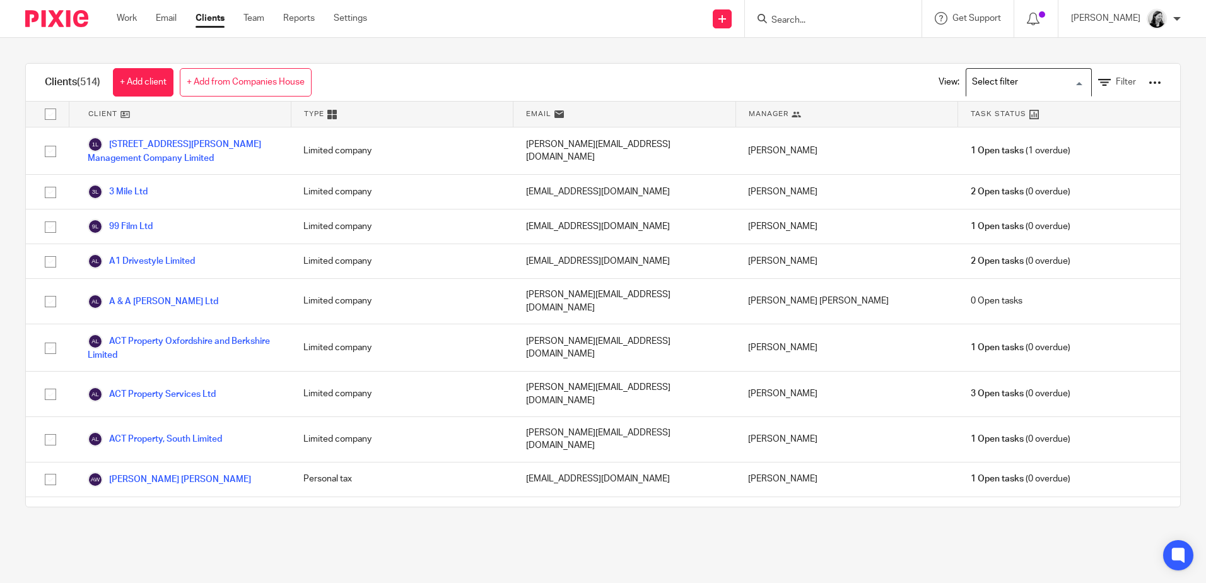
click at [968, 76] on input "Search for option" at bounding box center [1025, 82] width 117 height 22
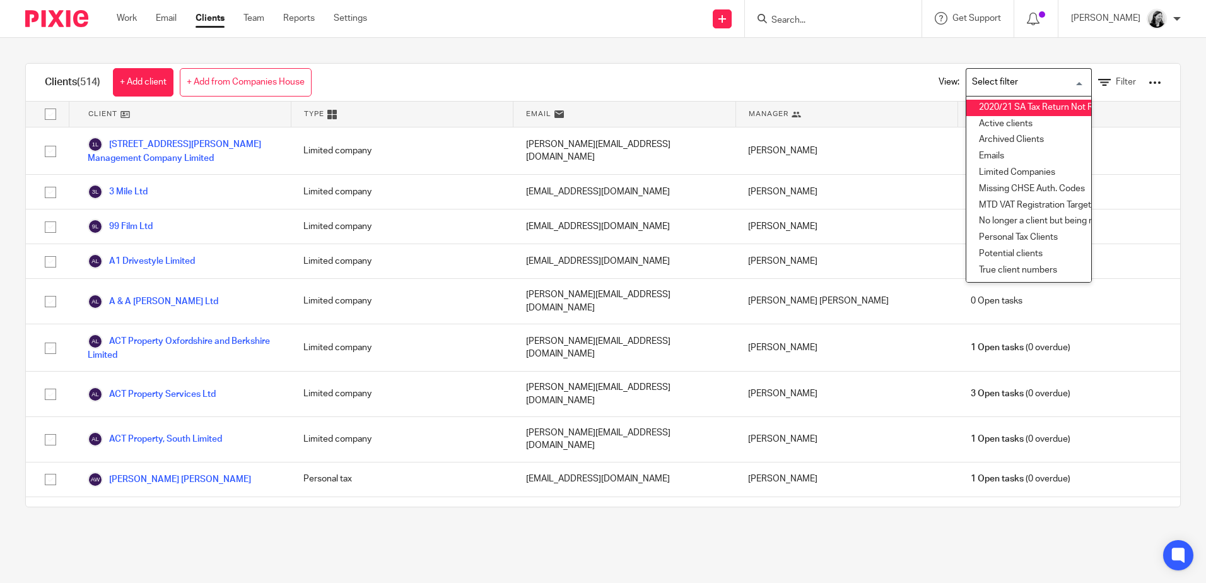
click at [851, 70] on div "Clients (514) + Add client + Add from Companies House View: Loading... 2020/21 …" at bounding box center [603, 83] width 1154 height 38
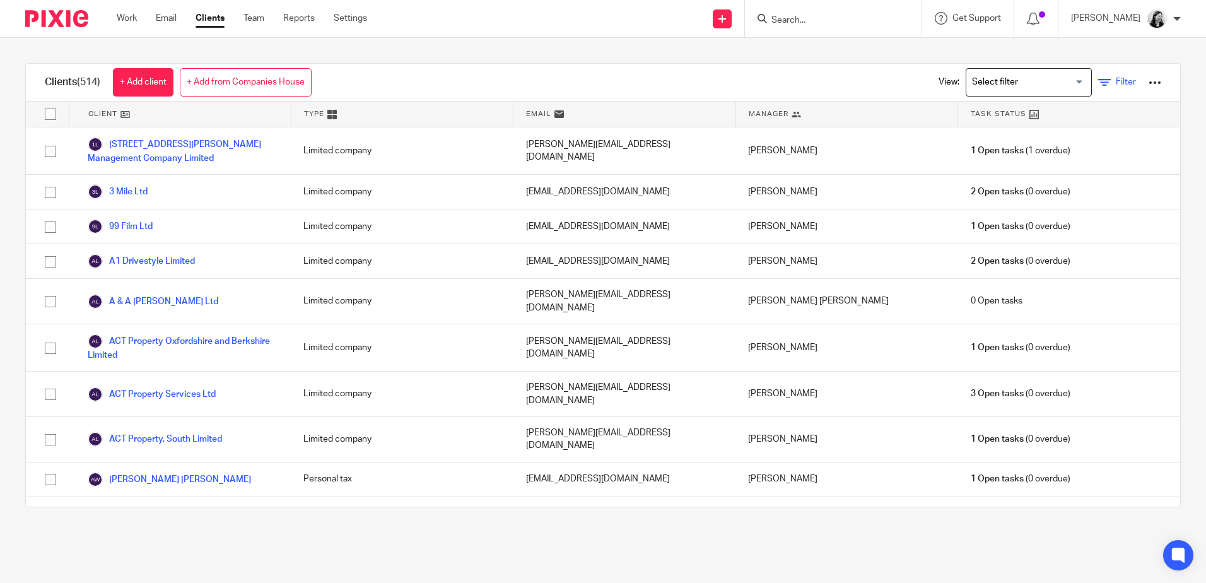
click at [1098, 80] on icon at bounding box center [1104, 82] width 13 height 13
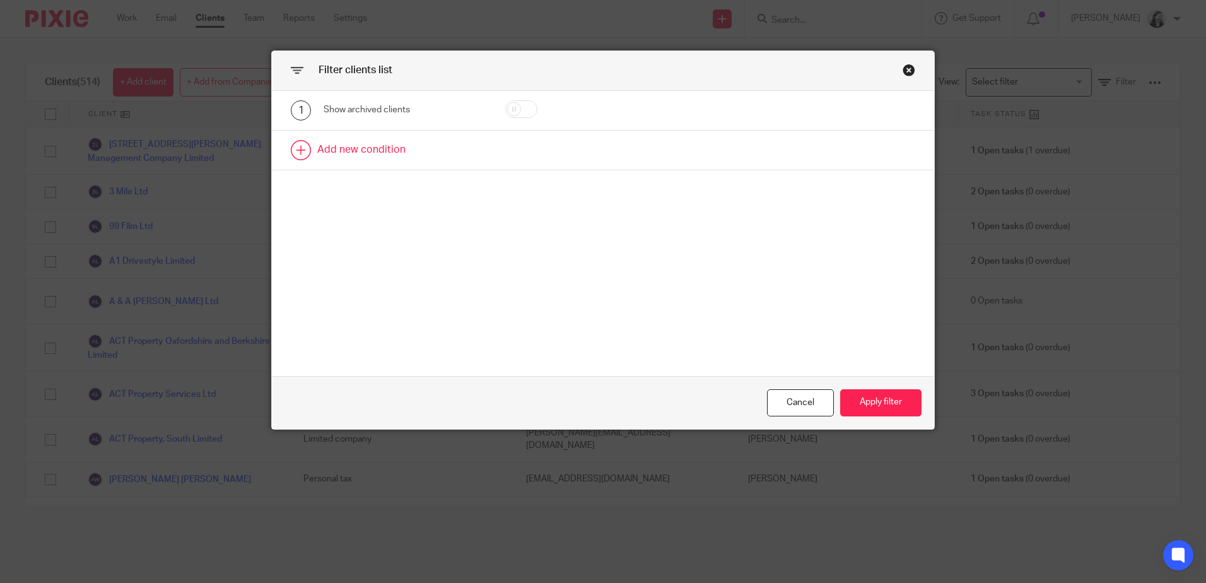
click at [287, 151] on link at bounding box center [603, 150] width 662 height 39
click at [343, 153] on div "Field" at bounding box center [394, 154] width 121 height 26
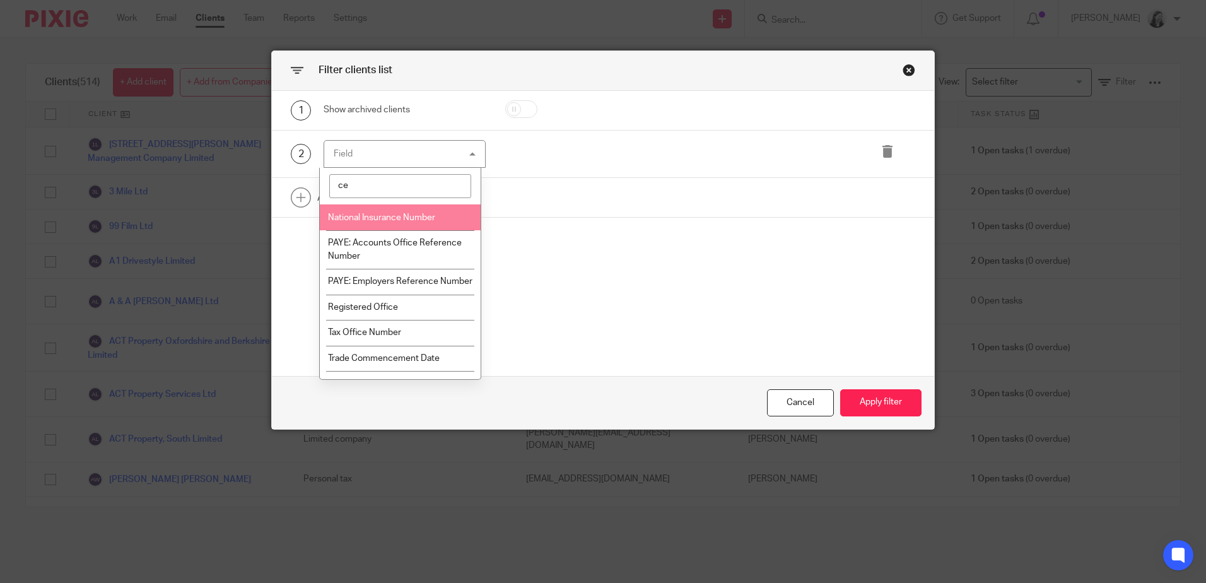
type input "c"
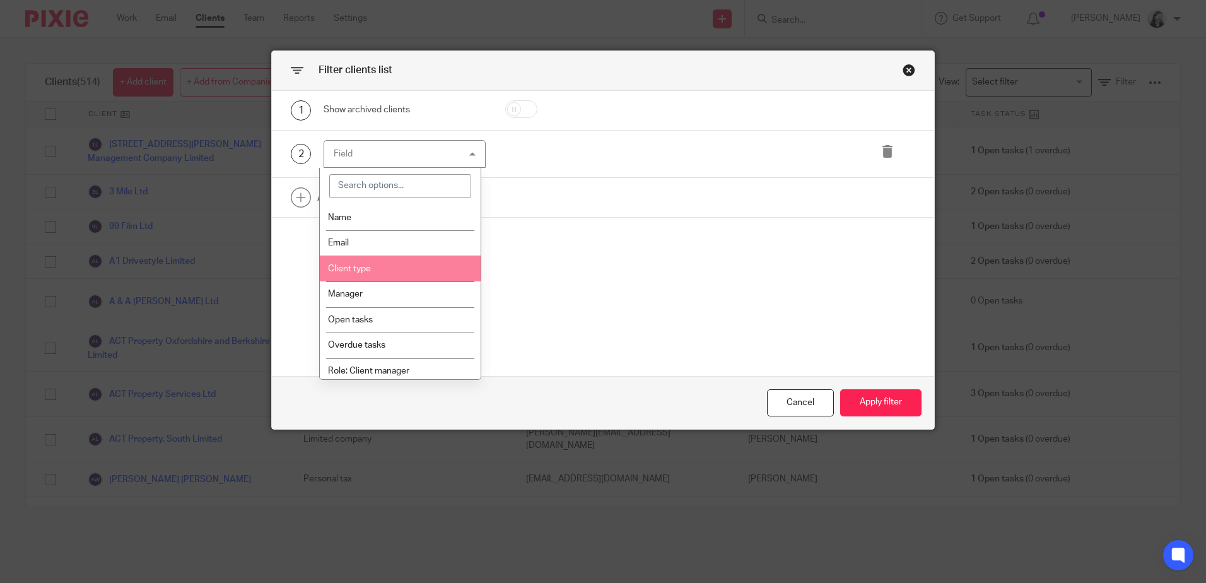
click at [403, 269] on li "Client type" at bounding box center [400, 268] width 161 height 26
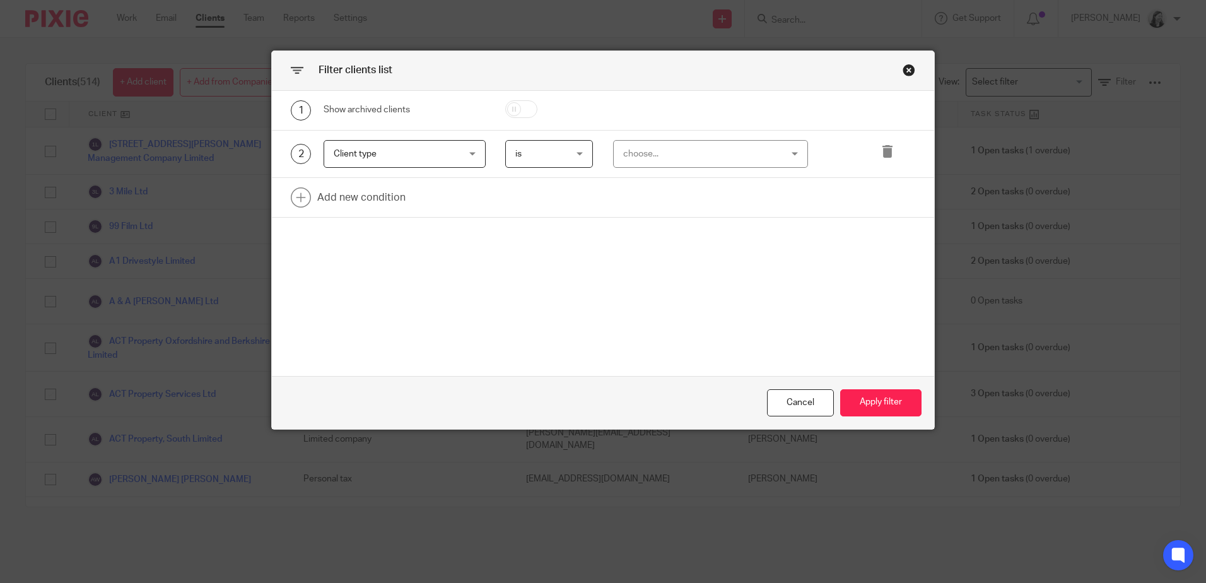
click at [797, 153] on div "choose..." at bounding box center [710, 154] width 195 height 28
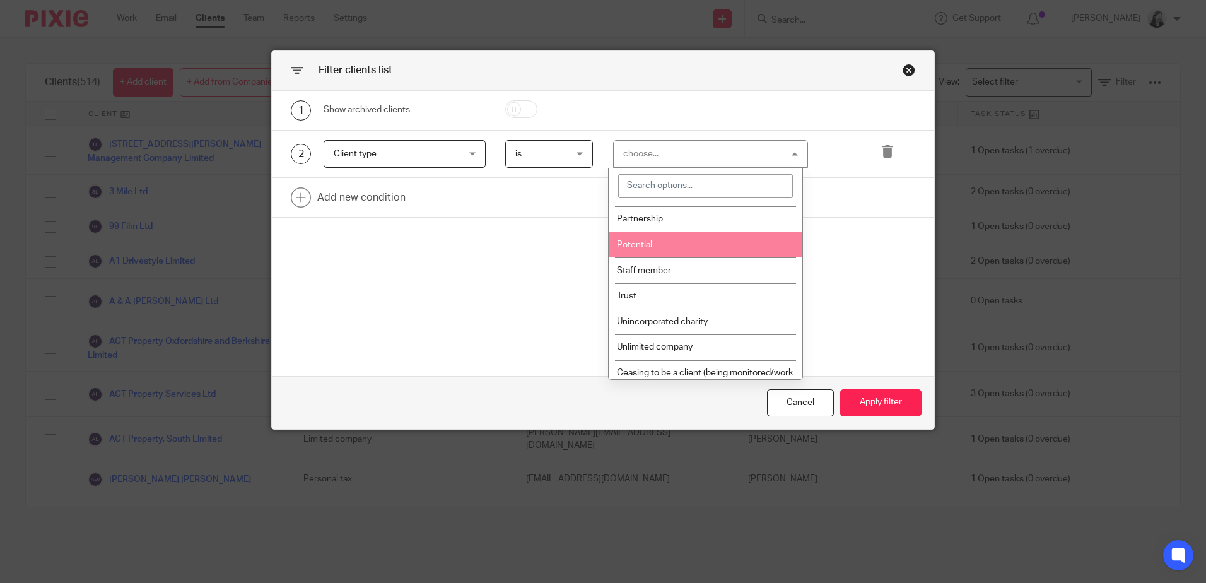
scroll to position [189, 0]
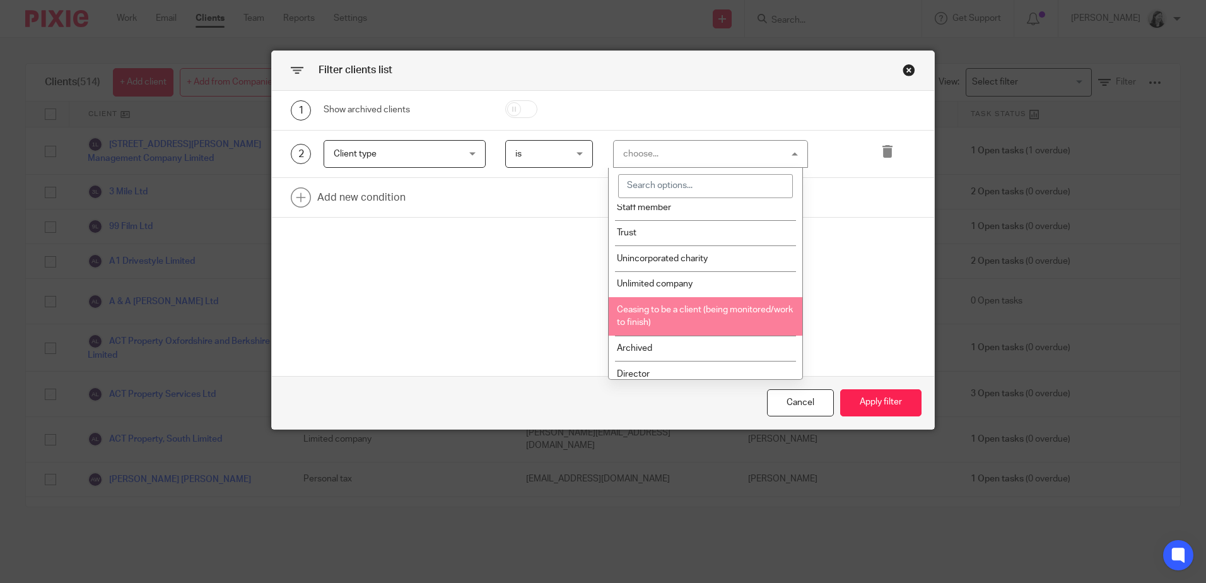
click at [712, 312] on span "Ceasing to be a client (being monitored/work to finish)" at bounding box center [705, 316] width 176 height 22
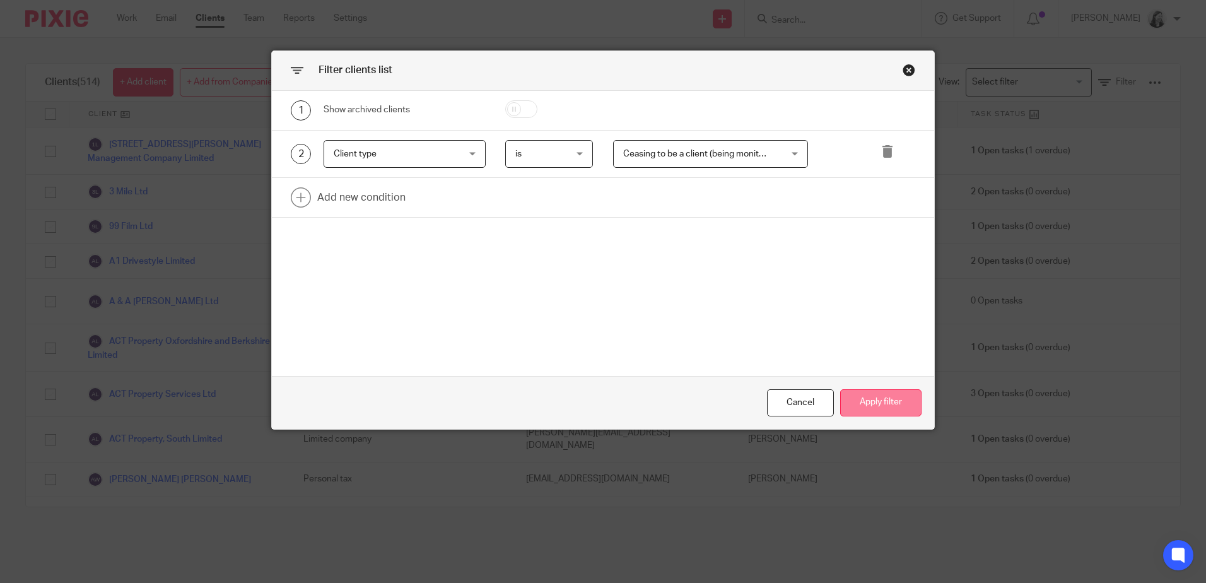
click at [861, 397] on button "Apply filter" at bounding box center [880, 402] width 81 height 27
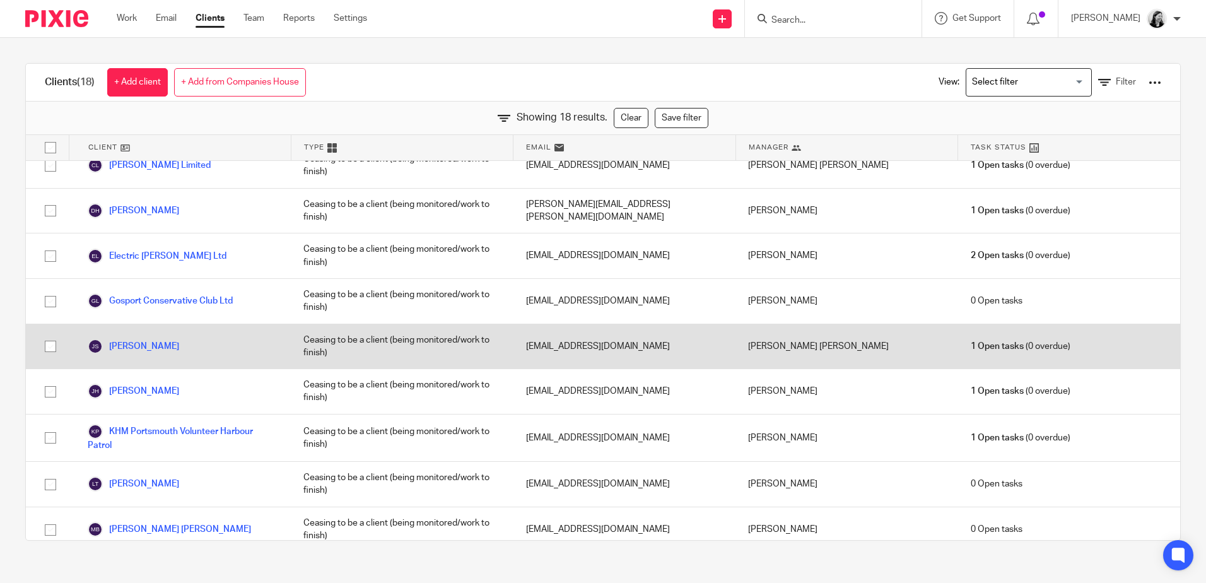
scroll to position [0, 0]
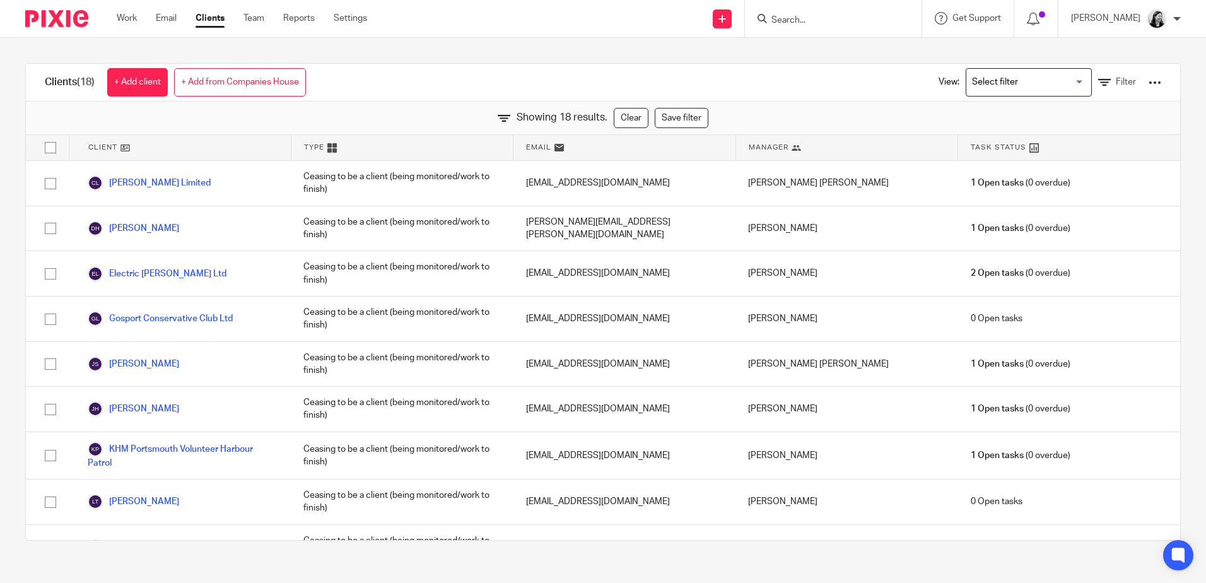
click at [1148, 86] on div at bounding box center [1154, 82] width 13 height 13
click at [752, 69] on div "Clients (18) + Add client + Add from Companies House View: Loading... Filter" at bounding box center [603, 83] width 1154 height 38
click at [1029, 147] on icon at bounding box center [1033, 147] width 9 height 9
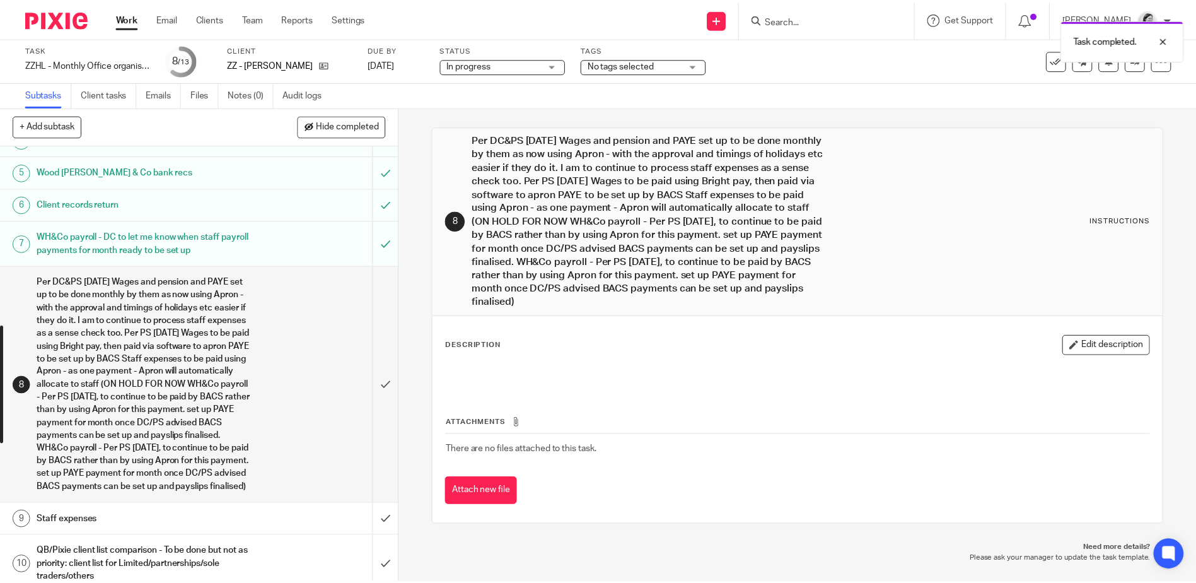
scroll to position [279, 0]
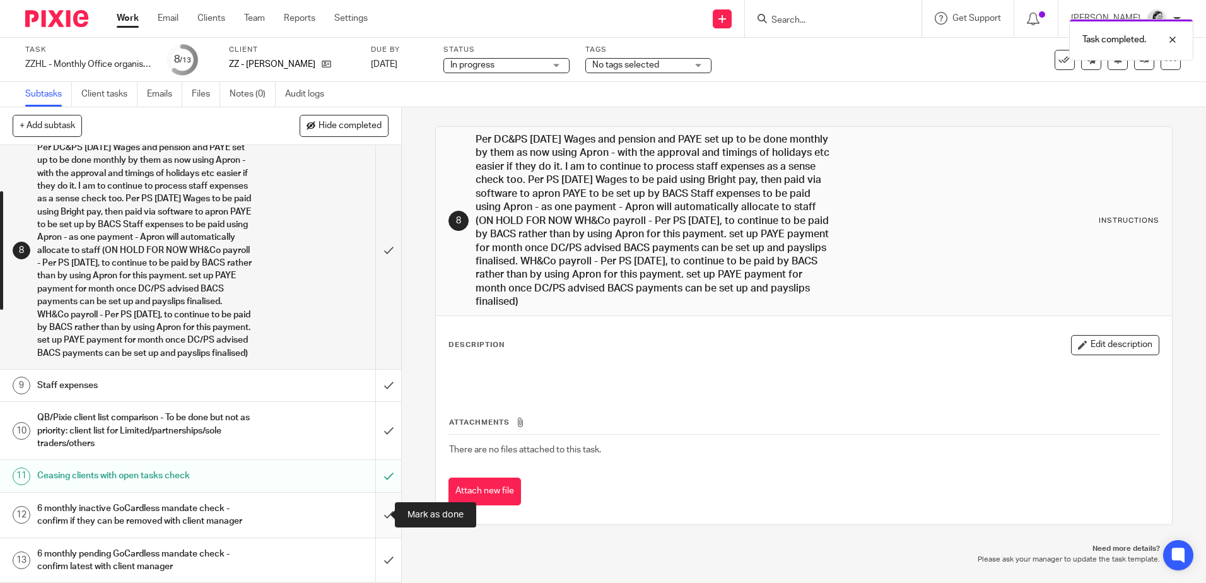
click at [374, 514] on input "submit" at bounding box center [200, 514] width 401 height 45
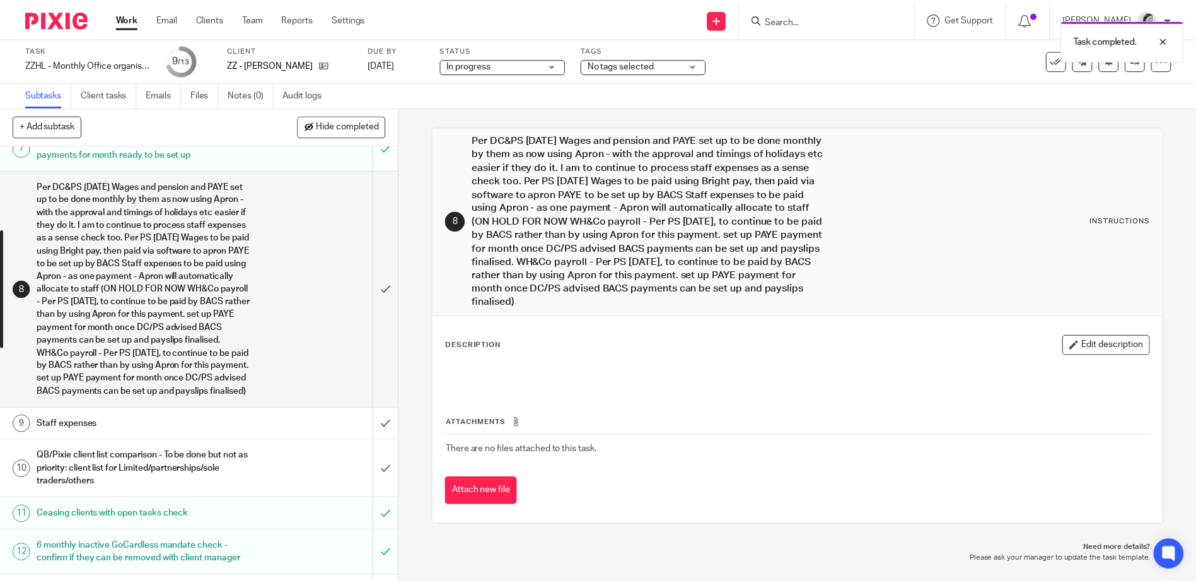
scroll to position [279, 0]
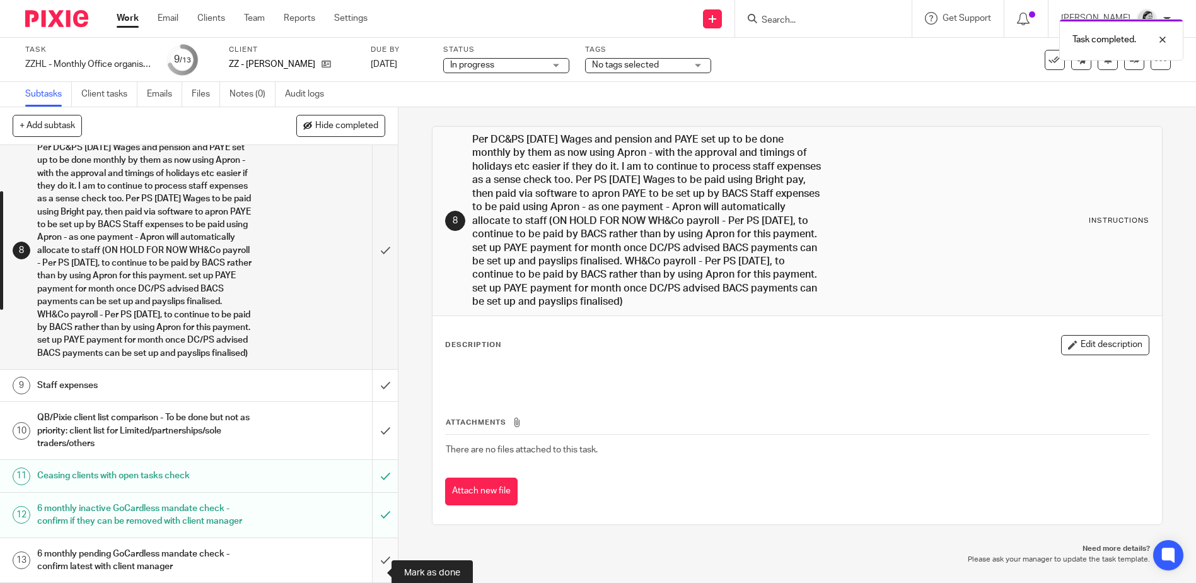
click at [377, 571] on input "submit" at bounding box center [199, 560] width 398 height 45
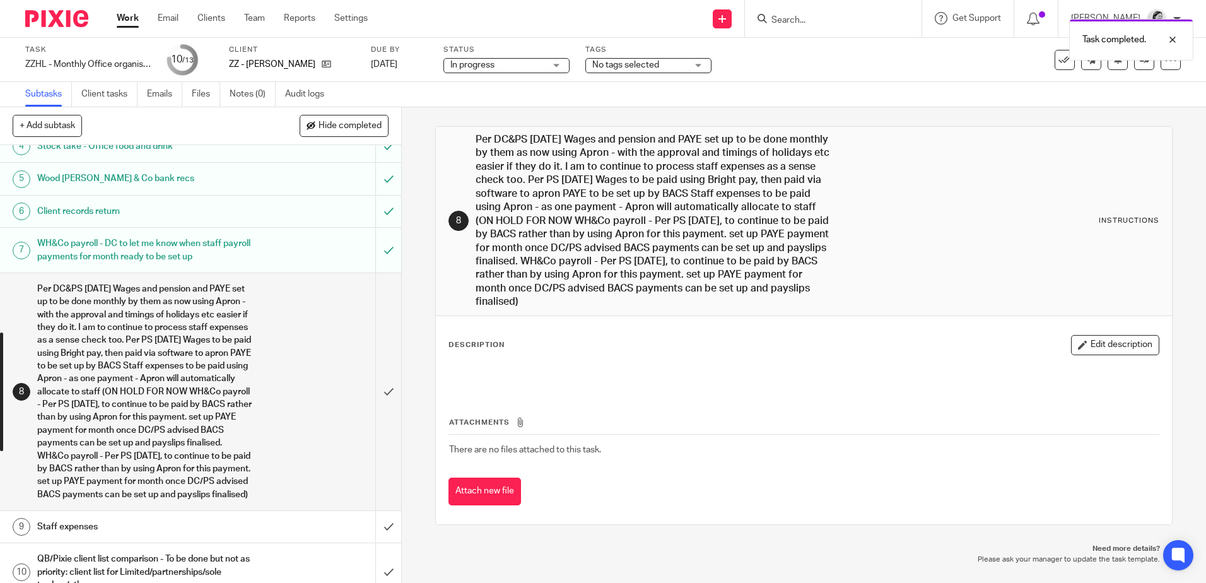
scroll to position [279, 0]
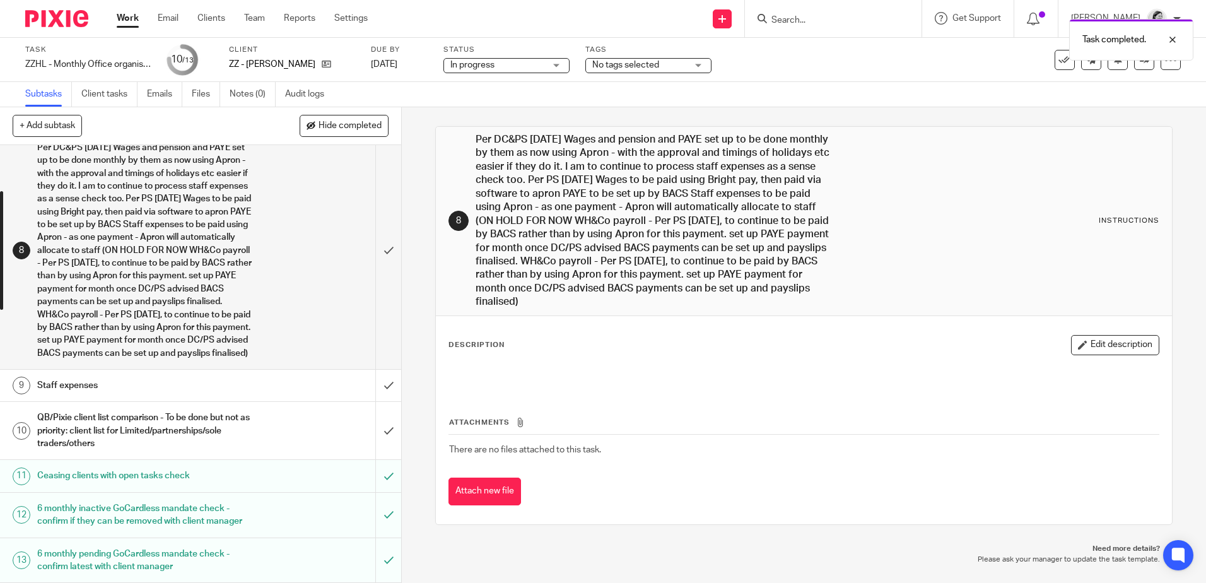
click at [129, 20] on link "Work" at bounding box center [128, 18] width 22 height 13
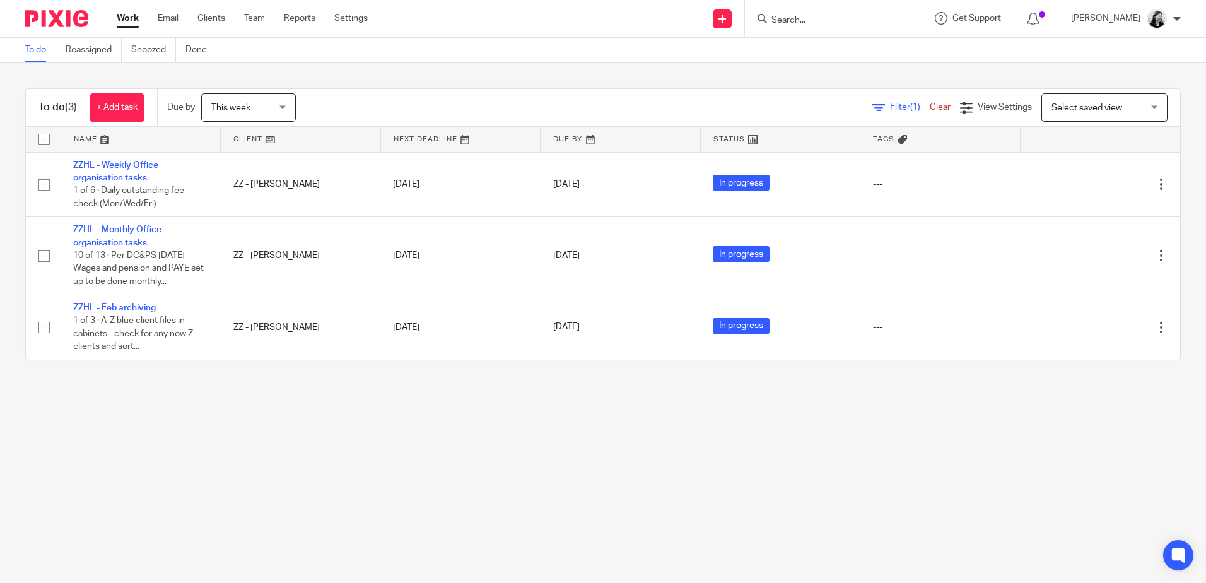
click at [267, 107] on span "This week" at bounding box center [244, 107] width 67 height 26
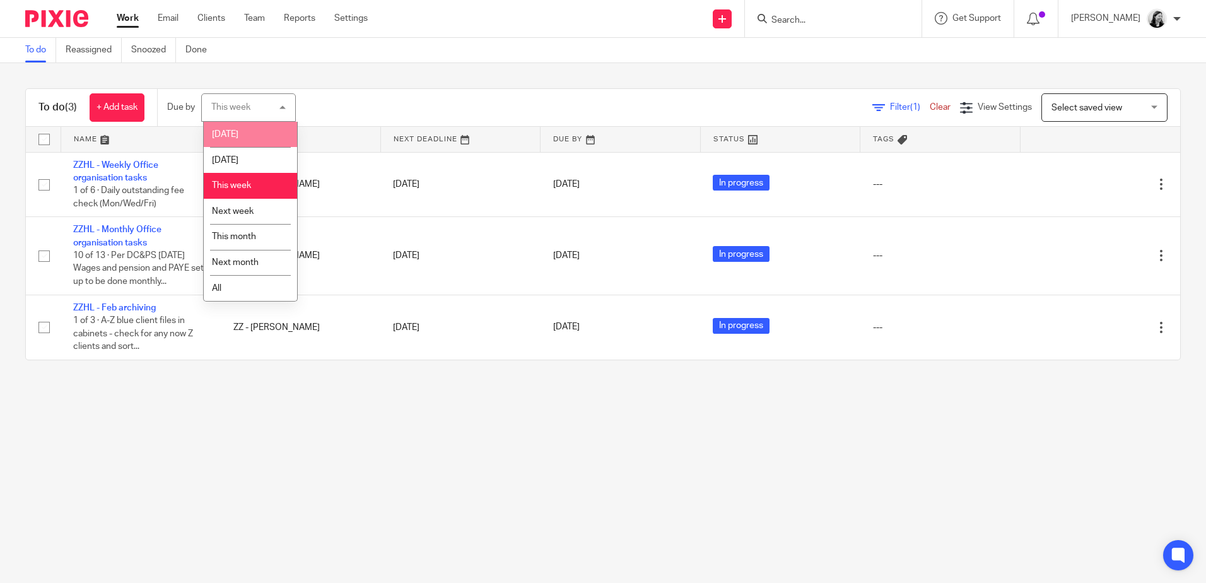
click at [255, 136] on li "[DATE]" at bounding box center [250, 135] width 93 height 26
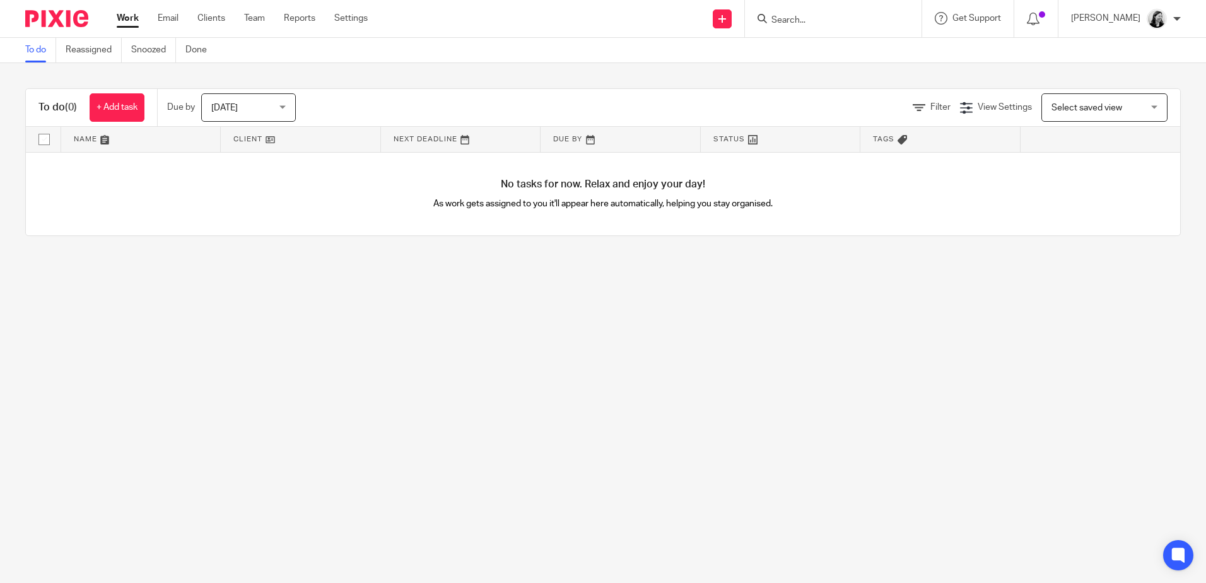
click at [130, 16] on link "Work" at bounding box center [128, 18] width 22 height 13
click at [248, 116] on span "[DATE]" at bounding box center [244, 107] width 67 height 26
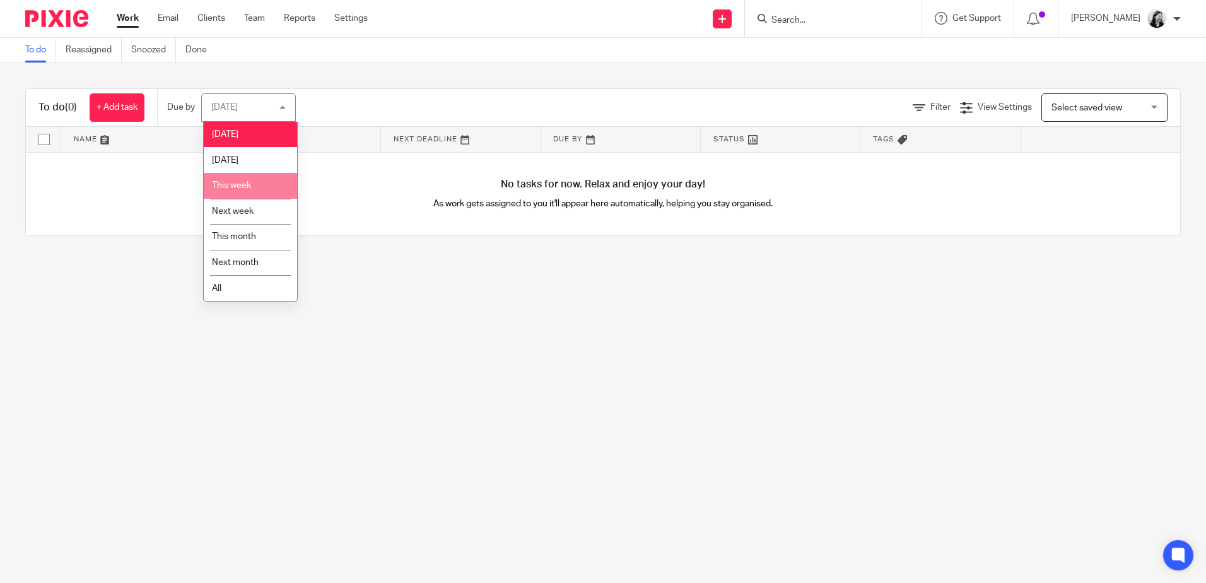
click at [247, 189] on span "This week" at bounding box center [231, 185] width 39 height 9
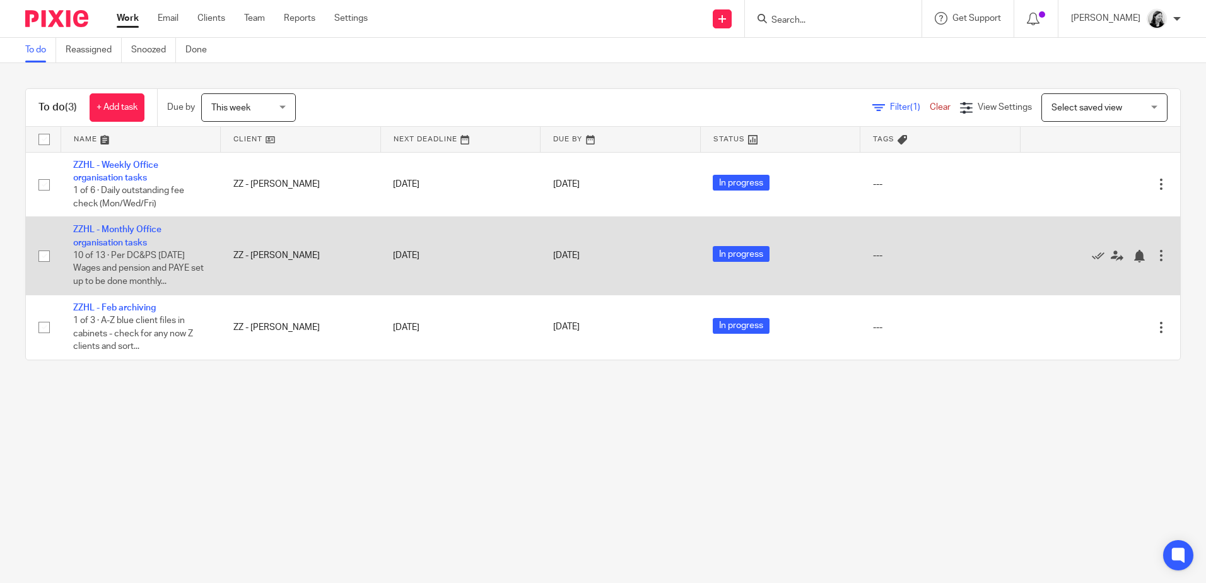
click at [134, 235] on td "ZZHL - Monthly Office organisation tasks 10 of 13 · Per DC&PS [DATE] Wages and …" at bounding box center [141, 256] width 160 height 78
click at [134, 228] on link "ZZHL - Monthly Office organisation tasks" at bounding box center [117, 235] width 88 height 21
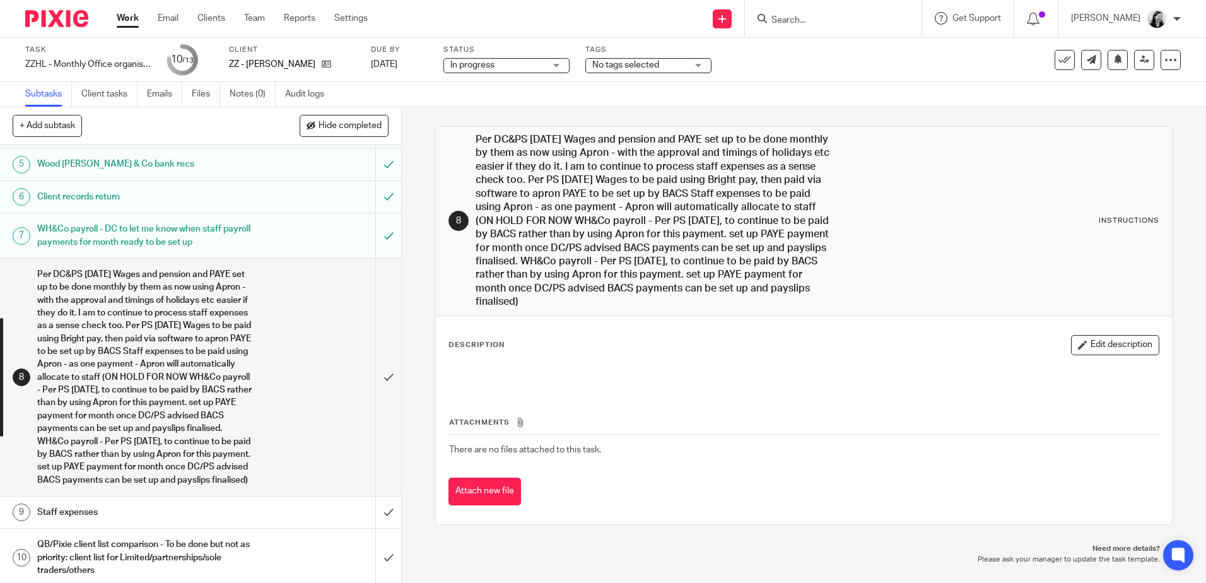
scroll to position [279, 0]
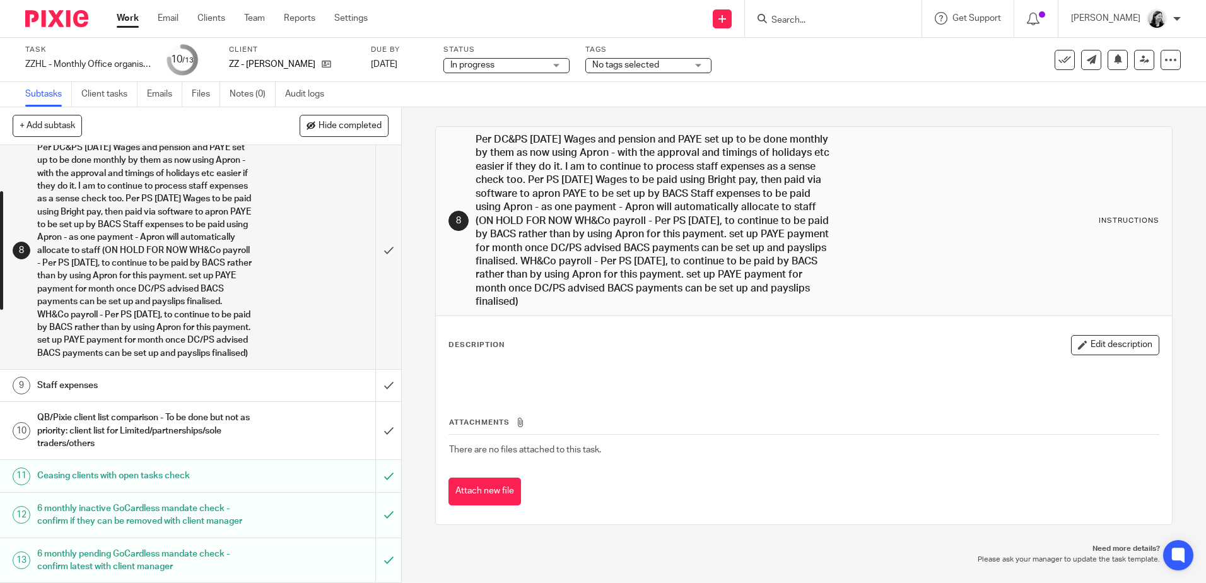
click at [131, 468] on h1 "Ceasing clients with open tasks check" at bounding box center [145, 475] width 217 height 19
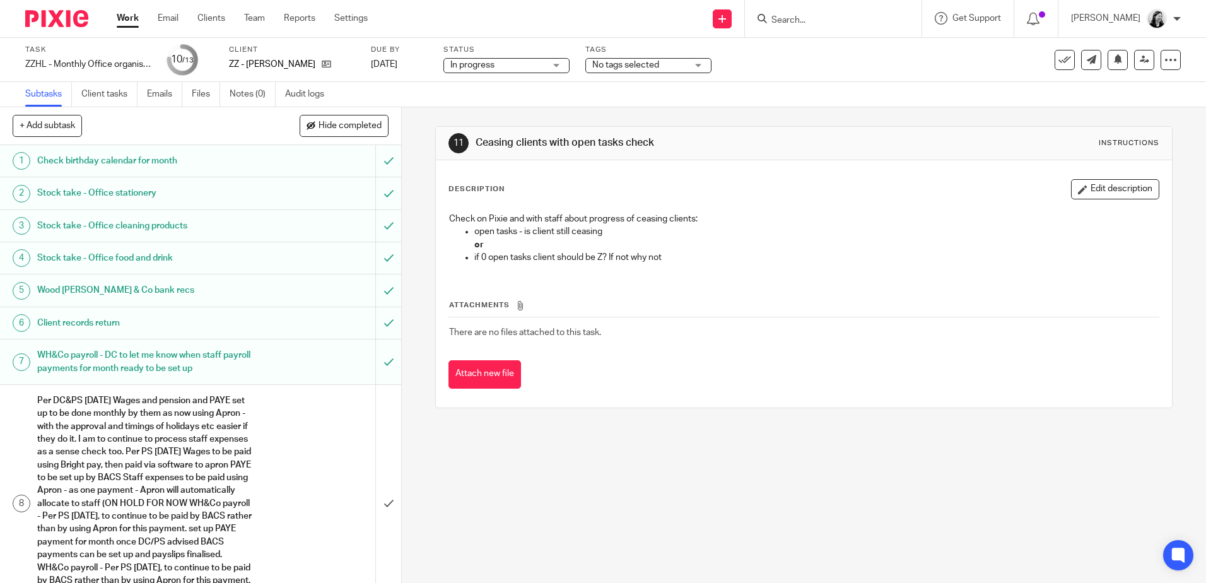
click at [801, 13] on form at bounding box center [837, 19] width 134 height 16
click at [821, 19] on input "Search" at bounding box center [827, 20] width 114 height 11
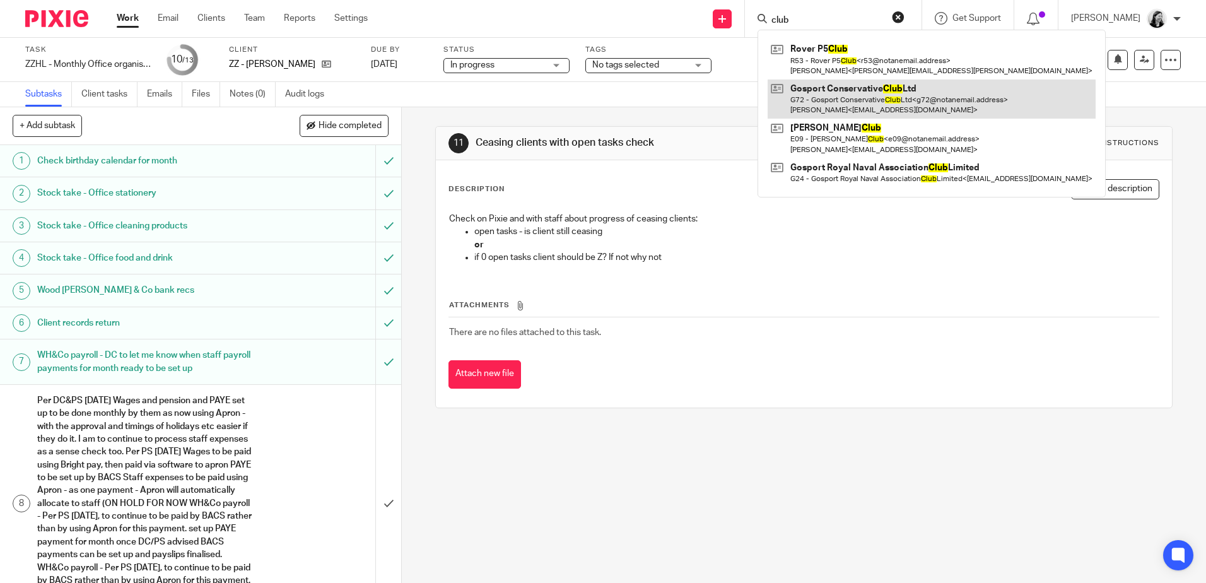
type input "club"
click at [967, 102] on link at bounding box center [931, 98] width 328 height 39
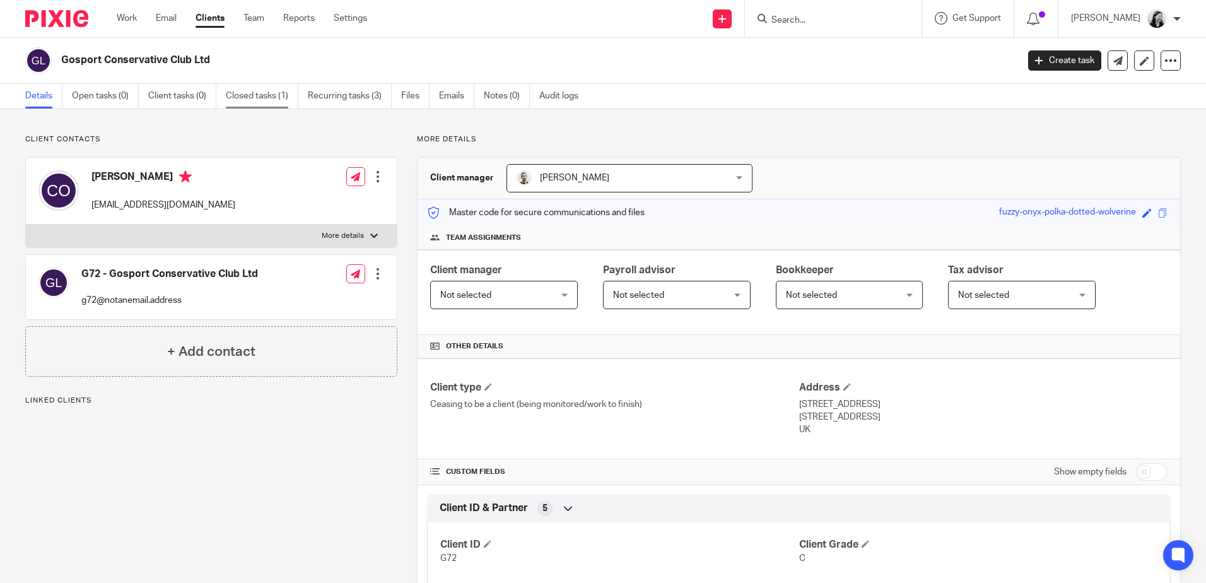
click at [259, 93] on link "Closed tasks (1)" at bounding box center [262, 96] width 73 height 25
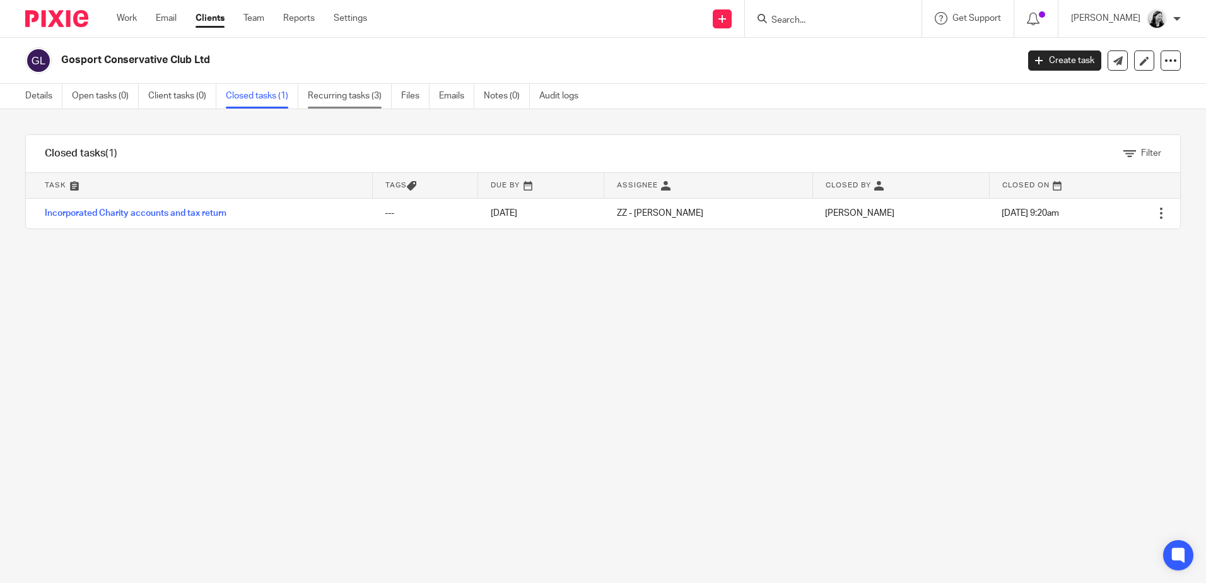
click at [351, 97] on link "Recurring tasks (3)" at bounding box center [350, 96] width 84 height 25
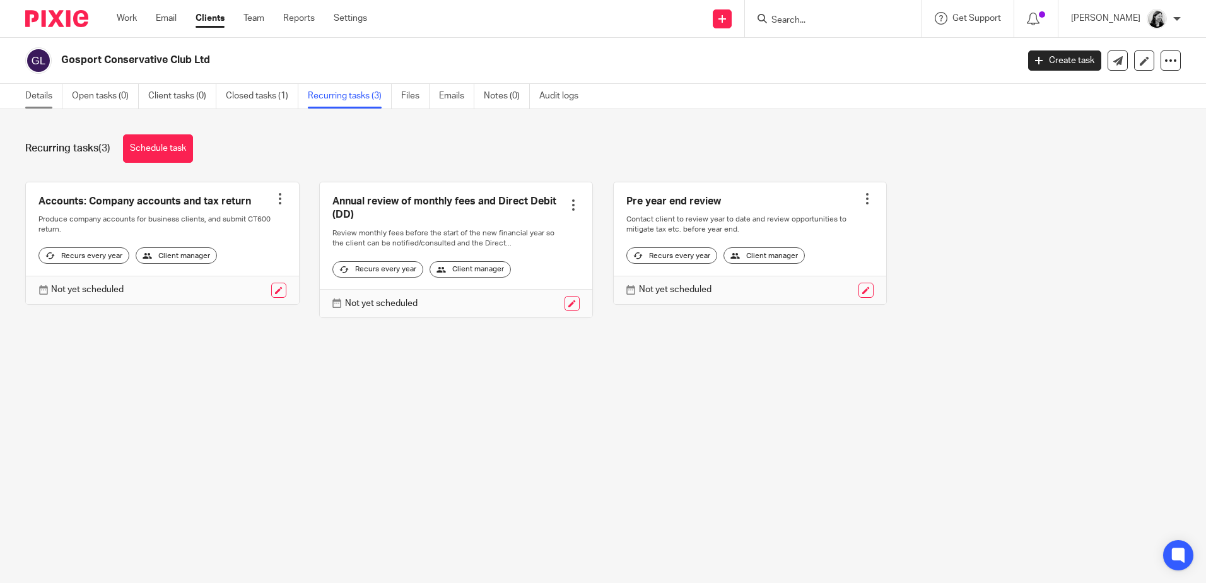
click at [42, 95] on link "Details" at bounding box center [43, 96] width 37 height 25
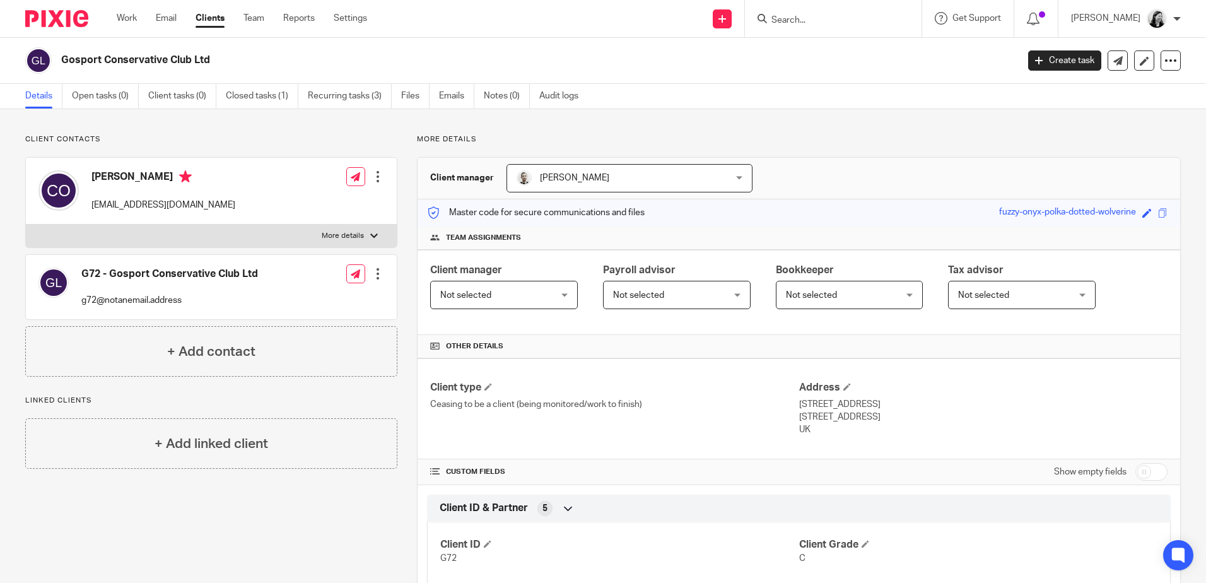
click at [865, 19] on input "Search" at bounding box center [827, 20] width 114 height 11
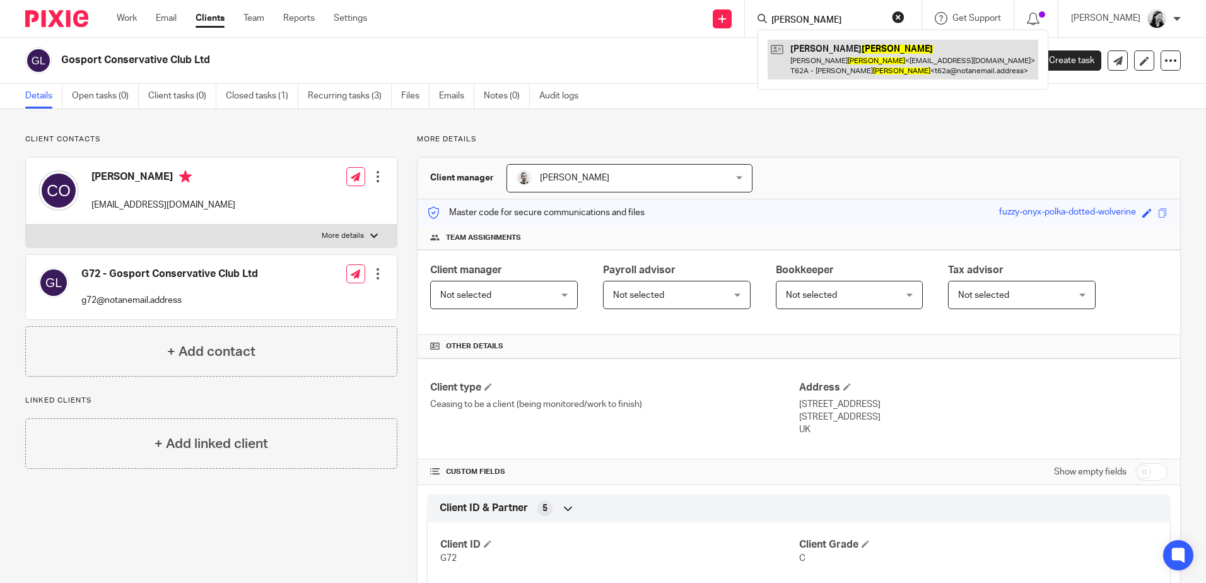
type input "[PERSON_NAME]"
click at [875, 65] on link at bounding box center [902, 59] width 271 height 39
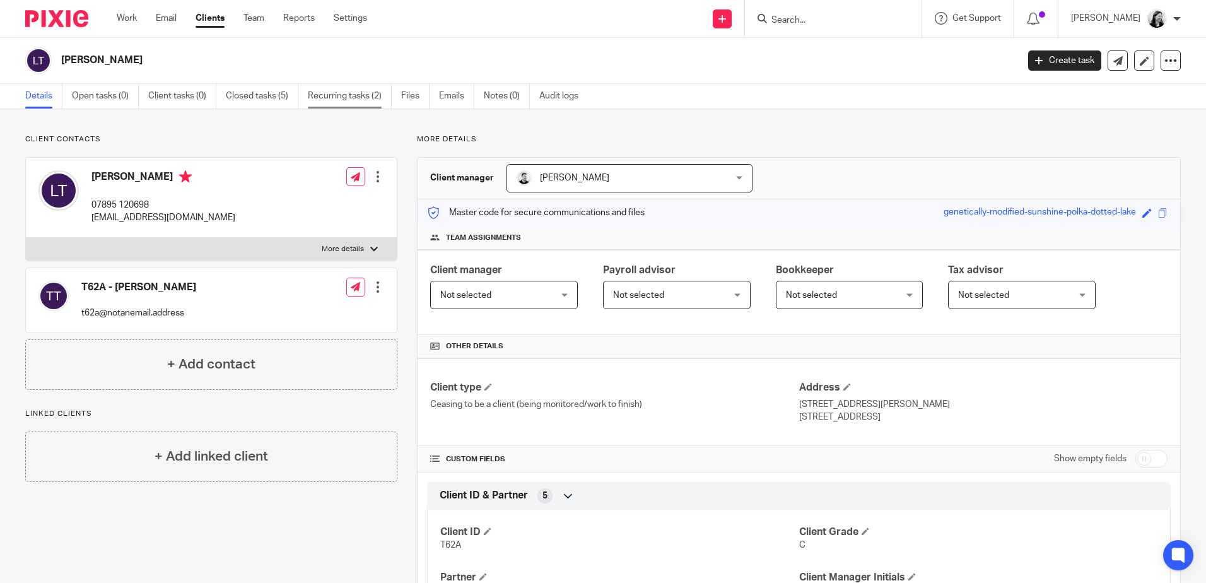
click at [339, 87] on link "Recurring tasks (2)" at bounding box center [350, 96] width 84 height 25
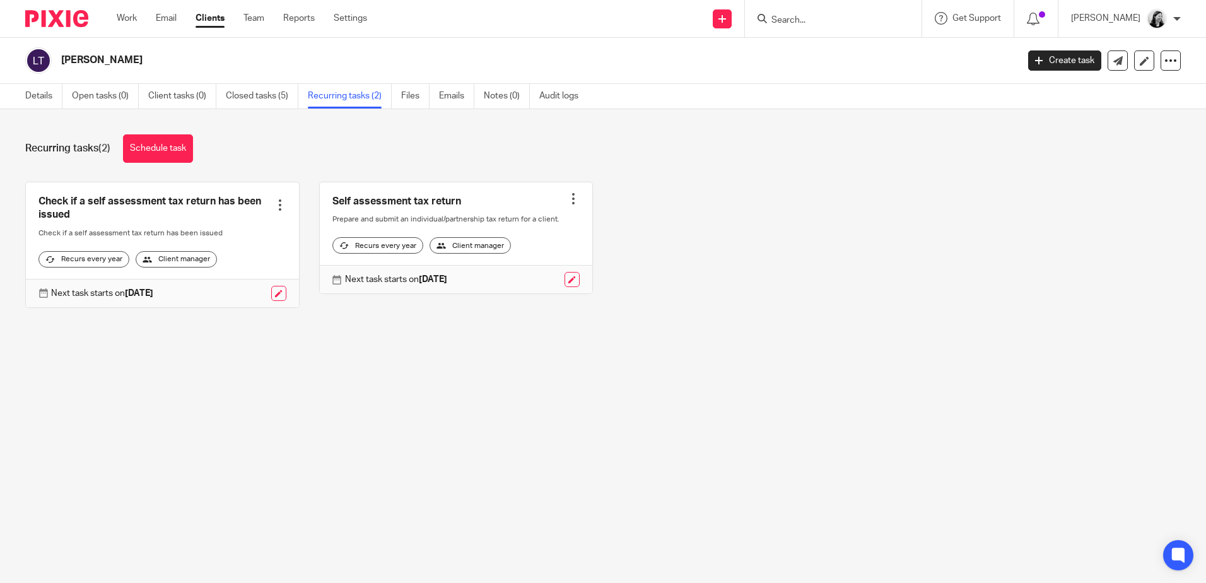
click at [872, 14] on form at bounding box center [837, 19] width 134 height 16
click at [871, 19] on input "Search" at bounding box center [827, 20] width 114 height 11
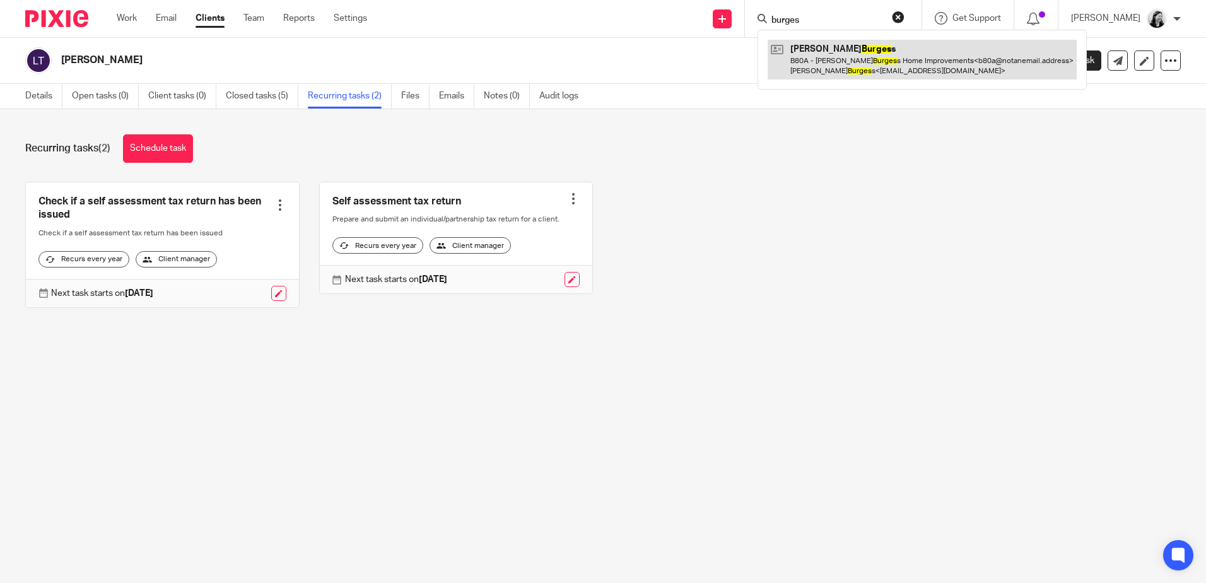
type input "burges"
click at [894, 54] on link at bounding box center [921, 59] width 309 height 39
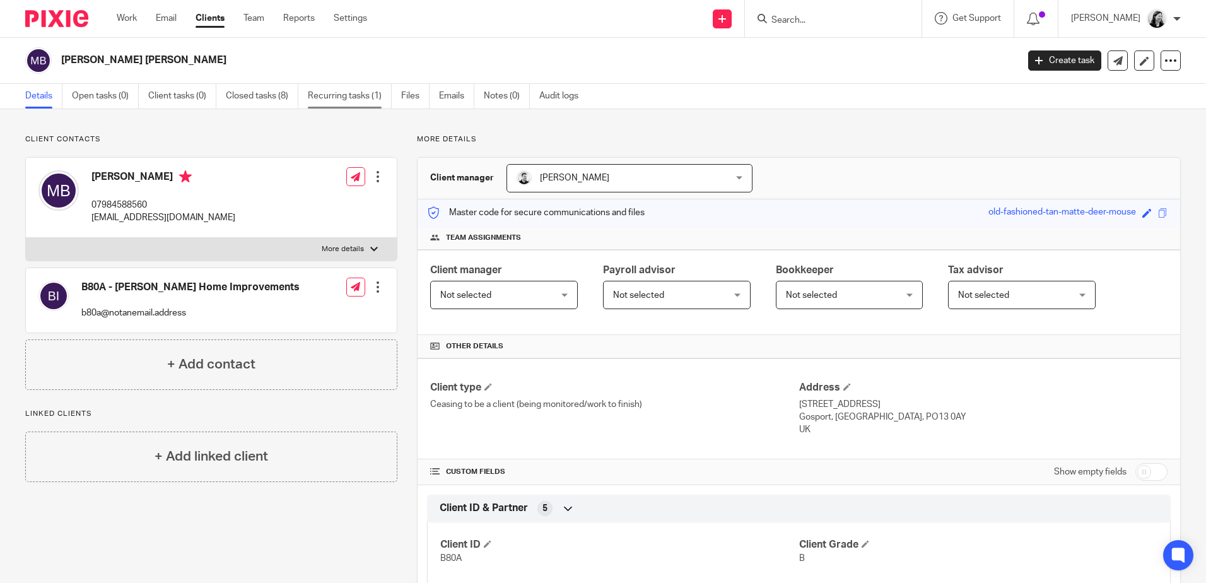
click at [337, 95] on link "Recurring tasks (1)" at bounding box center [350, 96] width 84 height 25
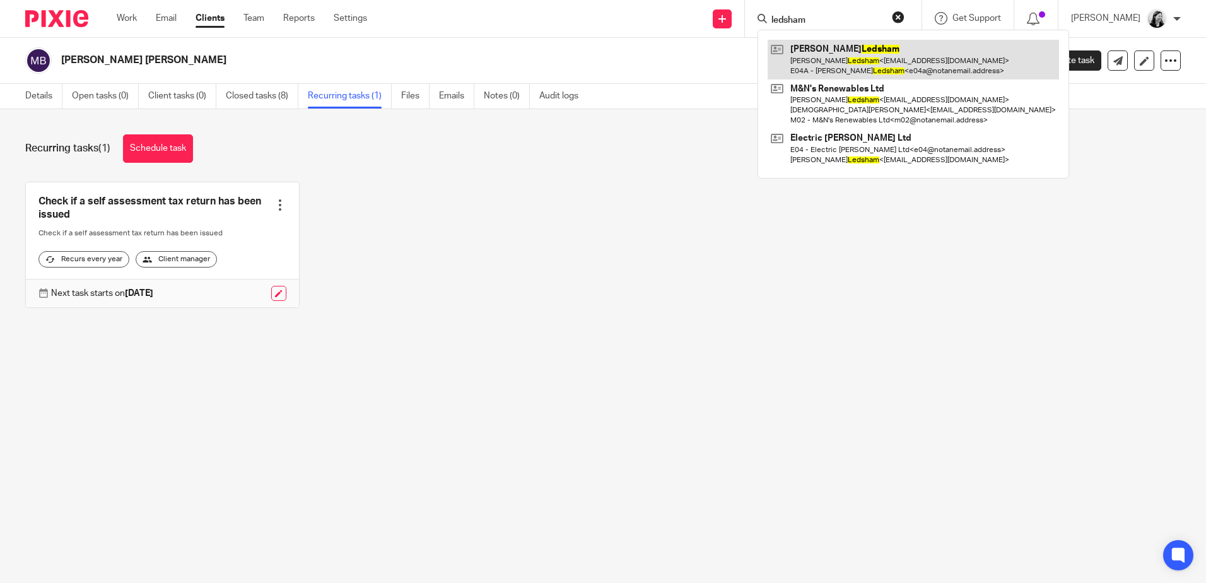
type input "ledsham"
click at [976, 63] on link at bounding box center [912, 59] width 291 height 39
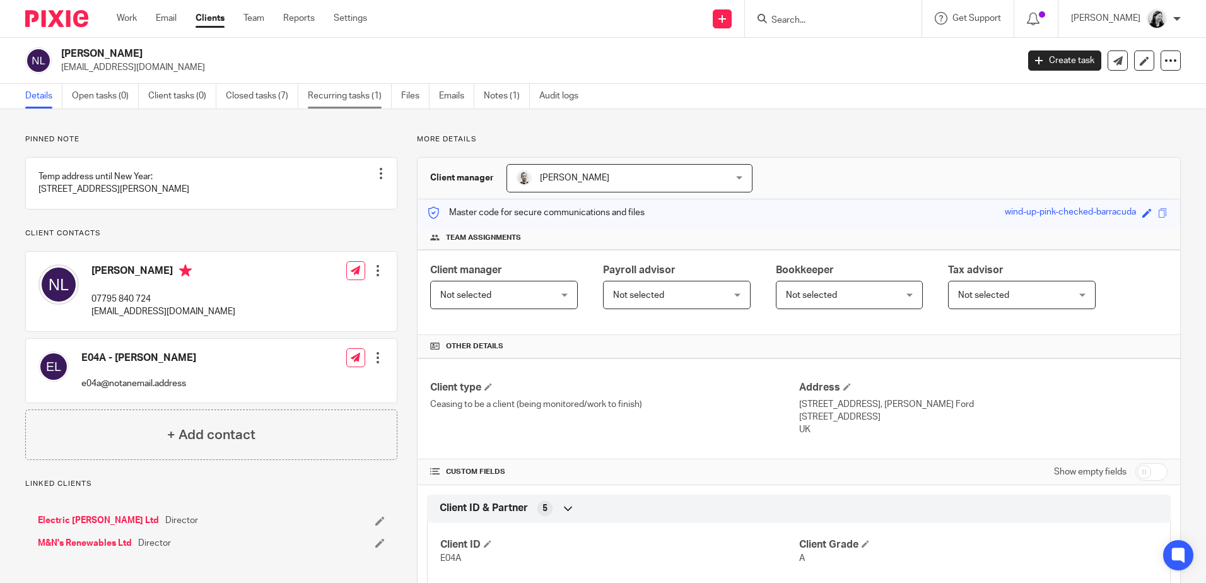
click at [354, 97] on link "Recurring tasks (1)" at bounding box center [350, 96] width 84 height 25
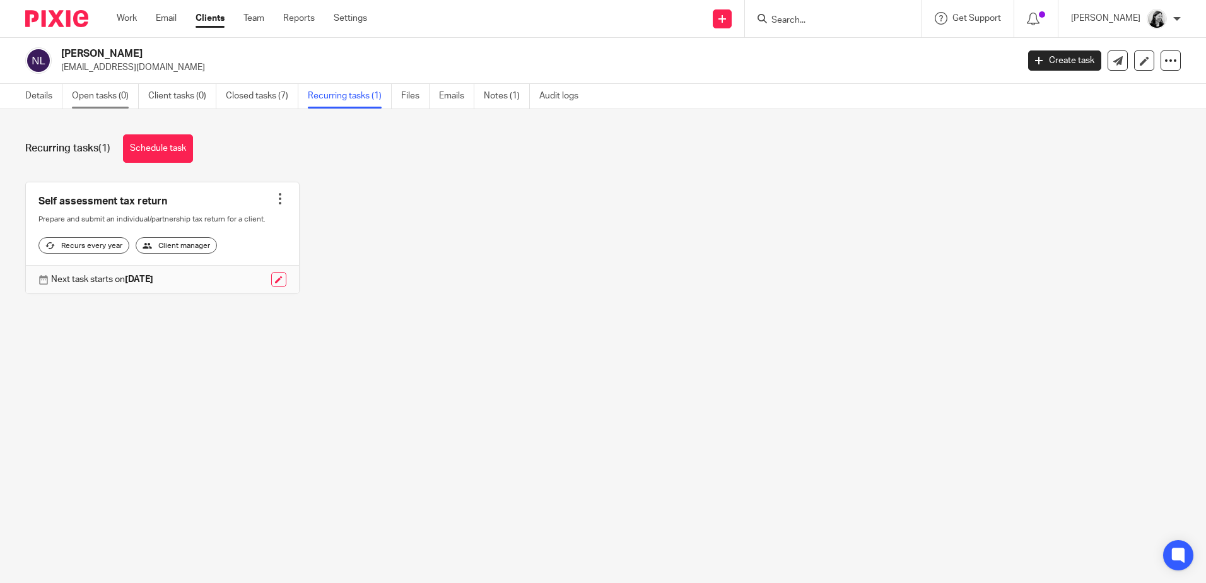
click at [117, 102] on link "Open tasks (0)" at bounding box center [105, 96] width 67 height 25
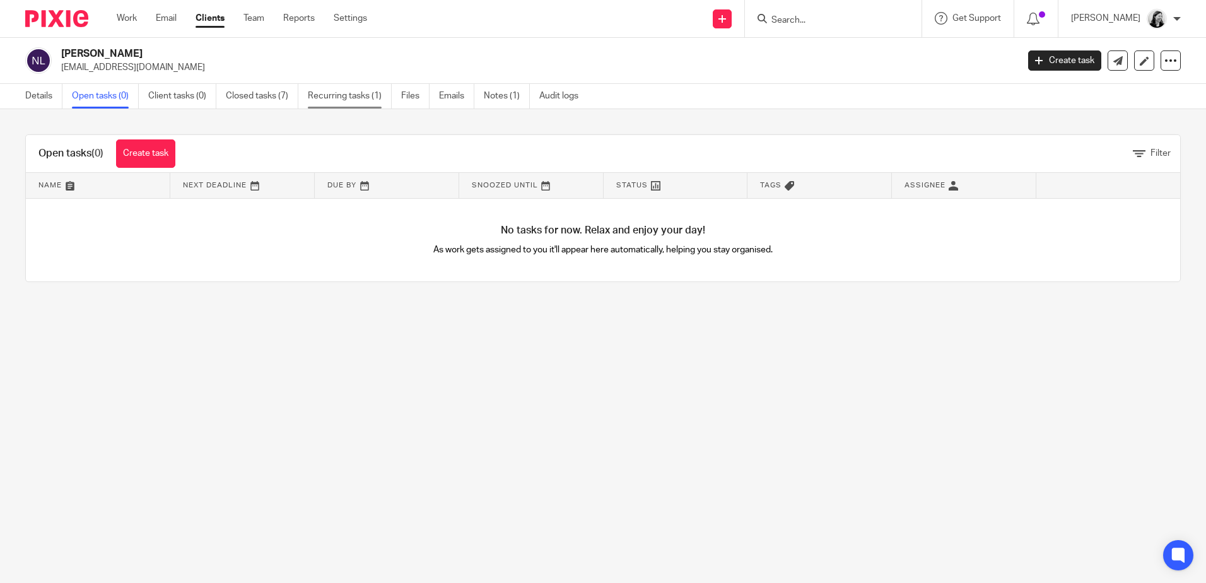
click at [332, 95] on link "Recurring tasks (1)" at bounding box center [350, 96] width 84 height 25
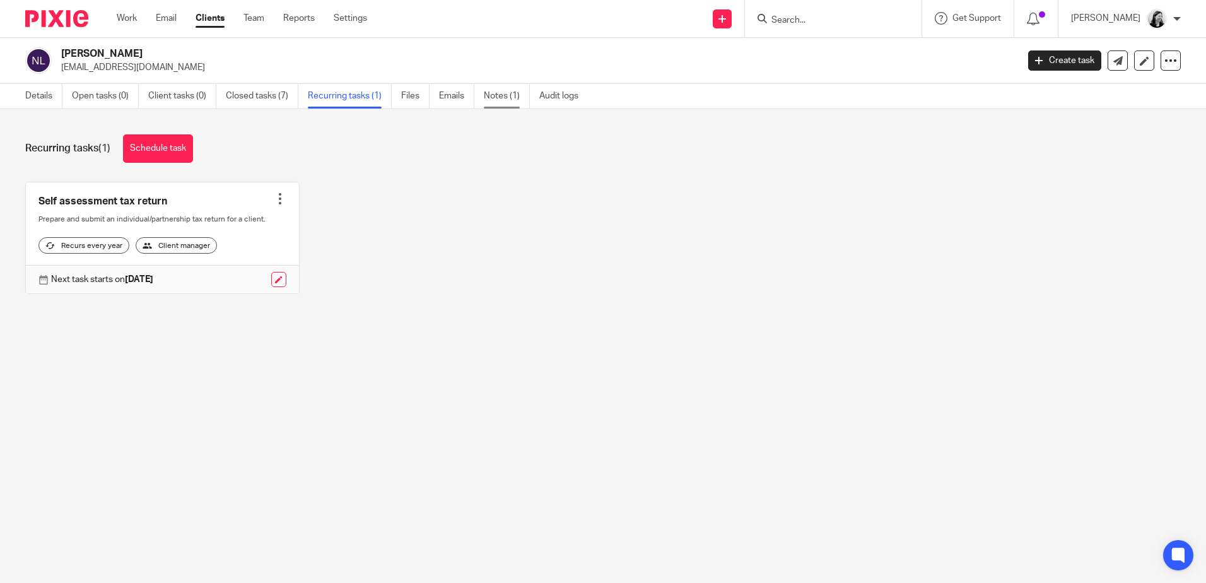
click at [507, 94] on link "Notes (1)" at bounding box center [507, 96] width 46 height 25
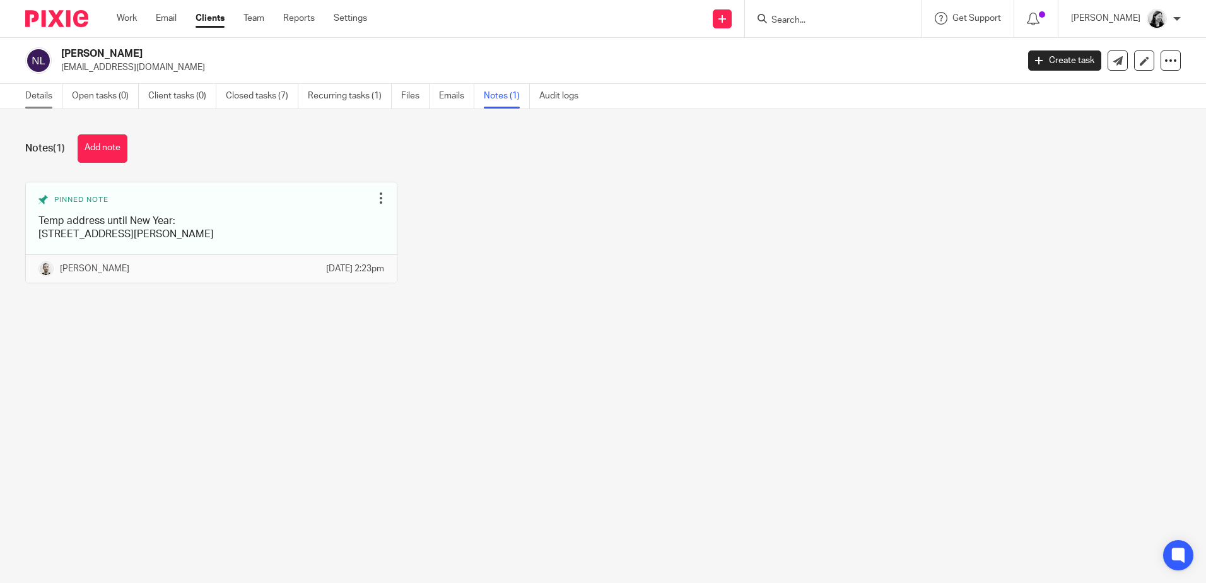
click at [42, 96] on link "Details" at bounding box center [43, 96] width 37 height 25
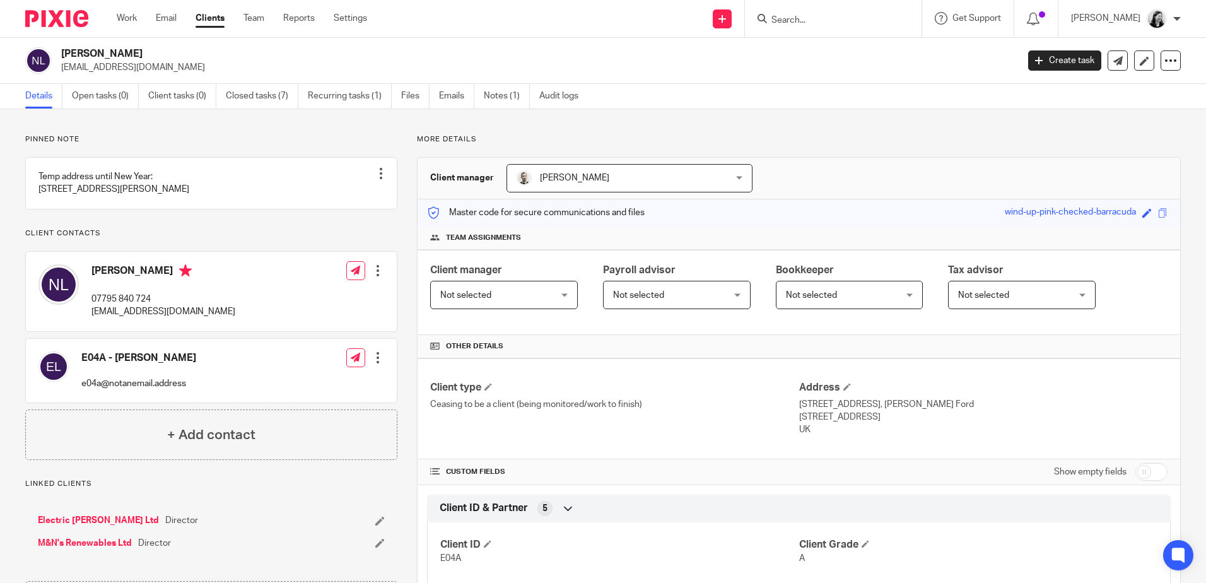
click at [816, 19] on input "Search" at bounding box center [827, 20] width 114 height 11
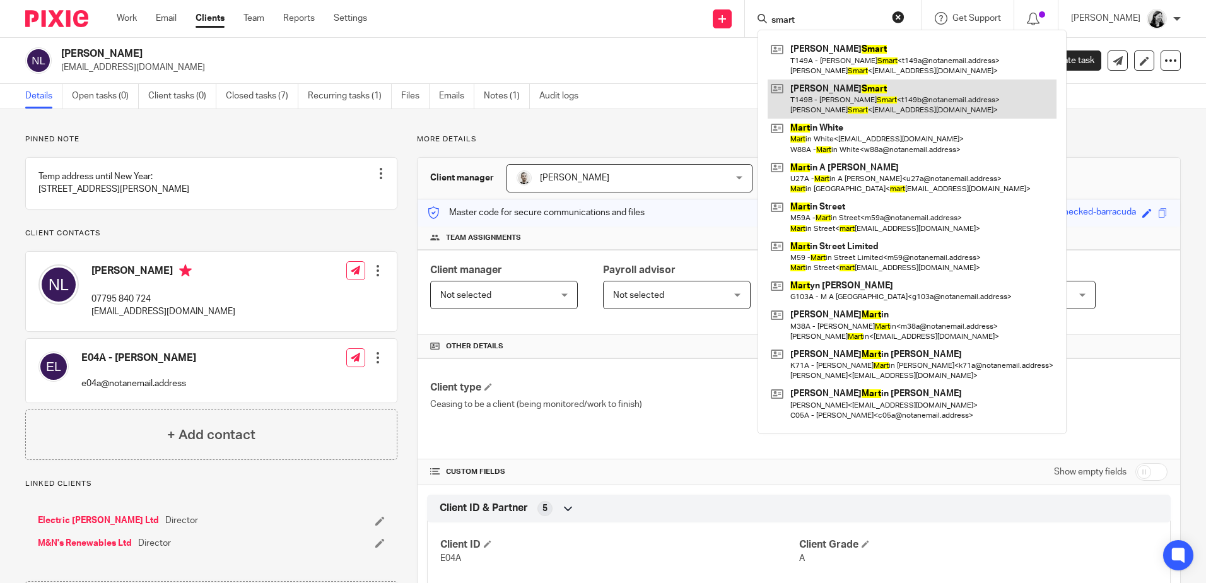
type input "smart"
click at [933, 93] on link at bounding box center [911, 98] width 289 height 39
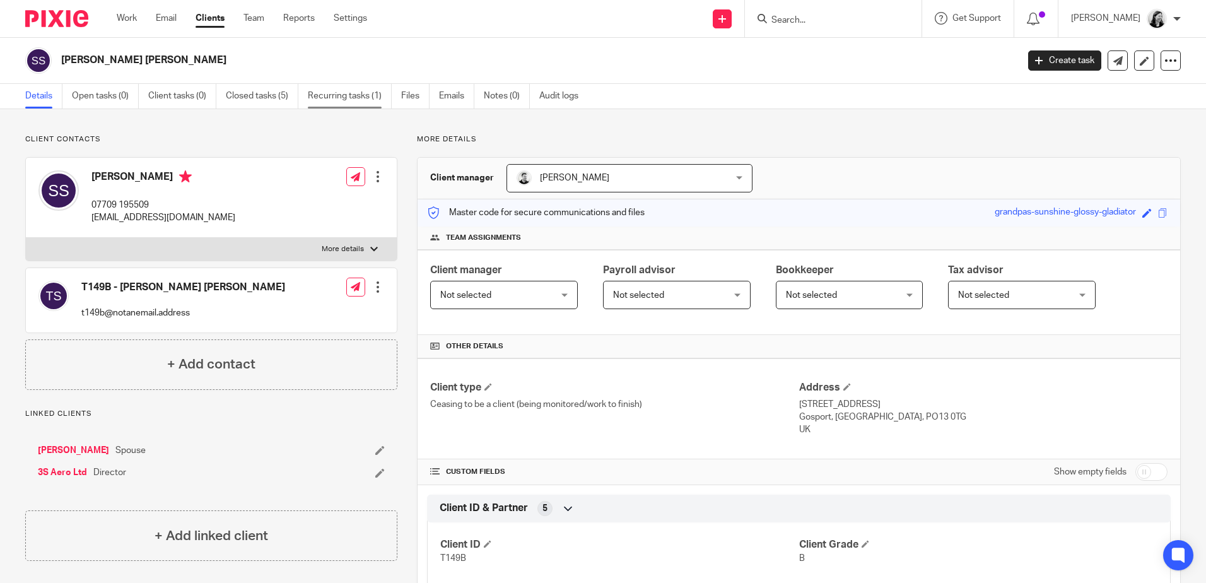
click at [331, 98] on link "Recurring tasks (1)" at bounding box center [350, 96] width 84 height 25
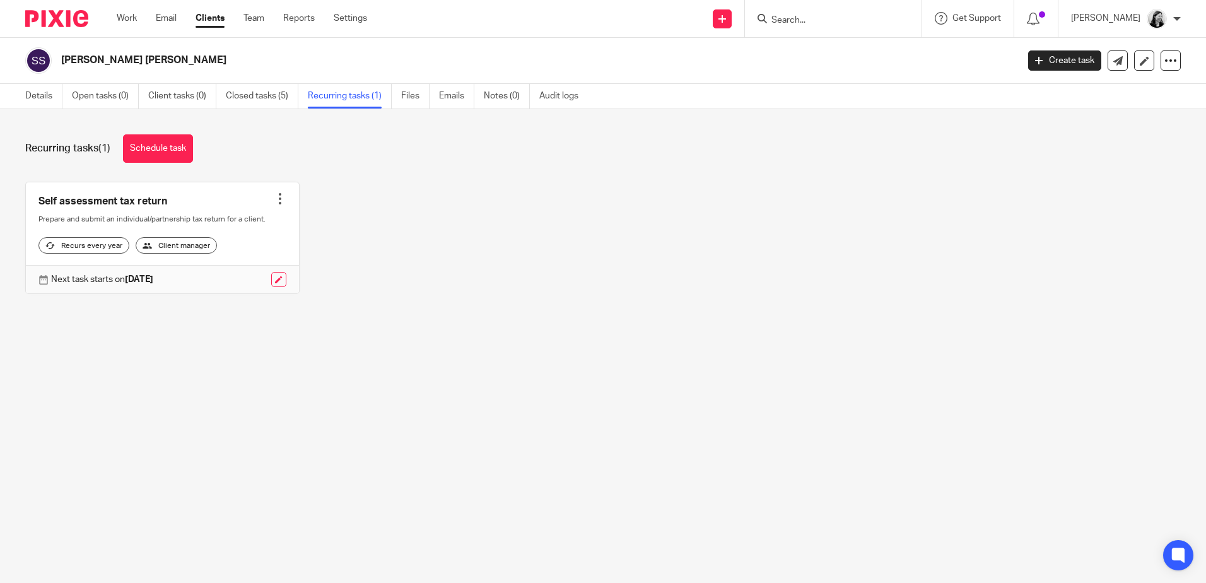
click at [883, 23] on input "Search" at bounding box center [827, 20] width 114 height 11
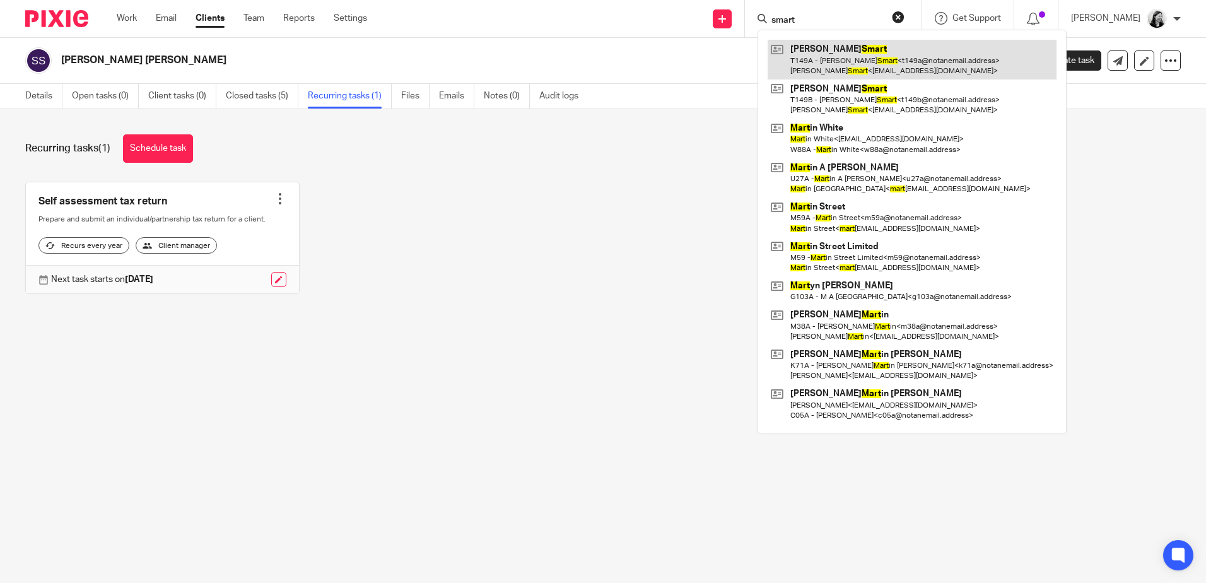
type input "smart"
click at [929, 62] on link at bounding box center [911, 59] width 289 height 39
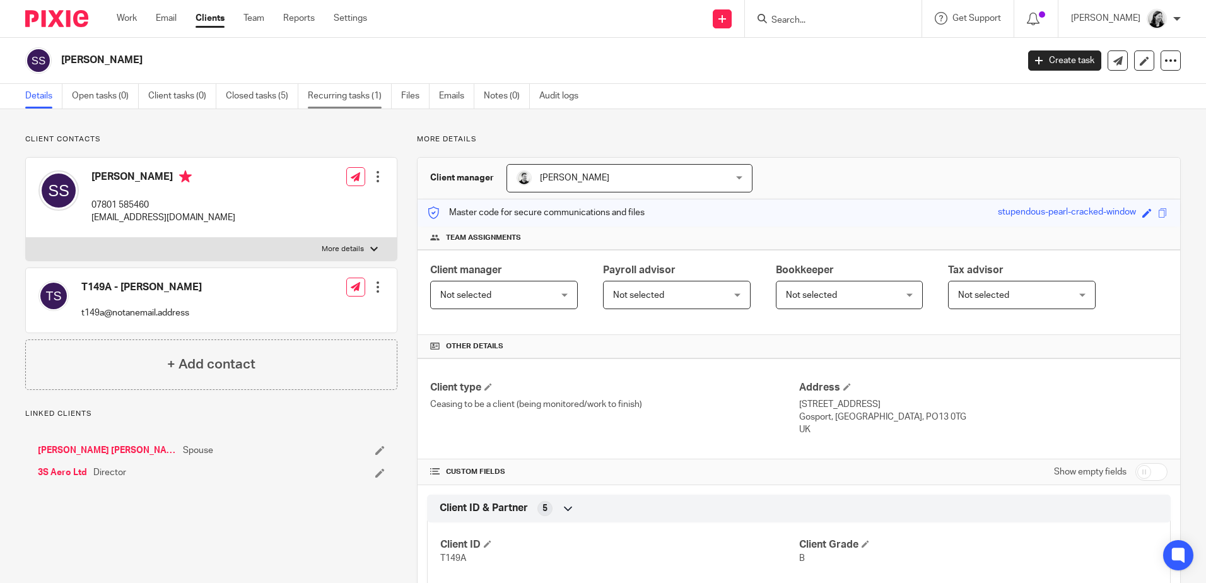
click at [385, 92] on link "Recurring tasks (1)" at bounding box center [350, 96] width 84 height 25
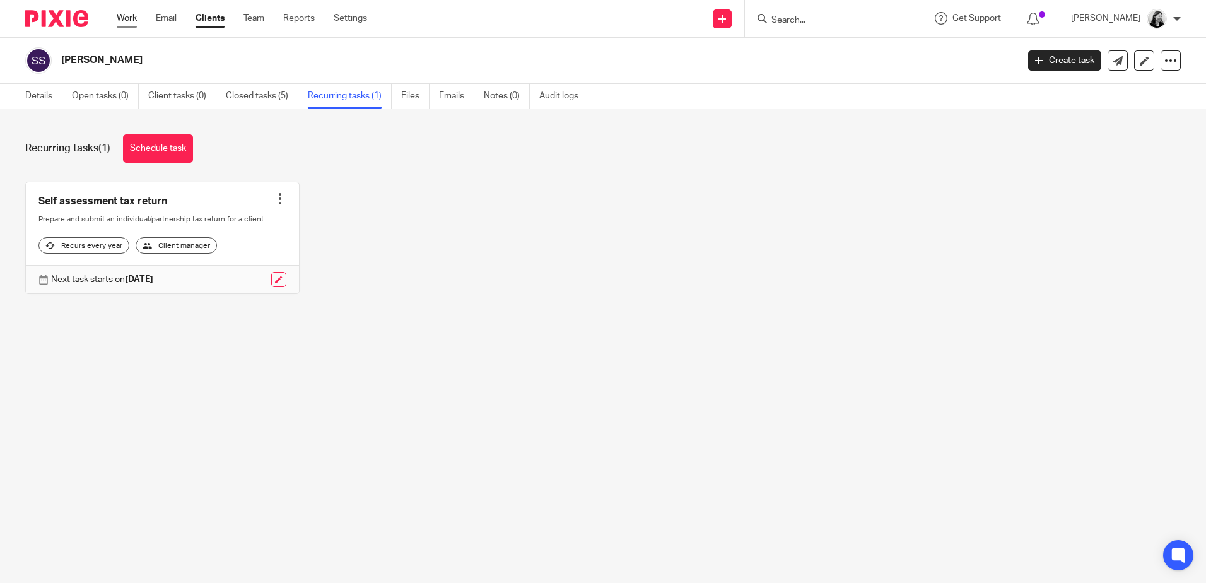
click at [127, 15] on link "Work" at bounding box center [127, 18] width 20 height 13
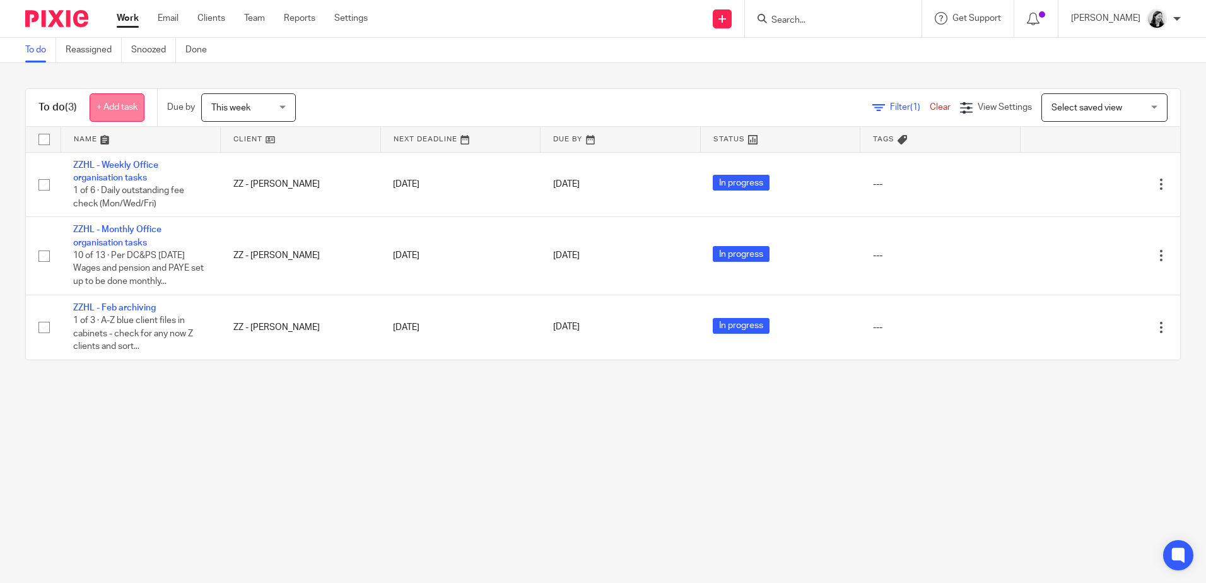
click at [100, 105] on link "+ Add task" at bounding box center [117, 107] width 55 height 28
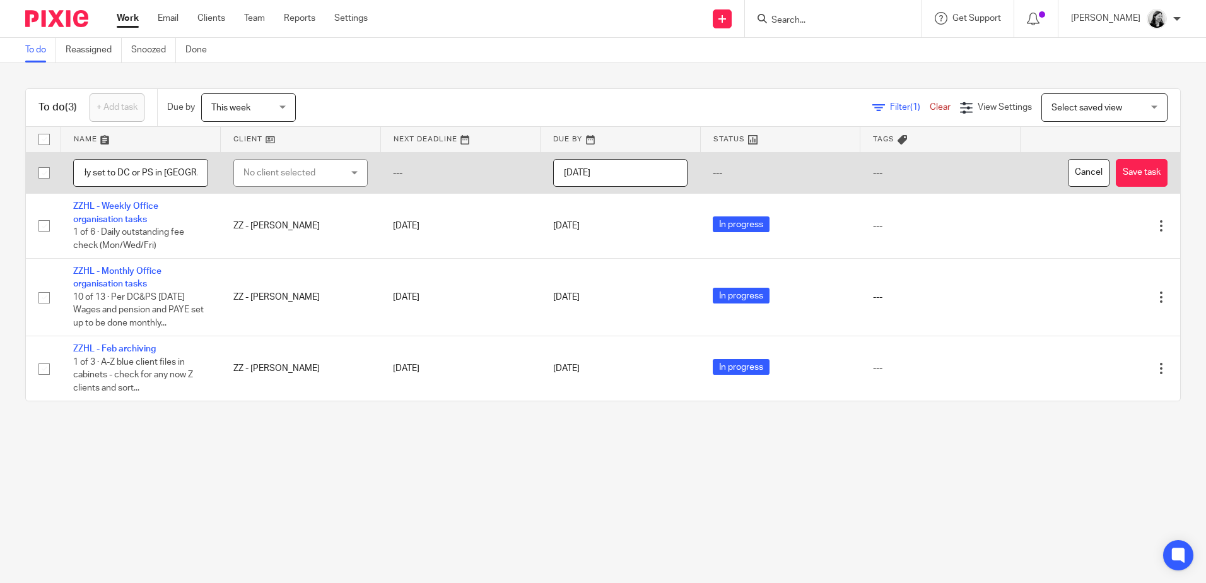
scroll to position [0, 808]
type input "ZZHL - Speak PS re mine and DC chat re Apron payments on 15/9 and if I can pay …"
click at [310, 173] on div "No client selected" at bounding box center [292, 173] width 99 height 26
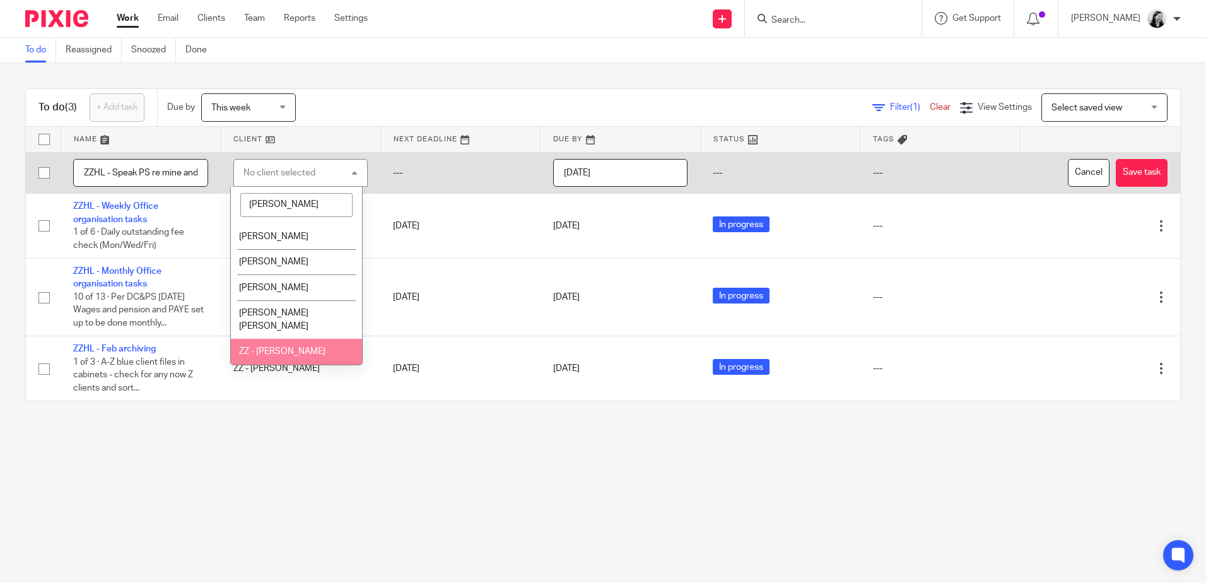
type input "helen"
click at [312, 347] on span "ZZ - [PERSON_NAME]" at bounding box center [282, 351] width 86 height 9
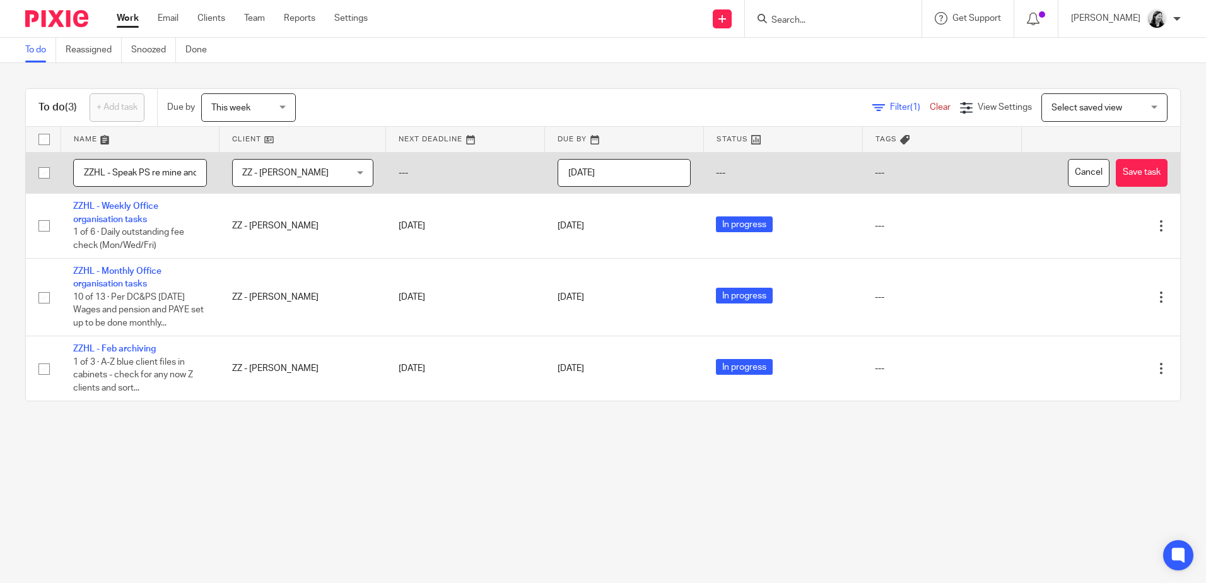
click at [617, 171] on input "2025-09-15" at bounding box center [624, 173] width 134 height 28
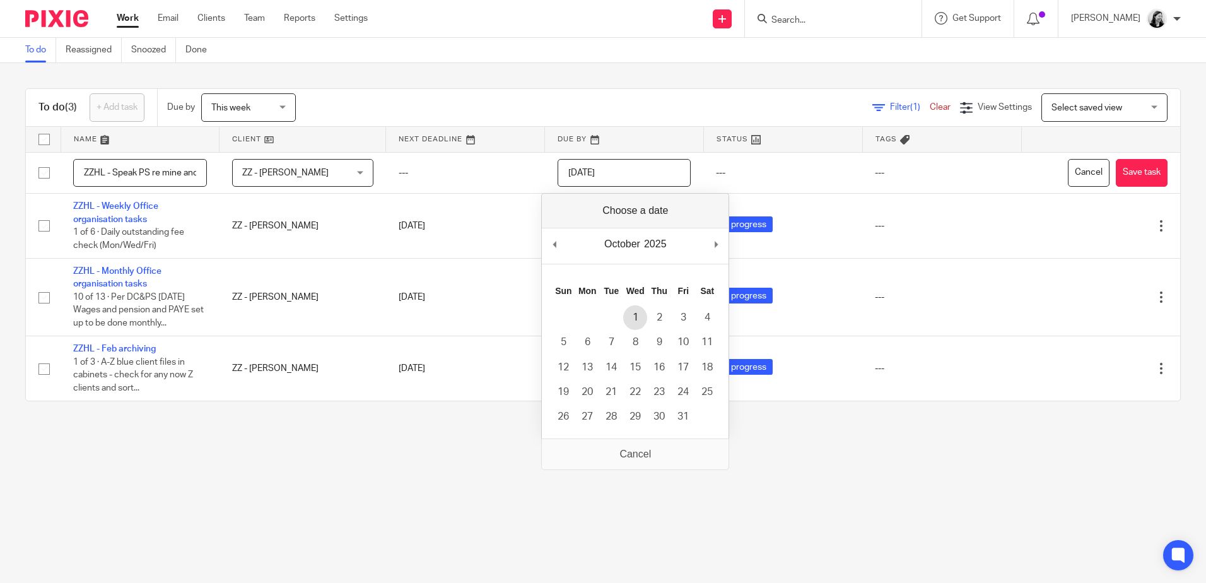
type input "2025-10-01"
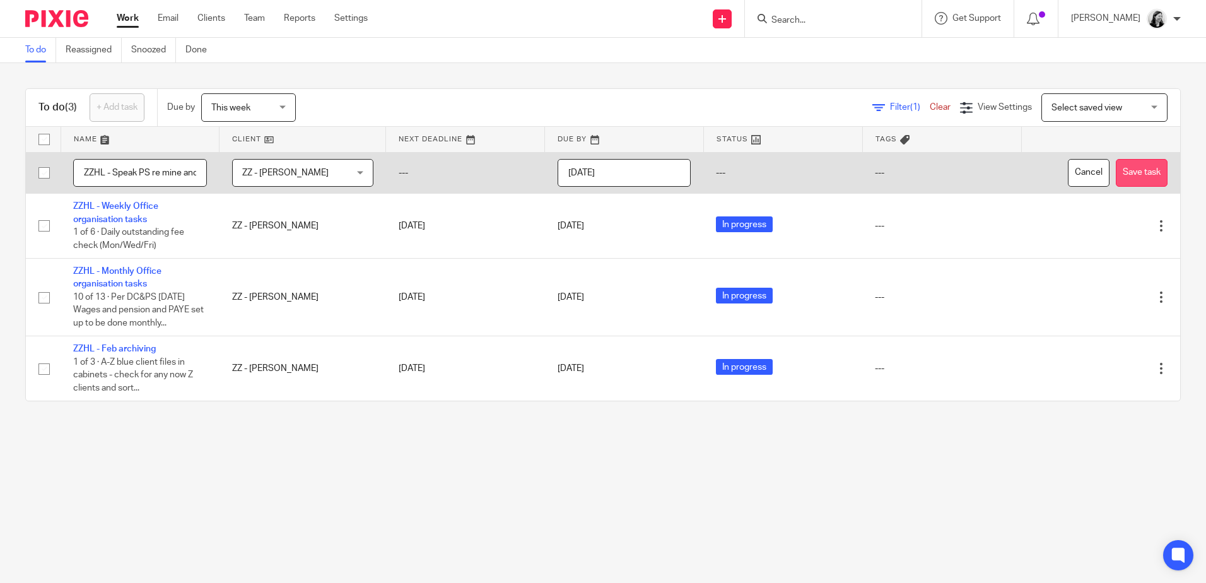
click at [1126, 172] on button "Save task" at bounding box center [1141, 173] width 52 height 28
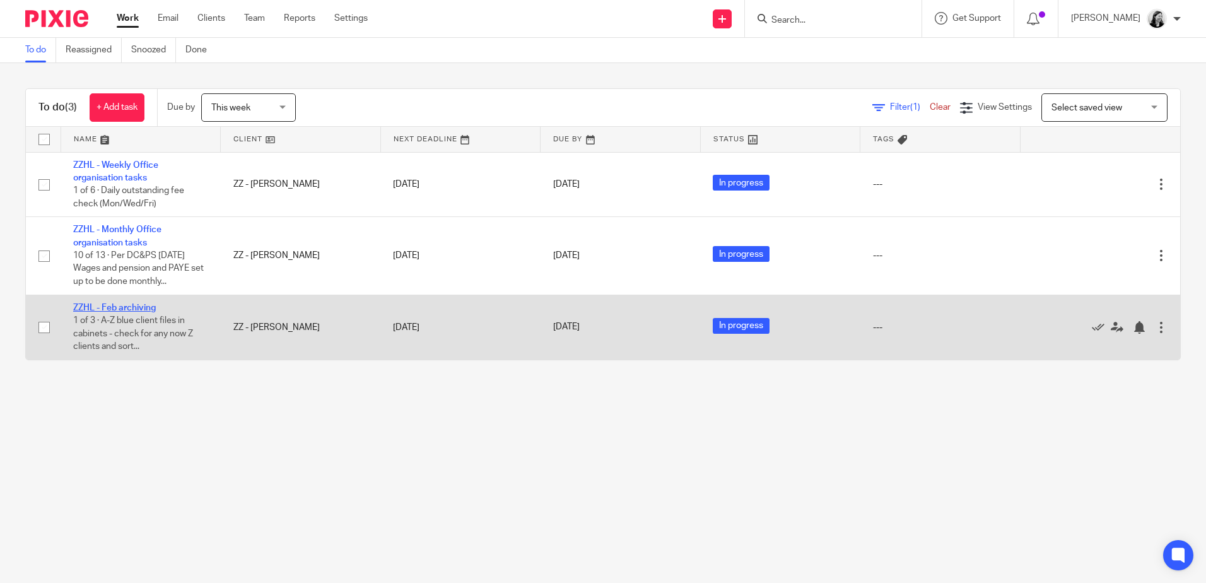
click at [129, 305] on link "ZZHL - Feb archiving" at bounding box center [114, 307] width 83 height 9
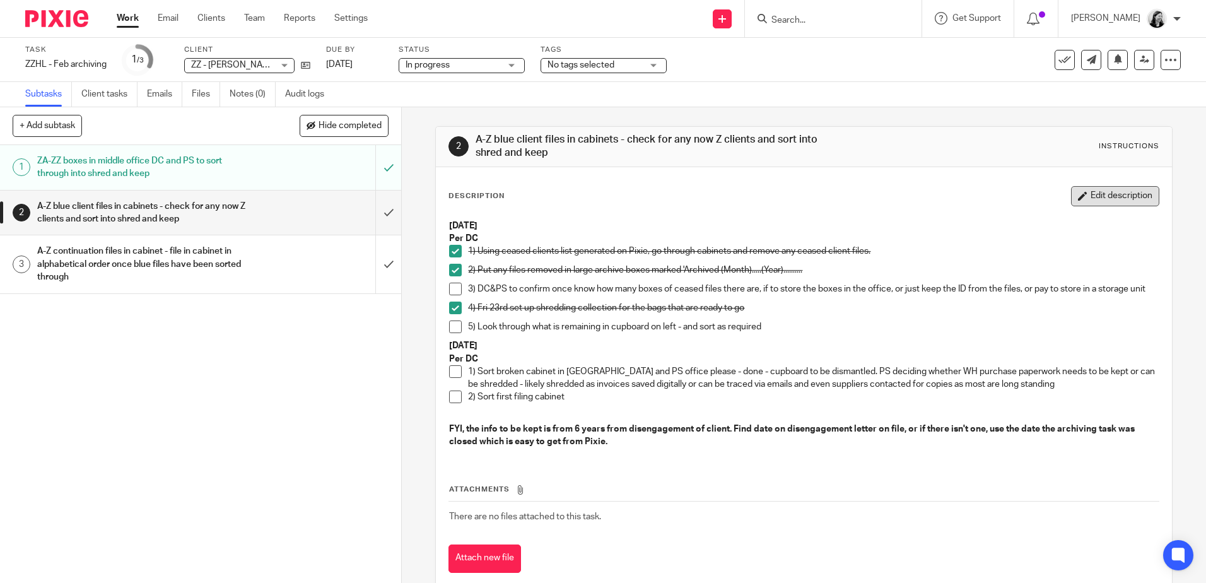
click at [1071, 196] on button "Edit description" at bounding box center [1115, 196] width 88 height 20
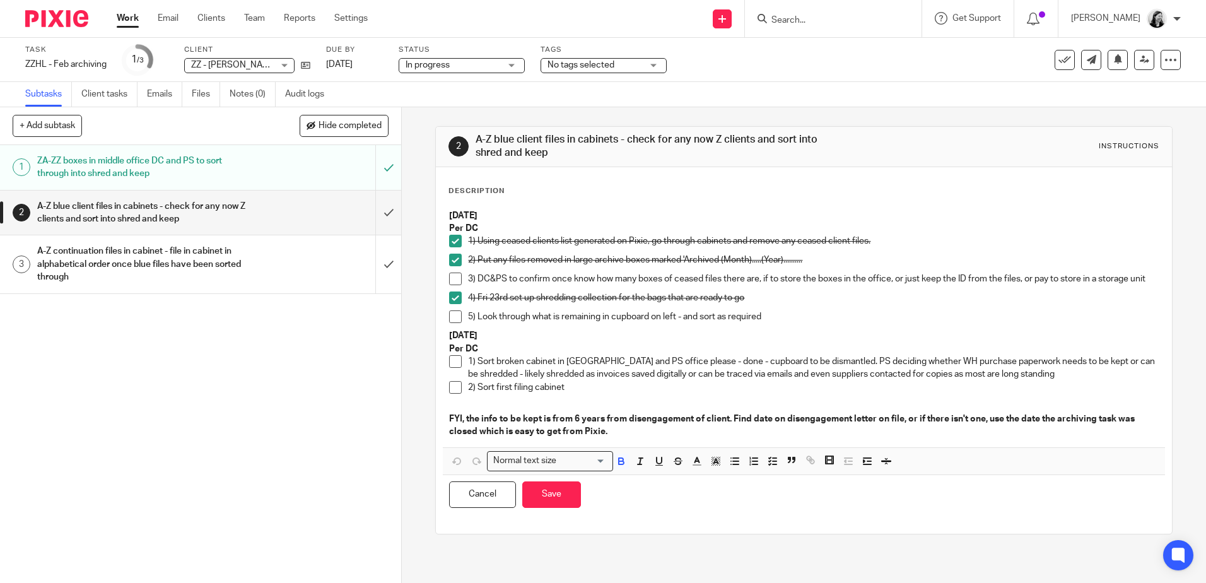
click at [634, 438] on p "FYI, the info to be kept is from 6 years from disengagement of client. Find dat…" at bounding box center [803, 425] width 709 height 26
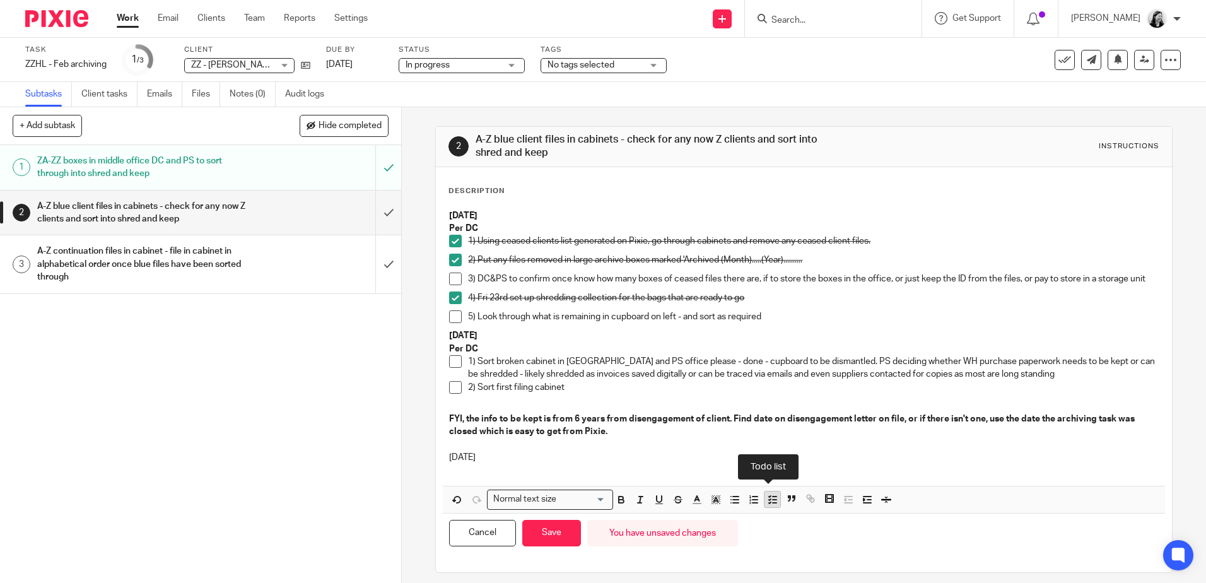
click at [767, 505] on icon "button" at bounding box center [772, 499] width 11 height 11
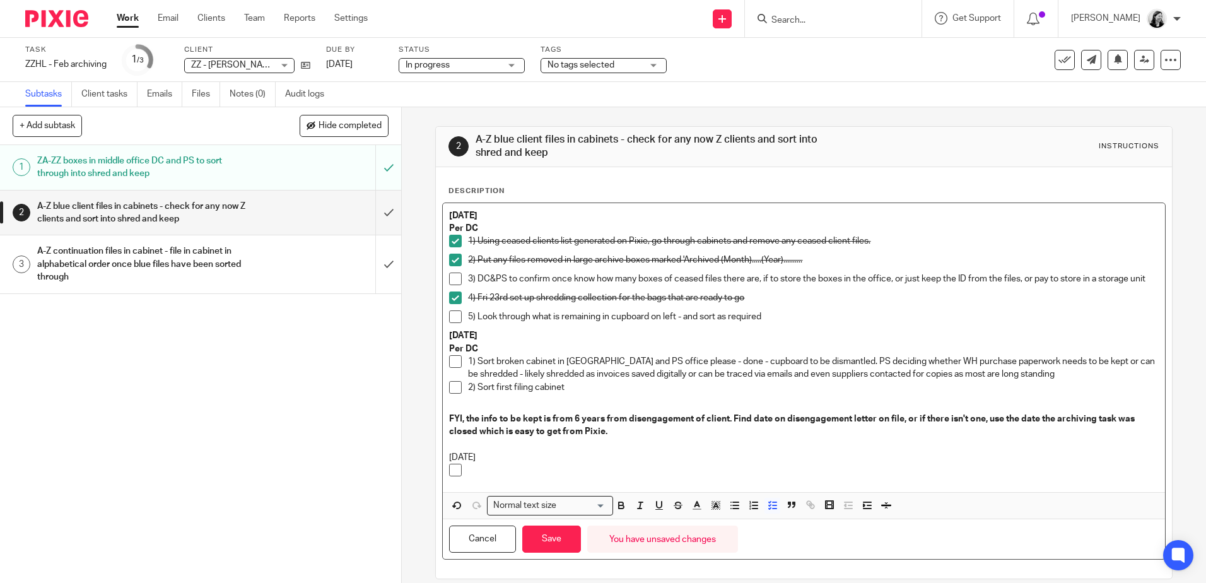
click at [518, 463] on p "15/9/25" at bounding box center [803, 457] width 709 height 13
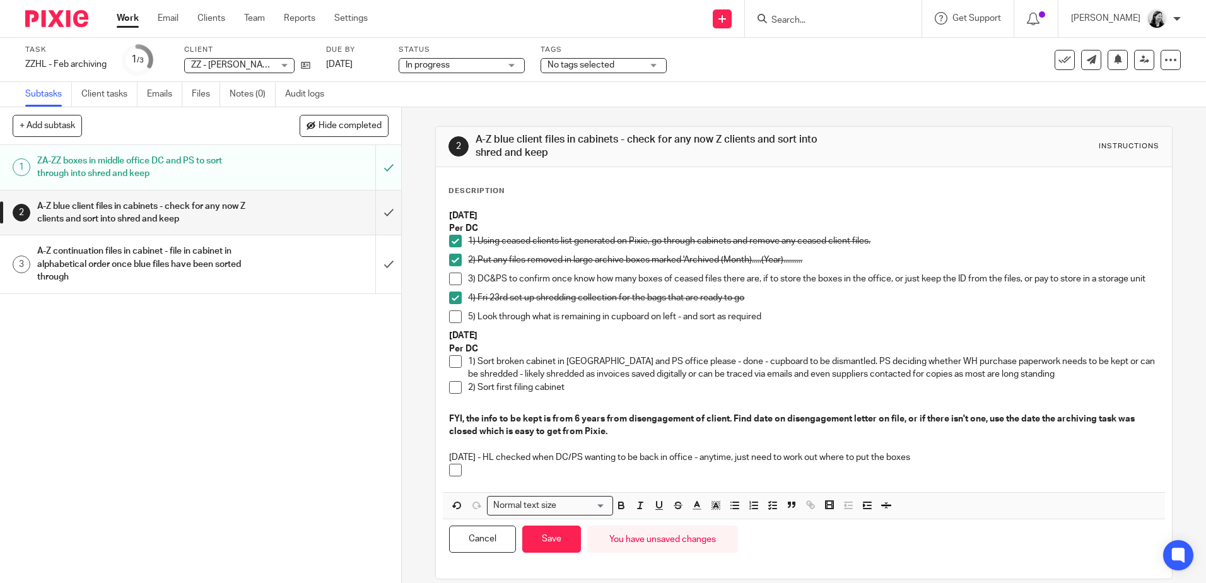
click at [492, 476] on p at bounding box center [813, 469] width 690 height 13
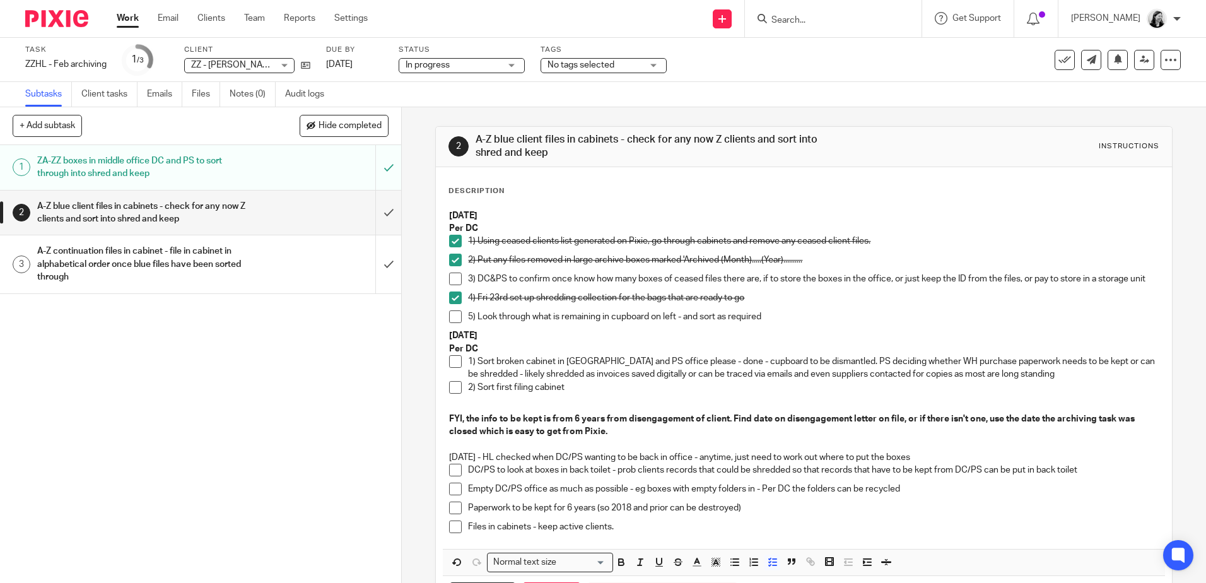
click at [207, 265] on h1 "A-Z continuation files in cabinet - file in cabinet in alphabetical order once …" at bounding box center [145, 264] width 217 height 45
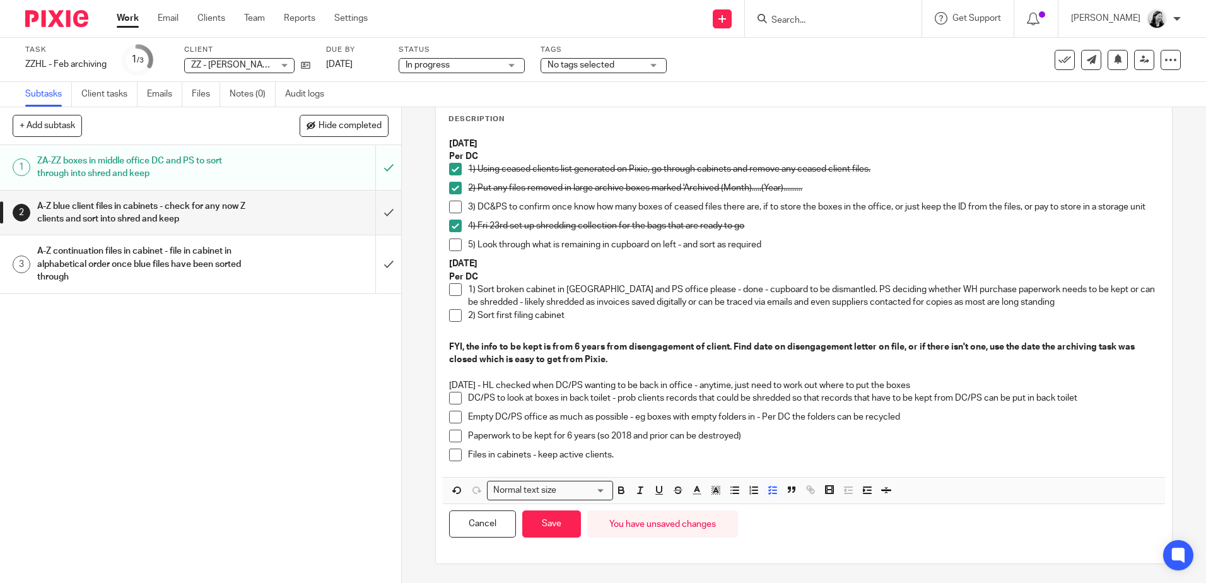
scroll to position [79, 0]
drag, startPoint x: 615, startPoint y: 457, endPoint x: 535, endPoint y: 458, distance: 79.5
click at [535, 458] on p "Files in cabinets - keep active clients." at bounding box center [813, 454] width 690 height 13
click at [552, 520] on button "Save" at bounding box center [551, 523] width 59 height 27
drag, startPoint x: 477, startPoint y: 385, endPoint x: 438, endPoint y: 386, distance: 39.1
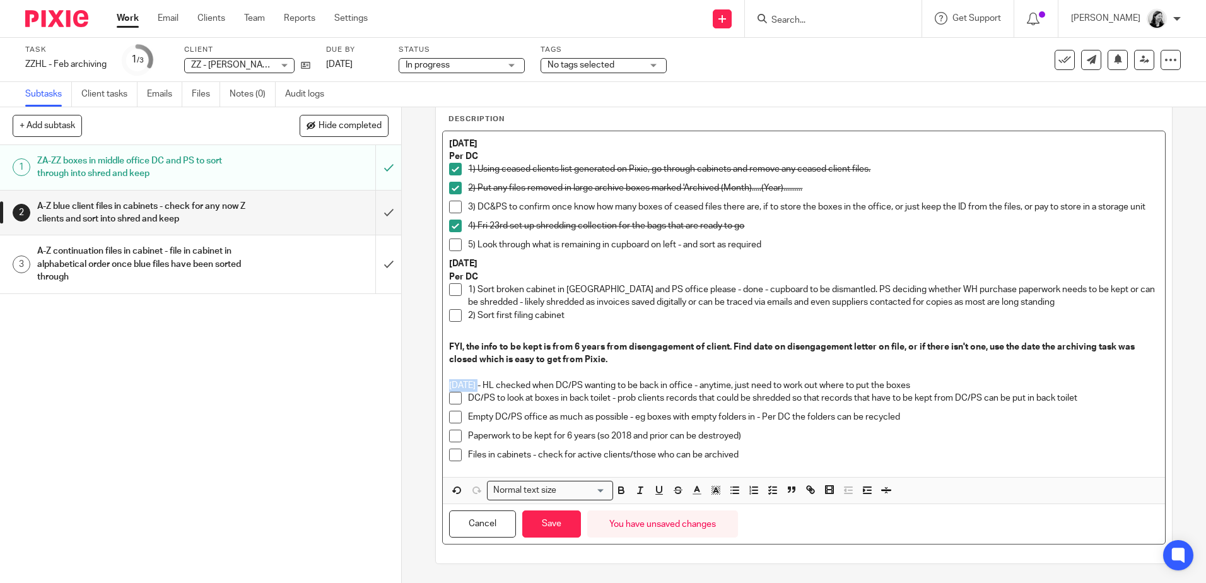
click at [438, 386] on div "Description 19/5/25 Per DC 1) Using ceased clients list generated on Pixie, go …" at bounding box center [803, 329] width 735 height 468
click at [589, 434] on p "Paperwork to be kept for 6 years (so 2018 and prior can be destroyed)" at bounding box center [813, 435] width 690 height 13
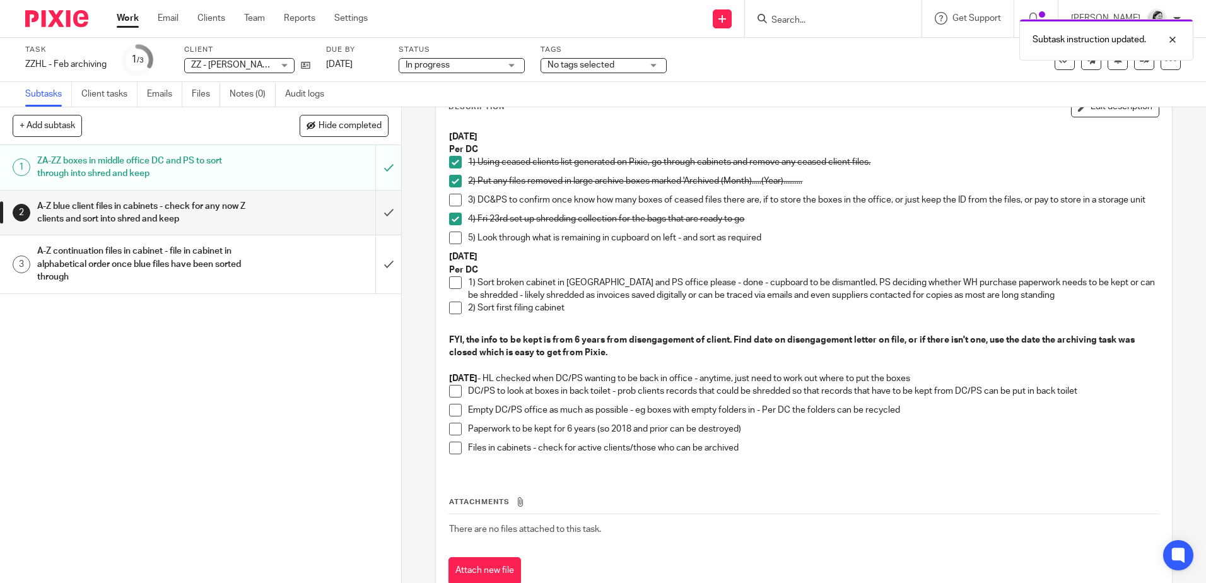
scroll to position [136, 0]
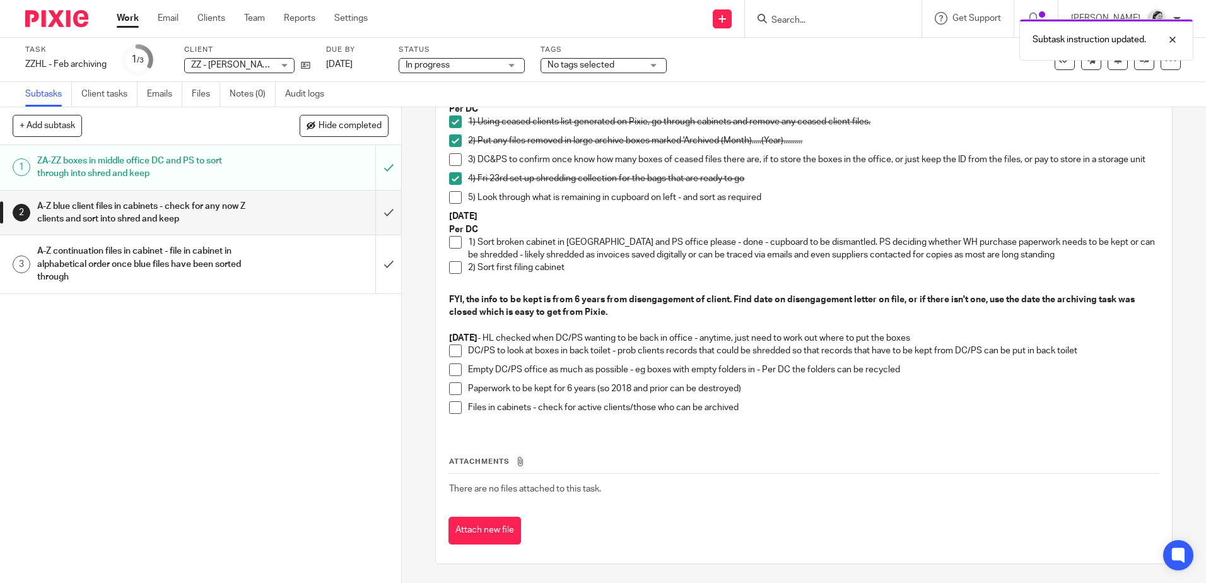
click at [167, 271] on h1 "A-Z continuation files in cabinet - file in cabinet in alphabetical order once …" at bounding box center [145, 264] width 217 height 45
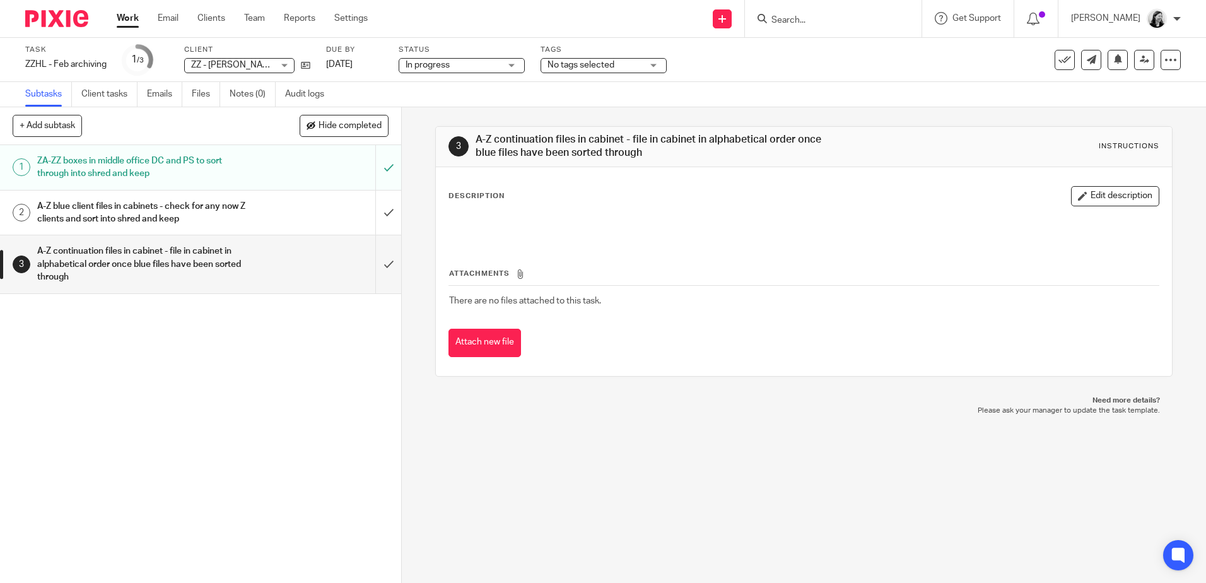
click at [129, 16] on link "Work" at bounding box center [128, 18] width 22 height 13
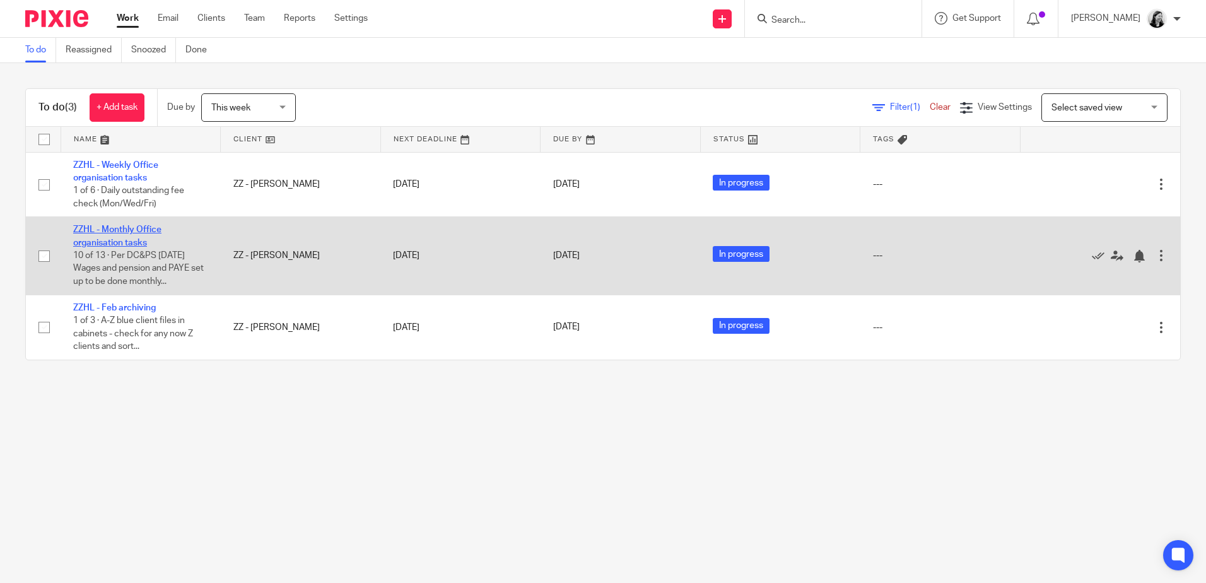
click at [117, 233] on link "ZZHL - Monthly Office organisation tasks" at bounding box center [117, 235] width 88 height 21
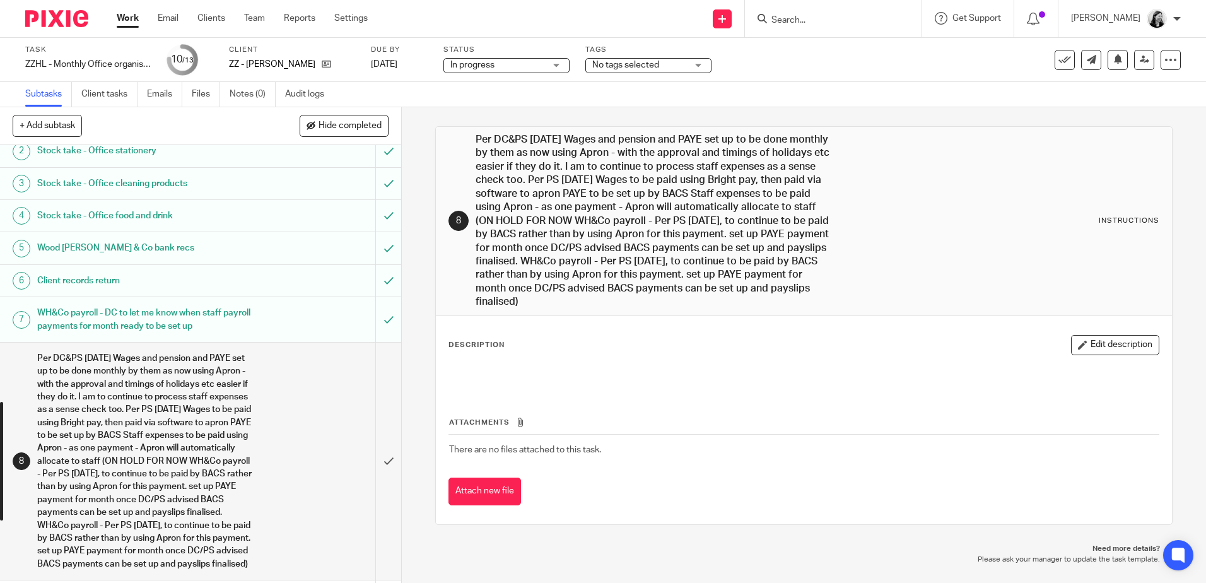
scroll to position [189, 0]
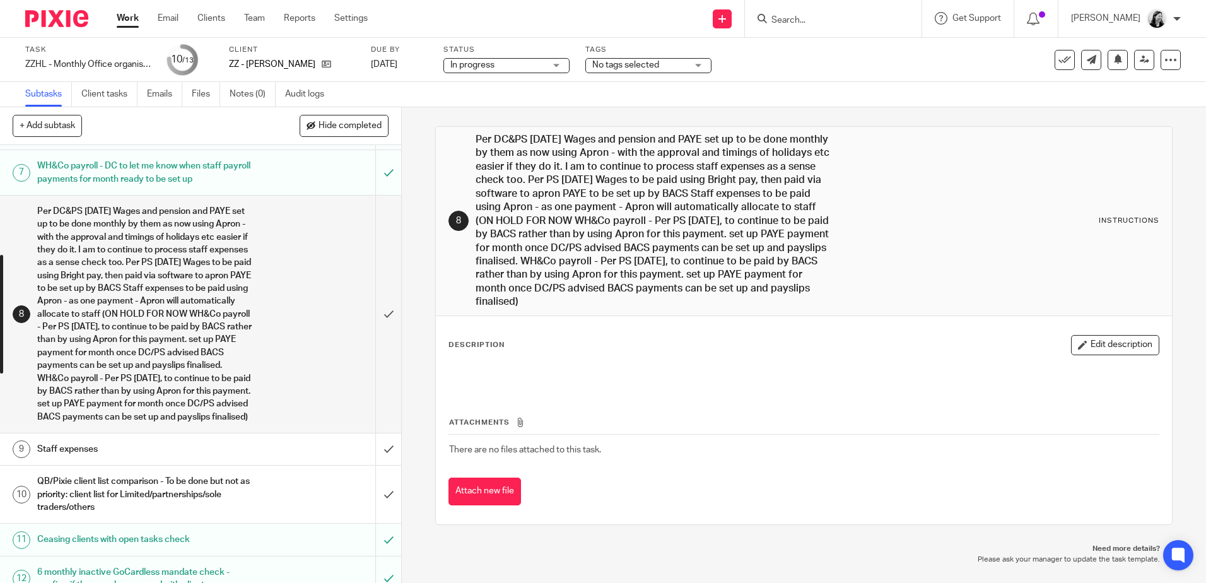
click at [125, 16] on link "Work" at bounding box center [128, 18] width 22 height 13
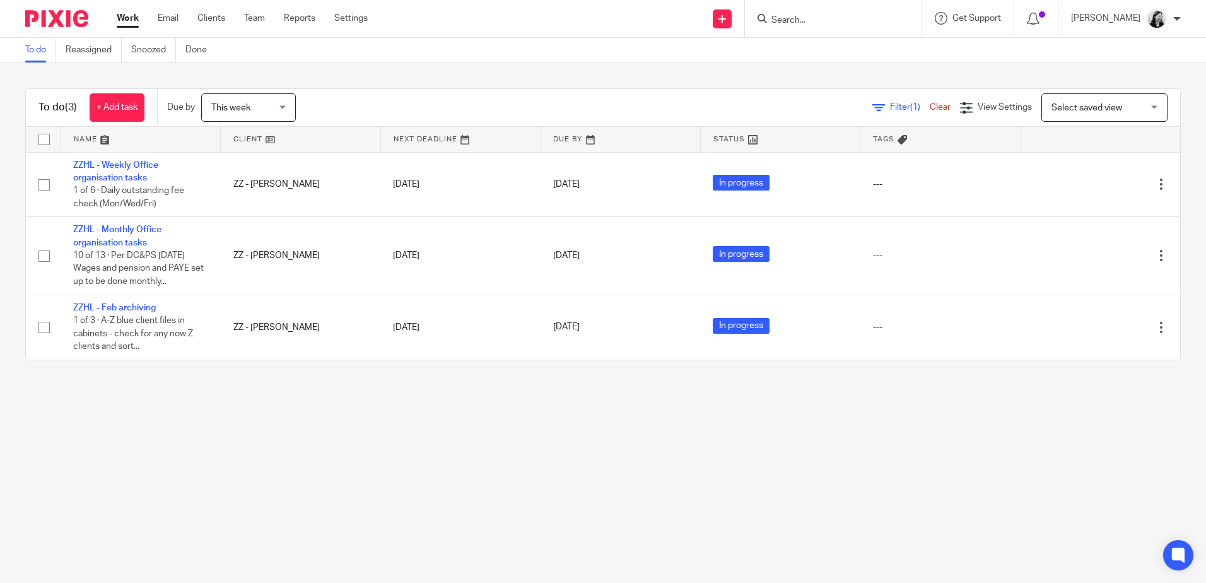
click at [1157, 20] on img at bounding box center [1156, 19] width 20 height 20
click at [1117, 88] on span "Logout" at bounding box center [1122, 87] width 28 height 9
